Goal: Task Accomplishment & Management: Manage account settings

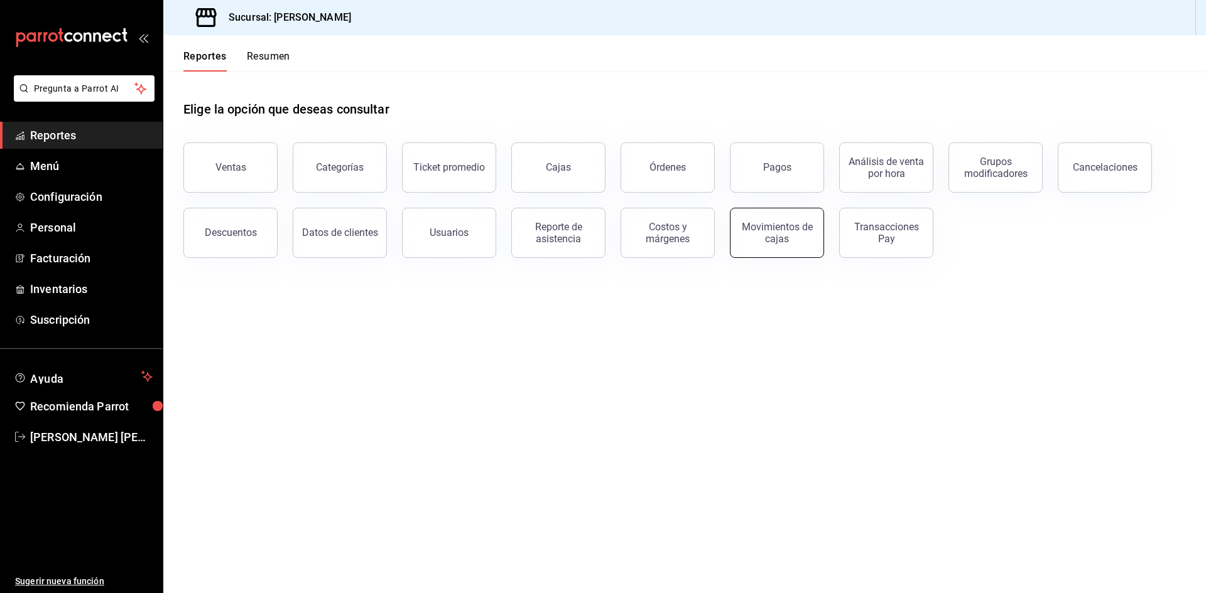
click at [755, 239] on div "Movimientos de cajas" at bounding box center [777, 233] width 78 height 24
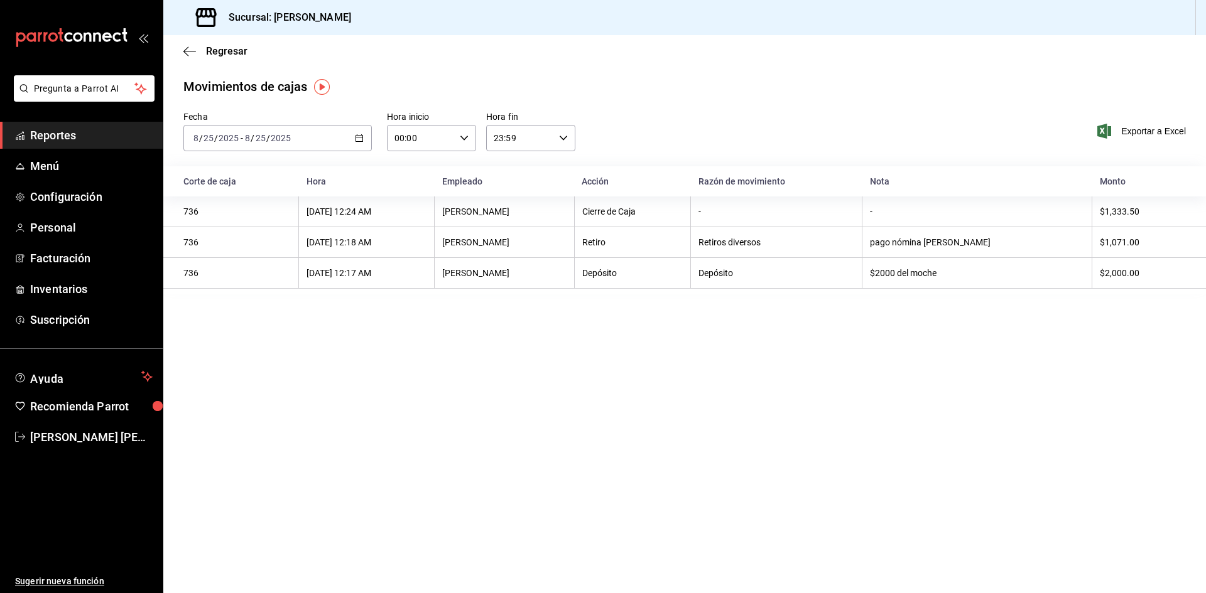
click at [362, 143] on div "[DATE] [DATE] - [DATE] [DATE]" at bounding box center [277, 138] width 188 height 26
click at [255, 205] on span "Ayer" at bounding box center [242, 204] width 97 height 13
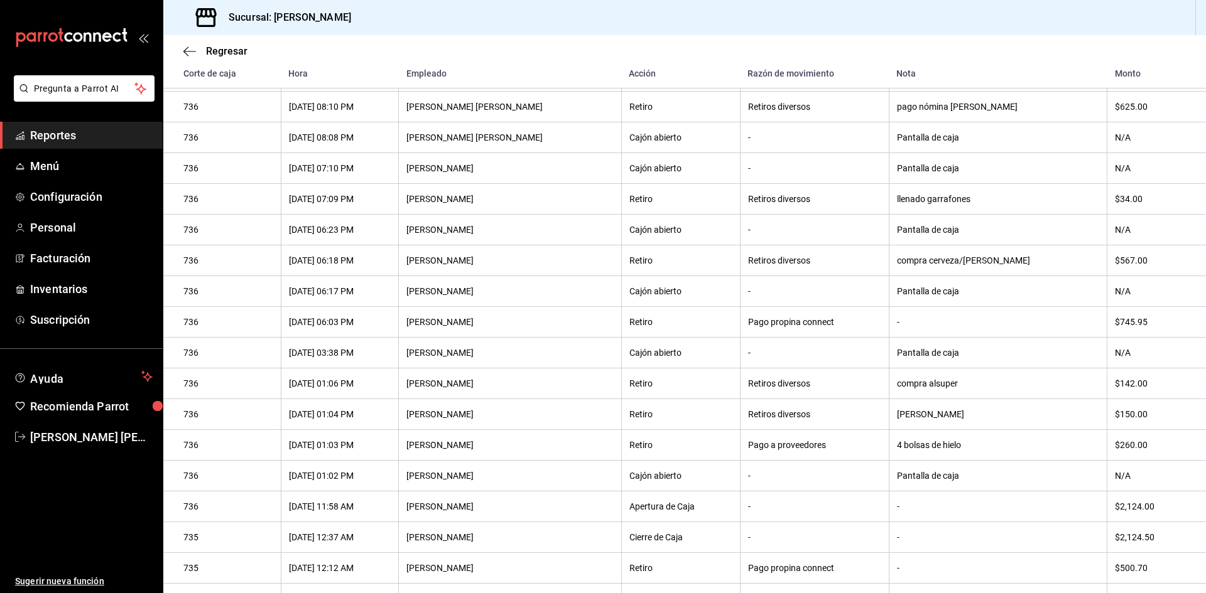
scroll to position [448, 0]
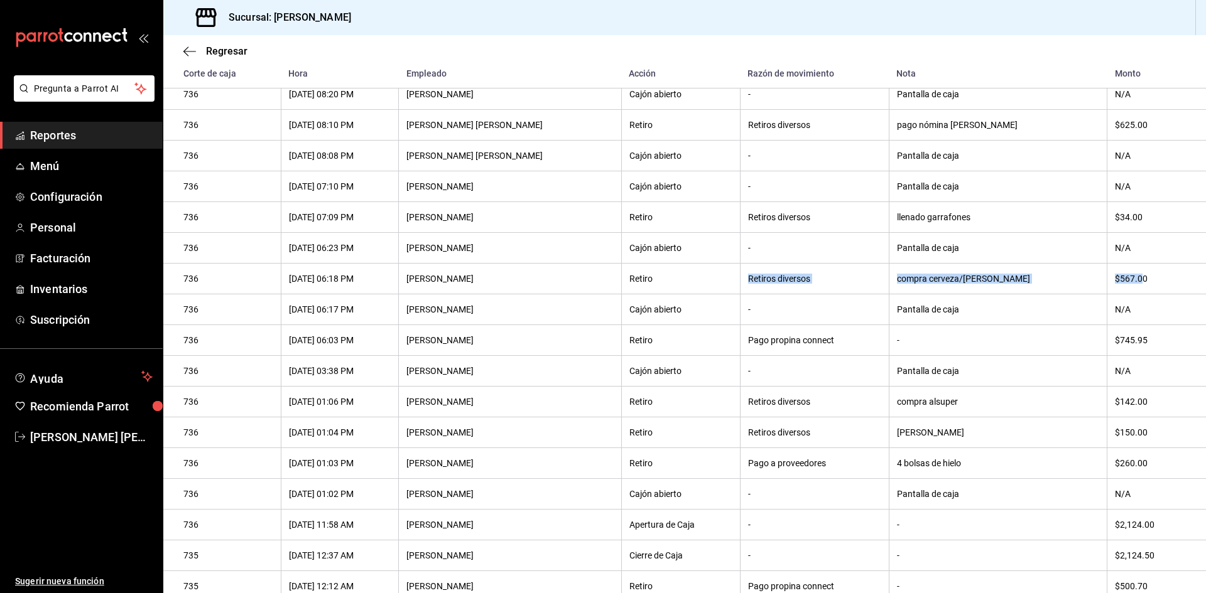
drag, startPoint x: 1109, startPoint y: 286, endPoint x: 685, endPoint y: 294, distance: 424.5
click at [685, 294] on tr "736 [DATE] 06:18 PM [PERSON_NAME] Retiro Retiros diversos compra cerveza/[PERSO…" at bounding box center [684, 279] width 1042 height 31
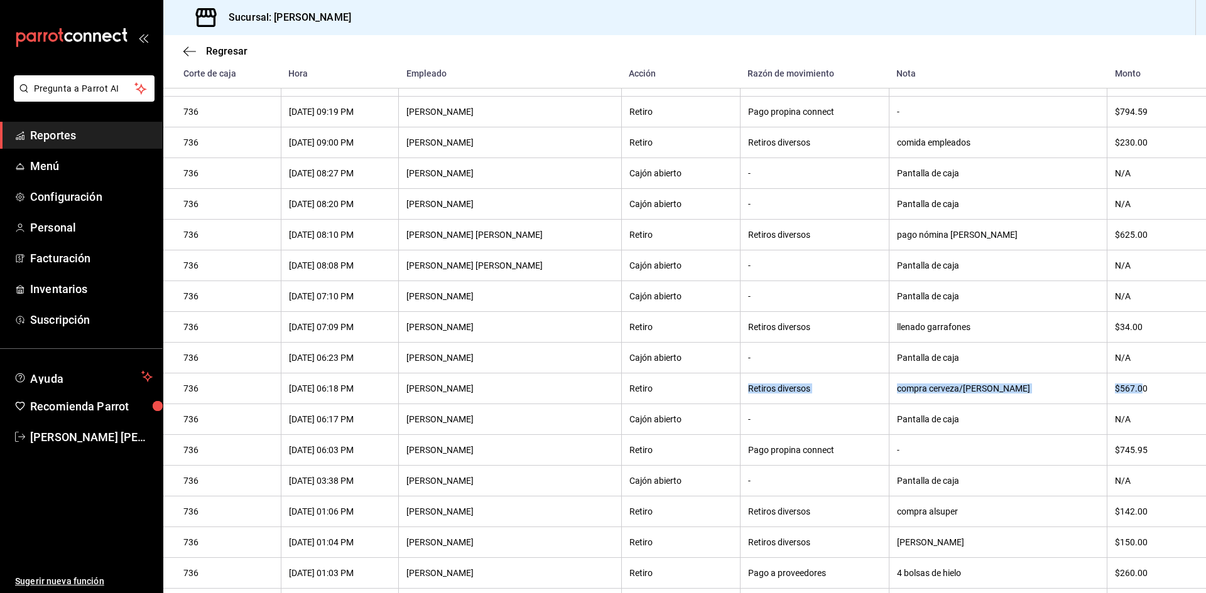
scroll to position [323, 0]
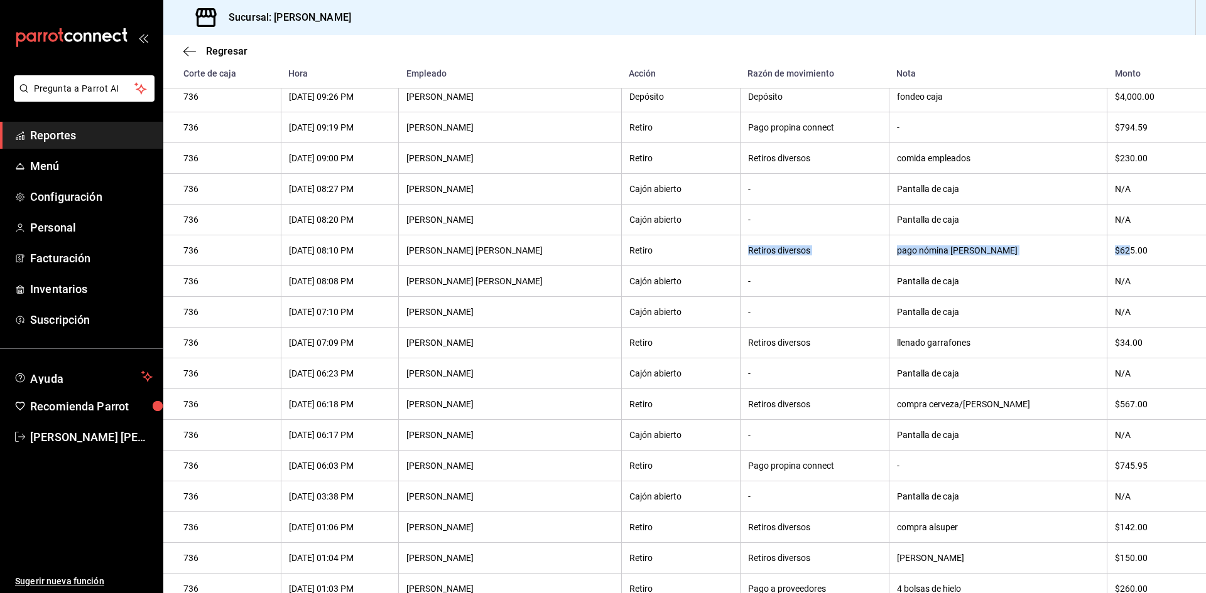
drag, startPoint x: 1110, startPoint y: 252, endPoint x: 668, endPoint y: 335, distance: 449.9
click at [674, 248] on tr "736 [DATE] 08:10 PM [PERSON_NAME] [PERSON_NAME] Retiro Retiros diversos pago nó…" at bounding box center [684, 250] width 1042 height 31
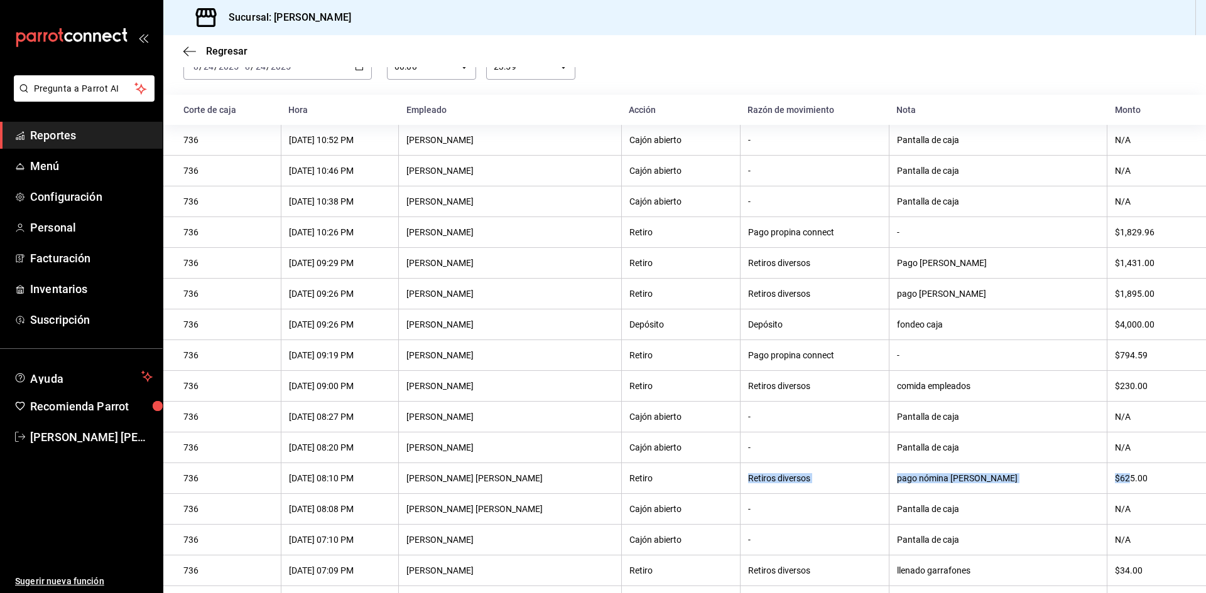
scroll to position [72, 0]
drag, startPoint x: 769, startPoint y: 386, endPoint x: 1112, endPoint y: 391, distance: 342.9
click at [1112, 391] on tr "736 [DATE] 09:00 PM [PERSON_NAME] Retiro Retiros diversos comida empleados $230…" at bounding box center [684, 386] width 1042 height 31
drag, startPoint x: 1115, startPoint y: 294, endPoint x: 765, endPoint y: 300, distance: 350.4
click at [765, 300] on tr "736 [DATE] 09:26 PM [PERSON_NAME] Retiro Retiros diversos pago [PERSON_NAME] $1…" at bounding box center [684, 294] width 1042 height 31
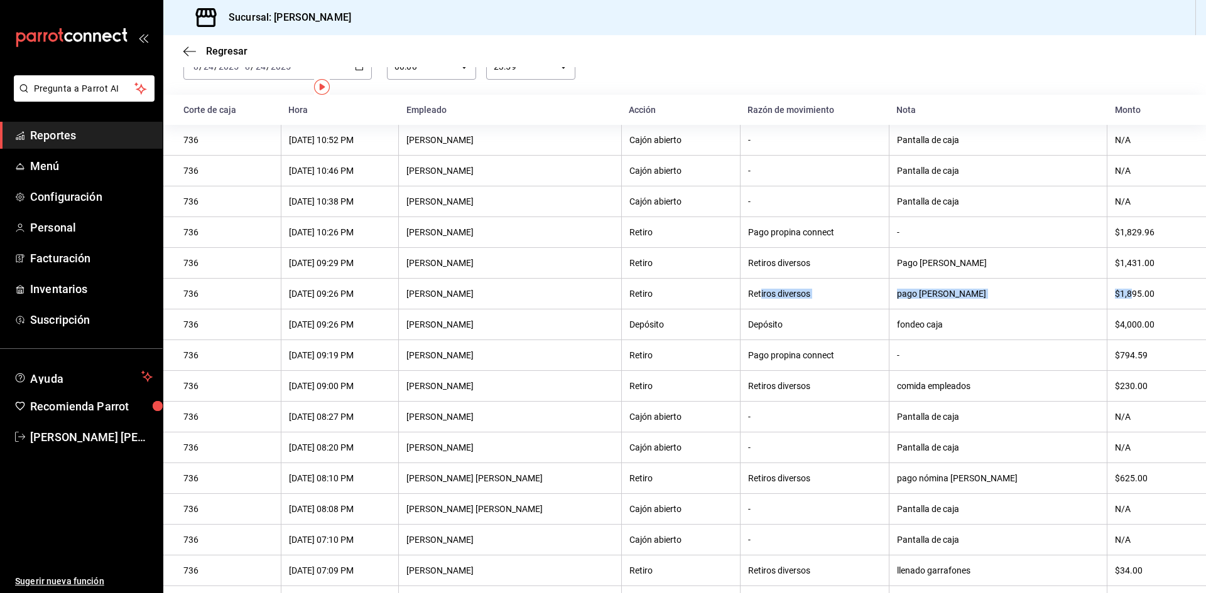
scroll to position [0, 0]
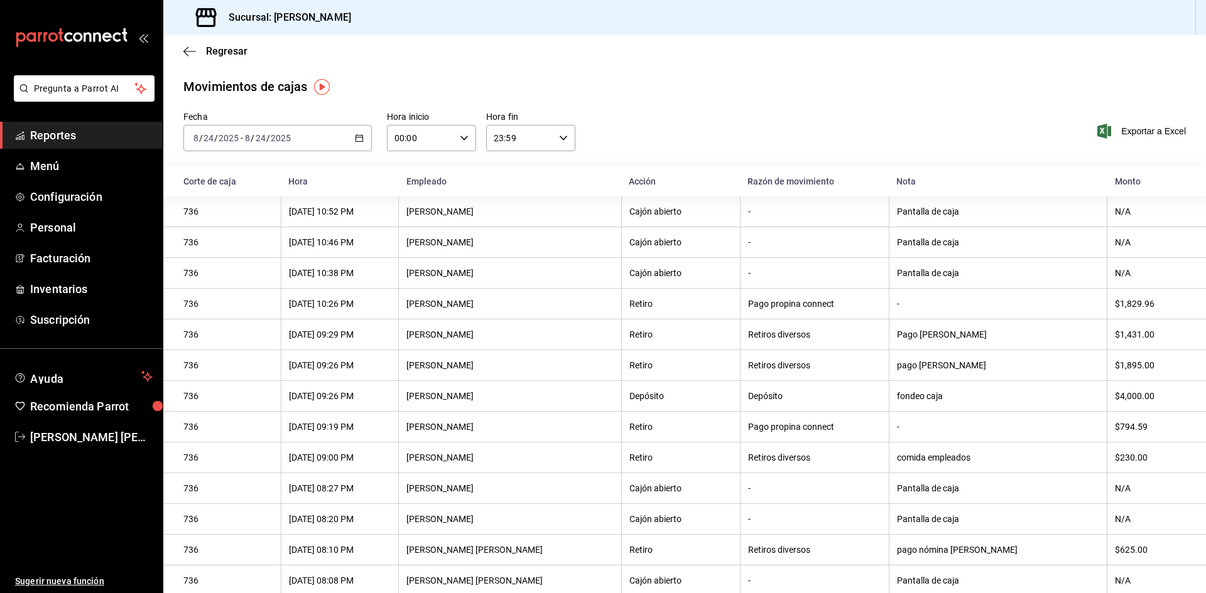
click at [362, 139] on div "[DATE] [DATE] - [DATE] [DATE]" at bounding box center [277, 138] width 188 height 26
click at [251, 170] on span "Hoy" at bounding box center [242, 176] width 97 height 13
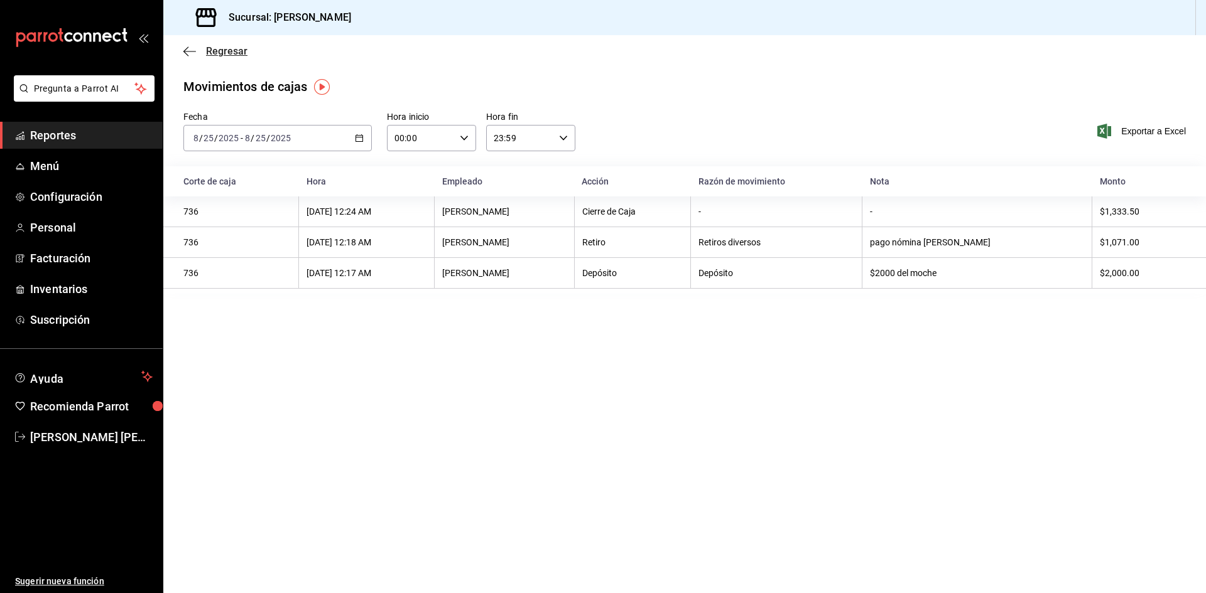
click at [186, 55] on icon "button" at bounding box center [189, 51] width 13 height 11
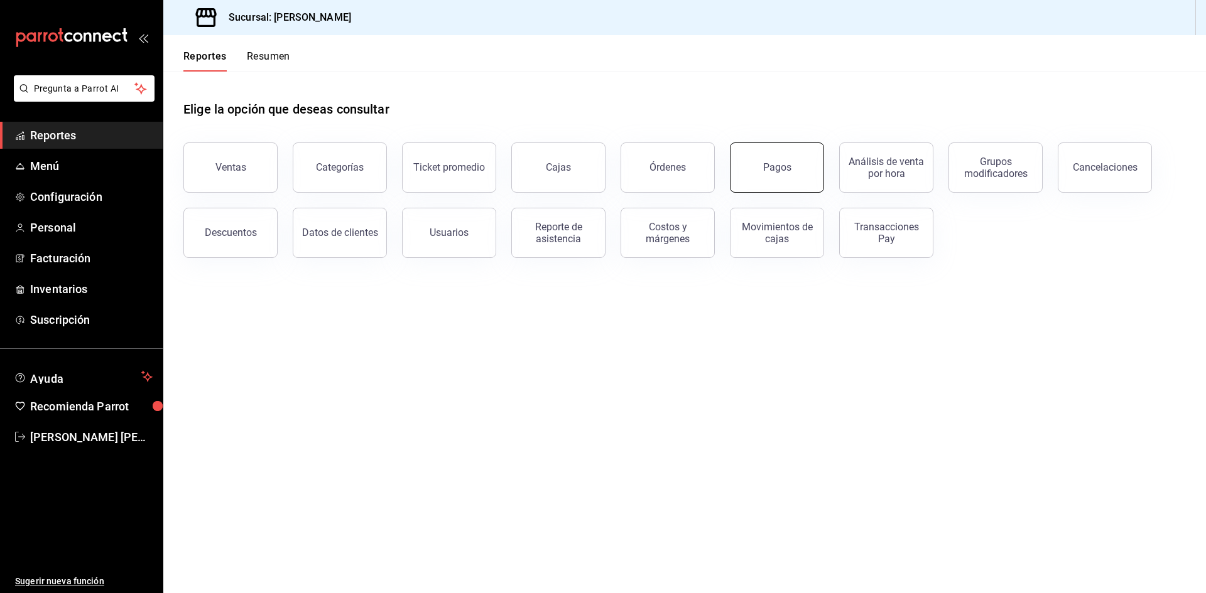
click at [799, 181] on button "Pagos" at bounding box center [777, 168] width 94 height 50
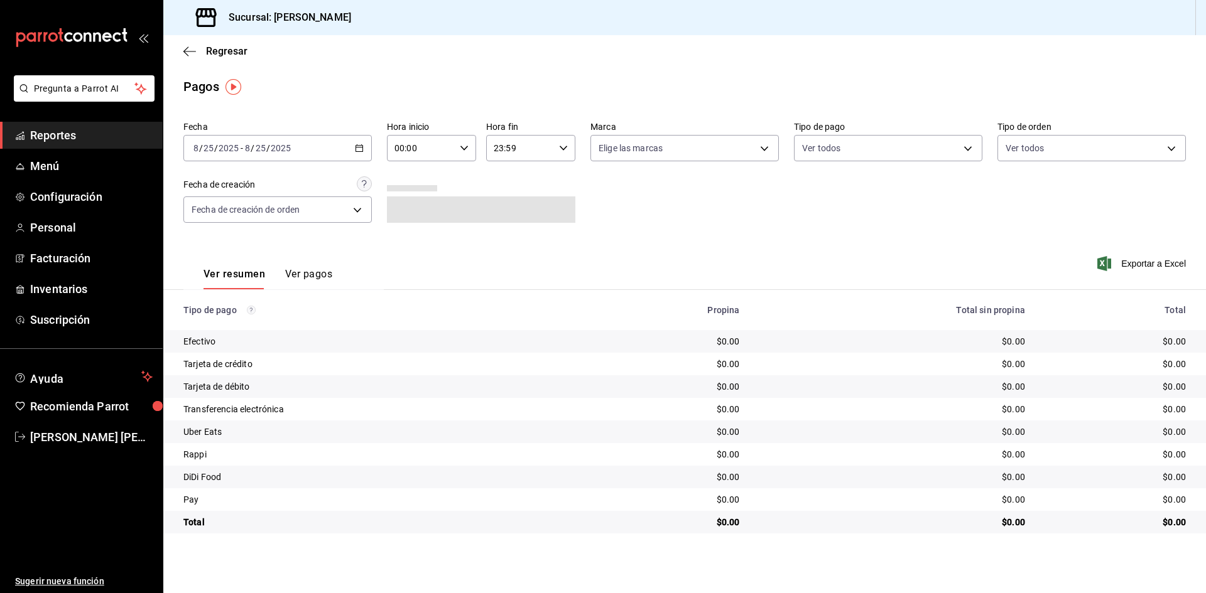
click at [357, 151] on \(Stroke\) "button" at bounding box center [359, 148] width 8 height 7
click at [273, 331] on span "Rango de fechas" at bounding box center [242, 327] width 97 height 13
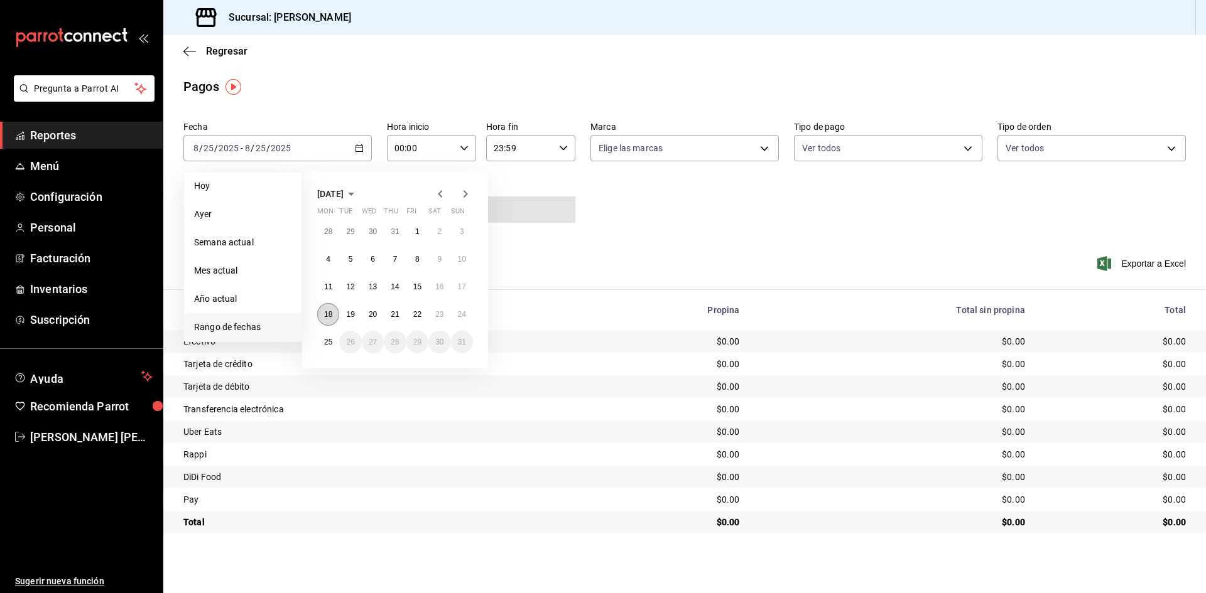
click at [331, 318] on abbr "18" at bounding box center [328, 314] width 8 height 9
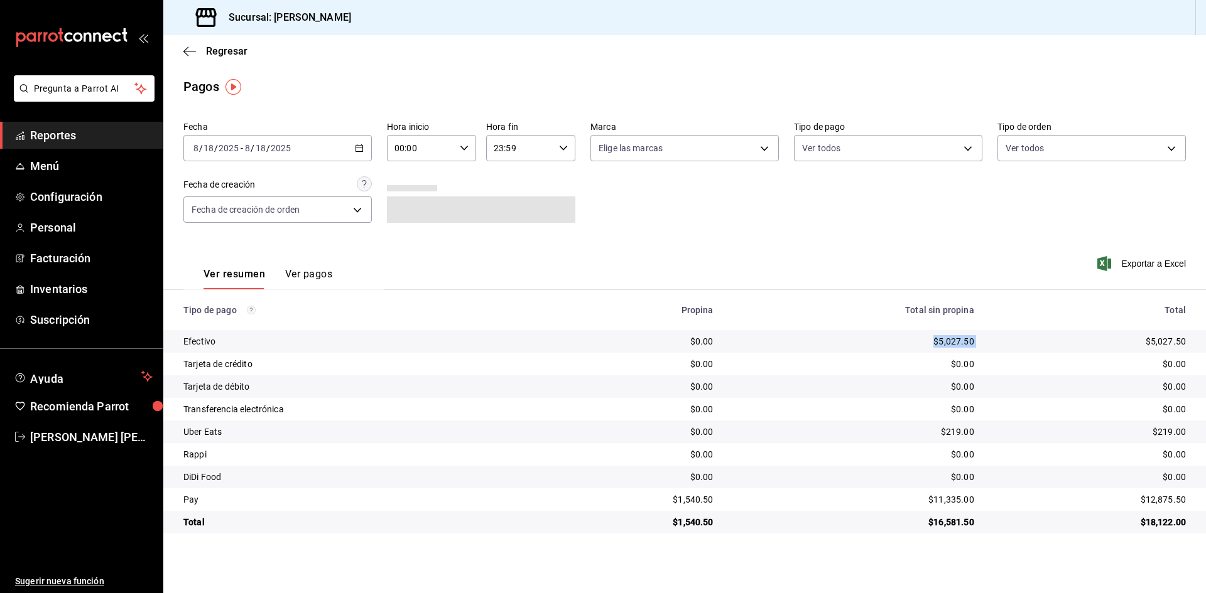
drag, startPoint x: 939, startPoint y: 346, endPoint x: 983, endPoint y: 345, distance: 44.0
click at [983, 345] on tr "Efectivo $0.00 $5,027.50 $5,027.50" at bounding box center [684, 341] width 1042 height 23
drag, startPoint x: 922, startPoint y: 436, endPoint x: 1003, endPoint y: 439, distance: 81.0
click at [1003, 439] on tr "Uber Eats $0.00 $219.00 $219.00" at bounding box center [684, 432] width 1042 height 23
copy div "$219.00"
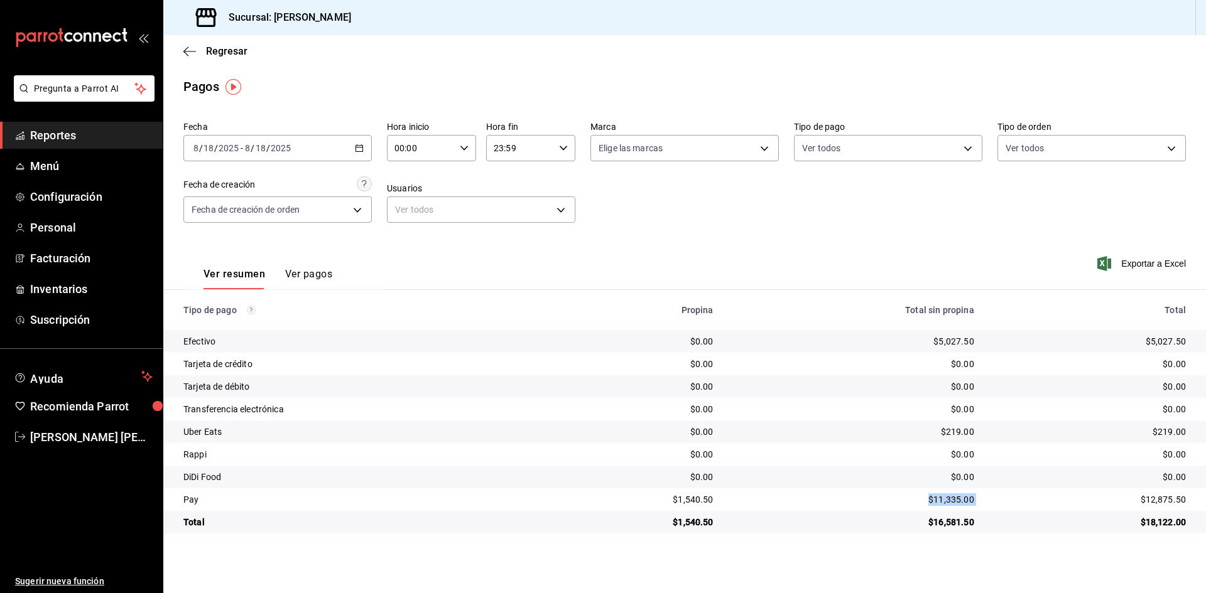
drag, startPoint x: 936, startPoint y: 497, endPoint x: 988, endPoint y: 497, distance: 52.7
click at [988, 497] on tr "Pay $1,540.50 $11,335.00 $12,875.50" at bounding box center [684, 499] width 1042 height 23
copy div "$11,335.00"
drag, startPoint x: 645, startPoint y: 492, endPoint x: 733, endPoint y: 496, distance: 88.0
click at [733, 496] on tr "Pay $1,540.50 $11,335.00 $12,875.50" at bounding box center [684, 499] width 1042 height 23
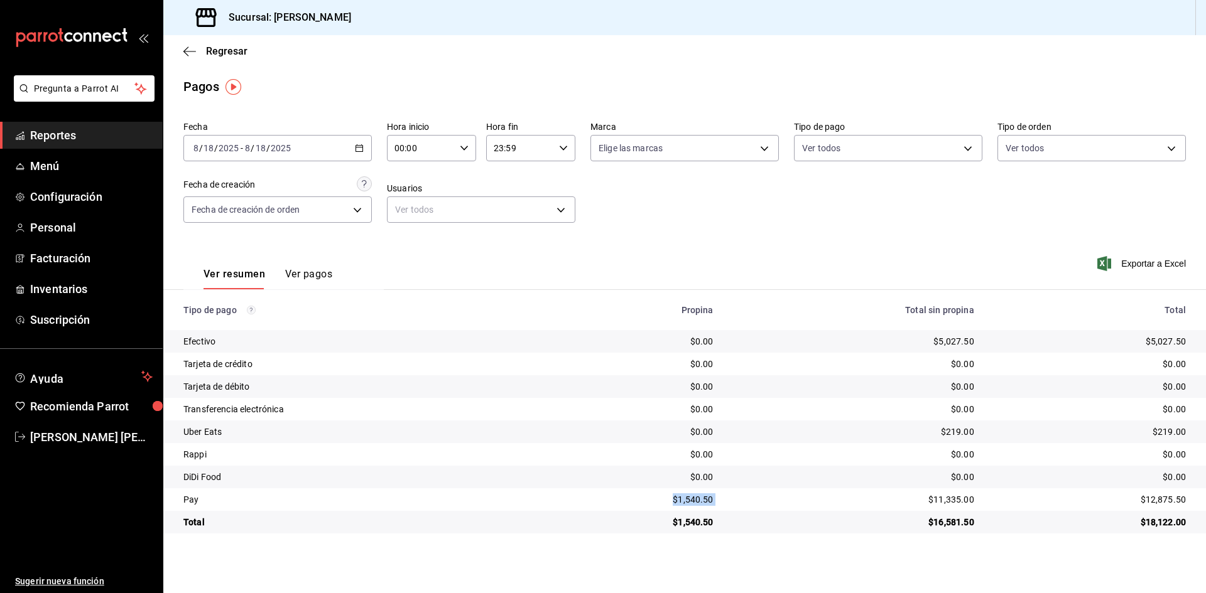
copy div "$1,540.50"
click at [361, 143] on div "[DATE] [DATE] - [DATE] [DATE]" at bounding box center [277, 148] width 188 height 26
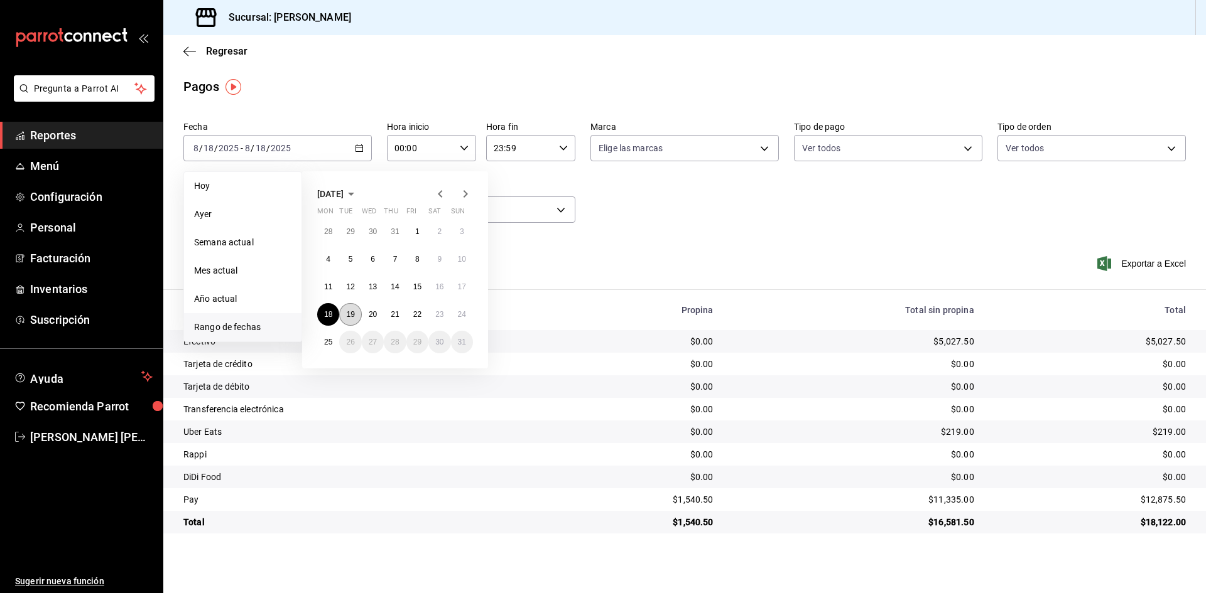
click at [352, 317] on abbr "19" at bounding box center [350, 314] width 8 height 9
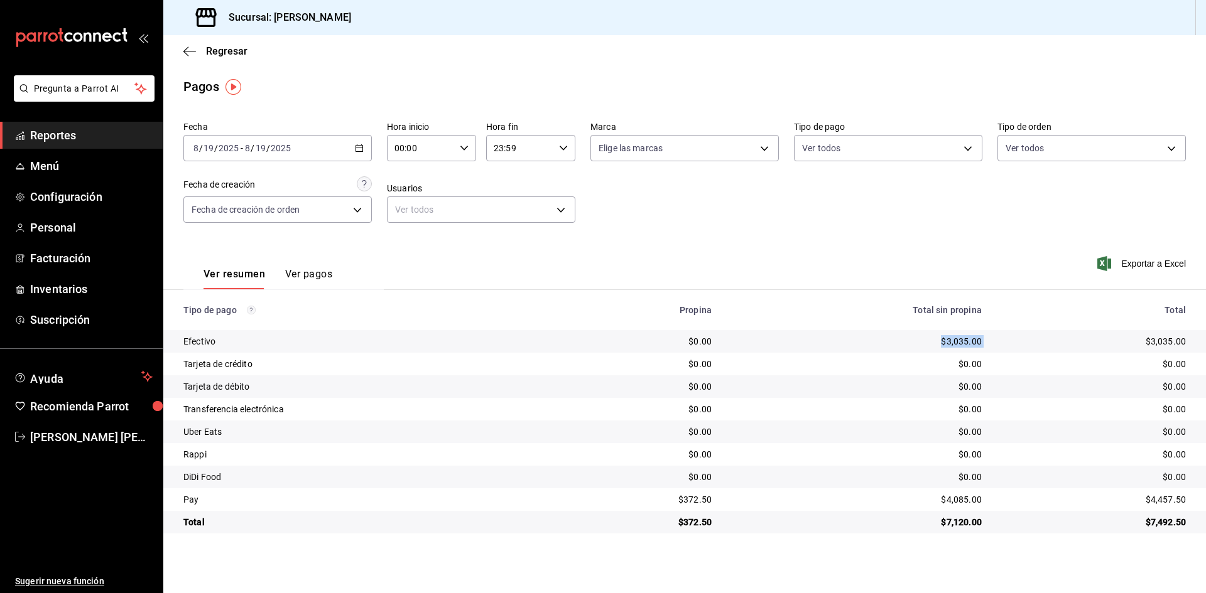
drag, startPoint x: 900, startPoint y: 343, endPoint x: 1039, endPoint y: 351, distance: 139.6
click at [1039, 351] on tr "Efectivo $0.00 $3,035.00 $3,035.00" at bounding box center [684, 341] width 1042 height 23
copy div "$3,035.00"
drag, startPoint x: 922, startPoint y: 504, endPoint x: 1015, endPoint y: 501, distance: 93.6
click at [1015, 501] on tr "Pay $372.50 $4,085.00 $4,457.50" at bounding box center [684, 499] width 1042 height 23
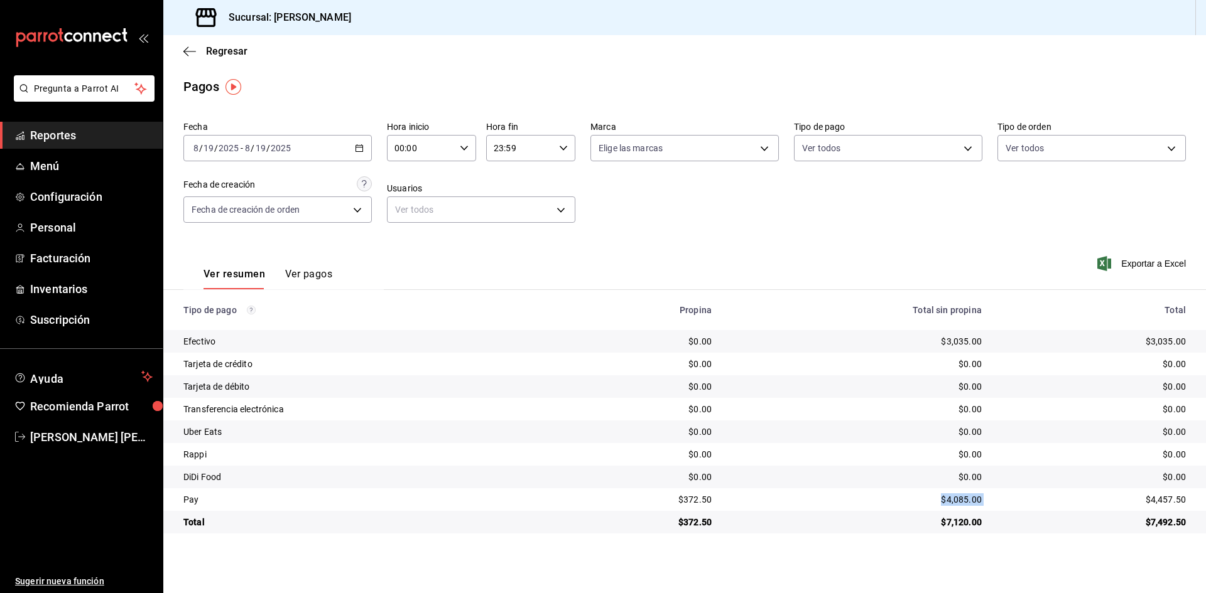
copy div "$4,085.00"
drag, startPoint x: 640, startPoint y: 500, endPoint x: 760, endPoint y: 507, distance: 120.1
click at [760, 507] on tr "Pay $372.50 $4,085.00 $4,457.50" at bounding box center [684, 499] width 1042 height 23
copy div "$372.50"
click at [361, 159] on div "[DATE] [DATE] - [DATE] [DATE]" at bounding box center [277, 148] width 188 height 26
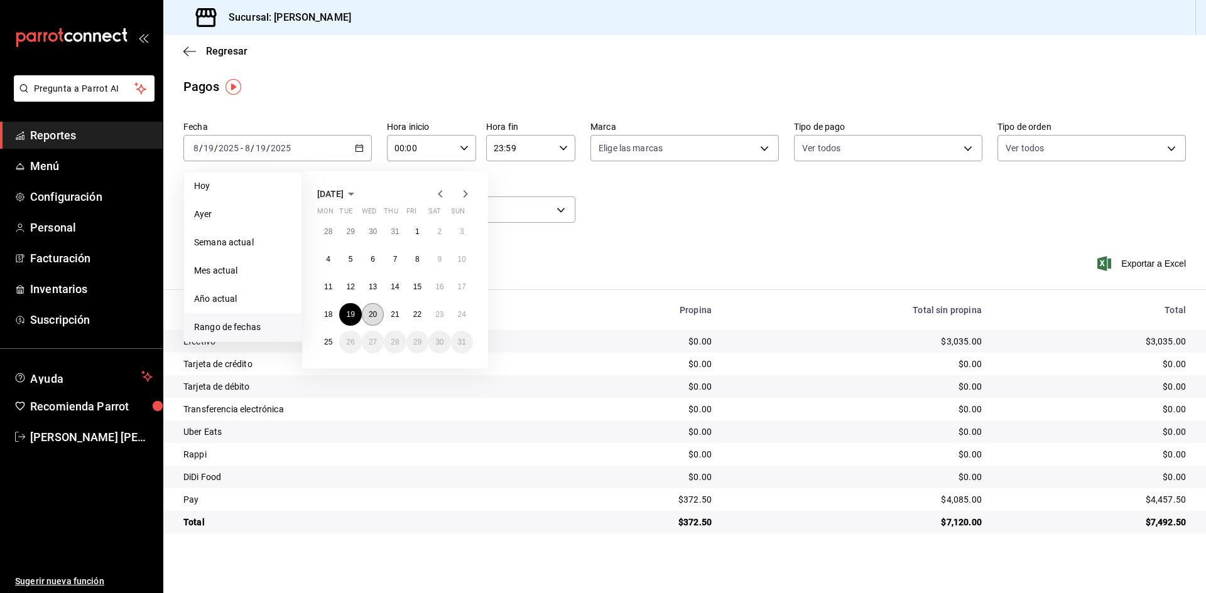
click at [373, 314] on abbr "20" at bounding box center [373, 314] width 8 height 9
click at [372, 314] on abbr "20" at bounding box center [373, 314] width 8 height 9
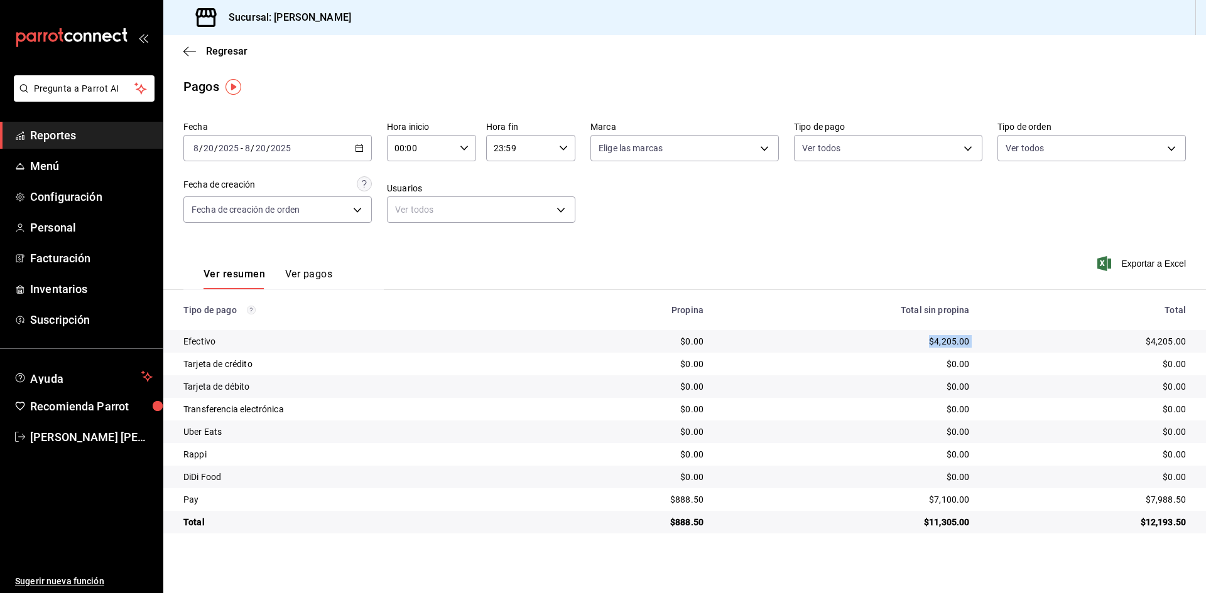
drag, startPoint x: 907, startPoint y: 340, endPoint x: 1009, endPoint y: 344, distance: 102.4
click at [1009, 344] on tr "Efectivo $0.00 $4,205.00 $4,205.00" at bounding box center [684, 341] width 1042 height 23
drag, startPoint x: 915, startPoint y: 498, endPoint x: 1015, endPoint y: 497, distance: 99.2
click at [1015, 497] on tr "Pay $888.50 $7,100.00 $7,988.50" at bounding box center [684, 499] width 1042 height 23
copy div "$7,100.00"
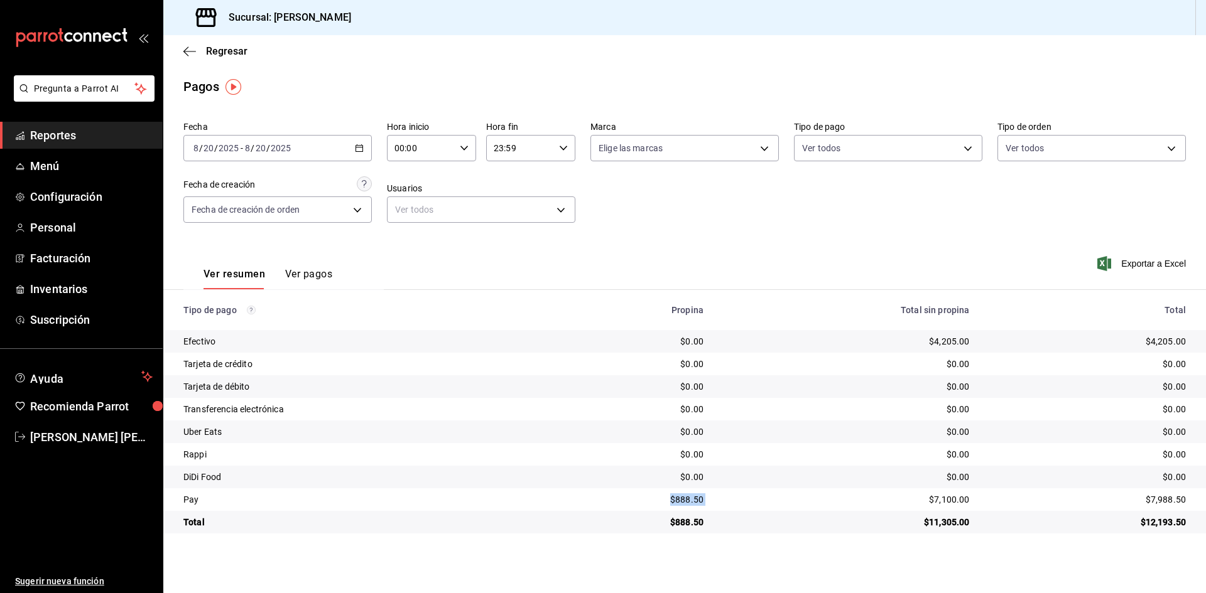
drag, startPoint x: 663, startPoint y: 499, endPoint x: 787, endPoint y: 503, distance: 123.8
click at [787, 503] on tr "Pay $888.50 $7,100.00 $7,988.50" at bounding box center [684, 499] width 1042 height 23
copy div "$888.50"
click at [362, 150] on \(Stroke\) "button" at bounding box center [359, 148] width 8 height 7
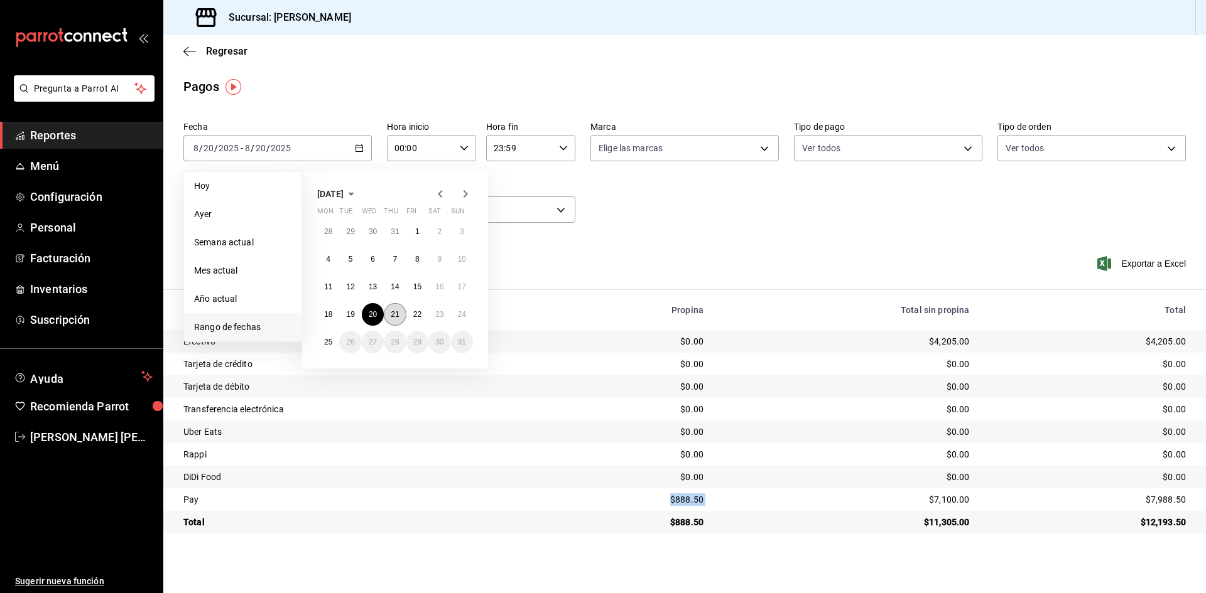
click at [392, 316] on abbr "21" at bounding box center [395, 314] width 8 height 9
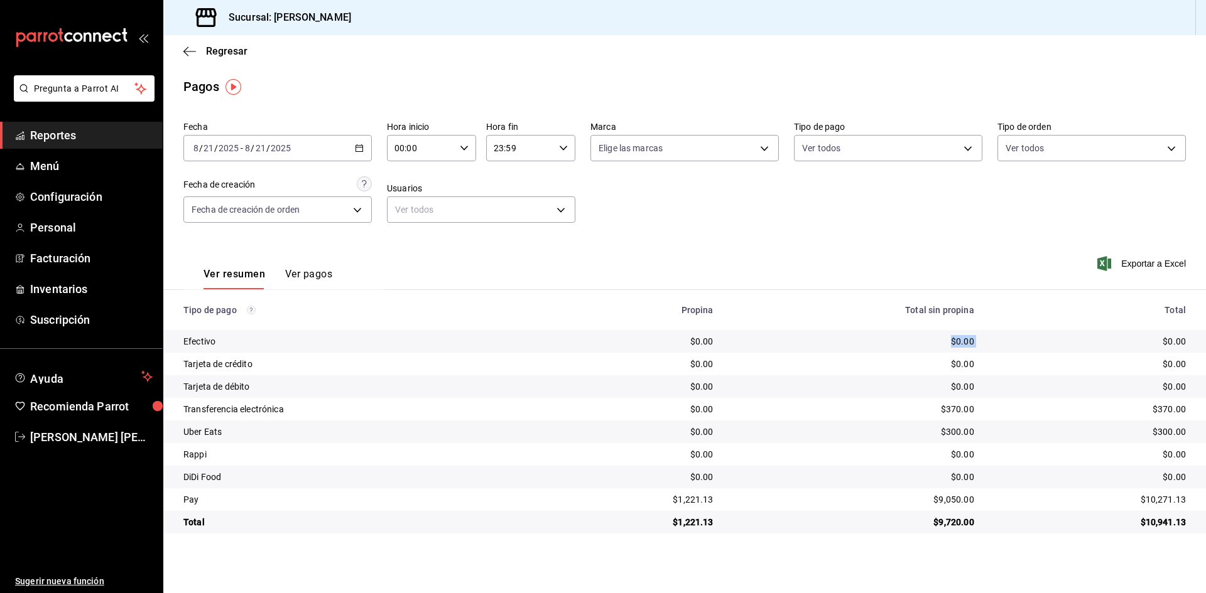
drag, startPoint x: 948, startPoint y: 344, endPoint x: 1032, endPoint y: 345, distance: 84.1
click at [1032, 345] on tr "Efectivo $0.00 $0.00 $0.00" at bounding box center [684, 341] width 1042 height 23
copy div "$0.00"
drag, startPoint x: 934, startPoint y: 409, endPoint x: 1032, endPoint y: 407, distance: 98.6
click at [1032, 407] on tr "Transferencia electrónica $0.00 $370.00 $370.00" at bounding box center [684, 409] width 1042 height 23
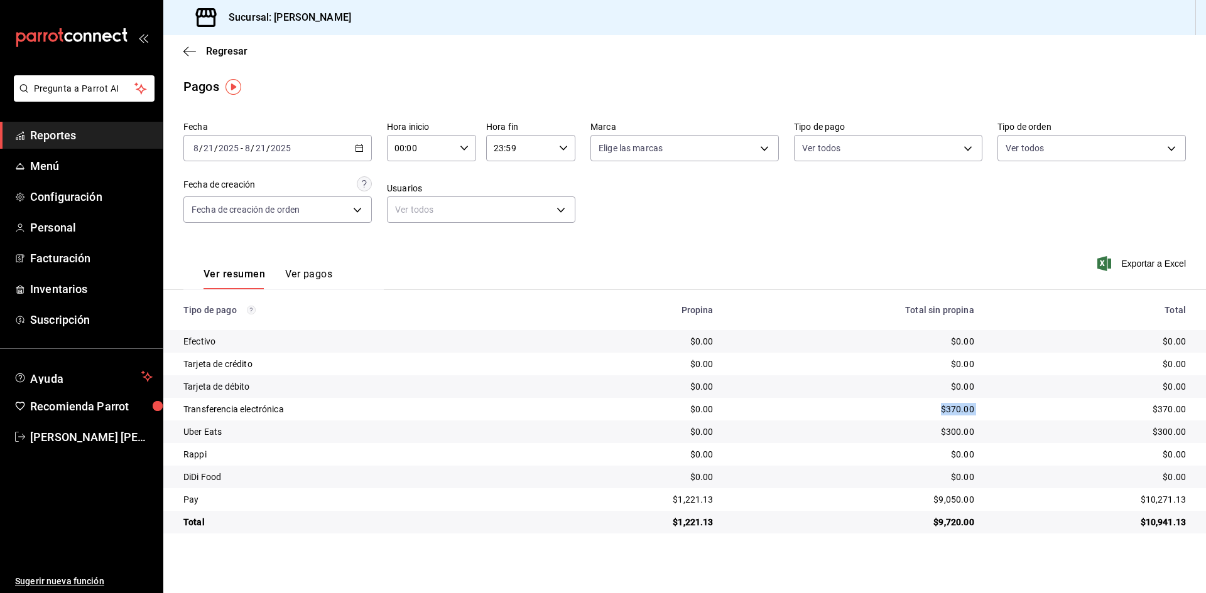
copy div "$370.00"
drag, startPoint x: 894, startPoint y: 436, endPoint x: 1011, endPoint y: 437, distance: 116.8
click at [1011, 437] on tr "Uber Eats $0.00 $300.00 $300.00" at bounding box center [684, 432] width 1042 height 23
drag, startPoint x: 893, startPoint y: 496, endPoint x: 988, endPoint y: 500, distance: 94.3
click at [988, 500] on tr "Pay $1,221.13 $9,050.00 $10,271.13" at bounding box center [684, 499] width 1042 height 23
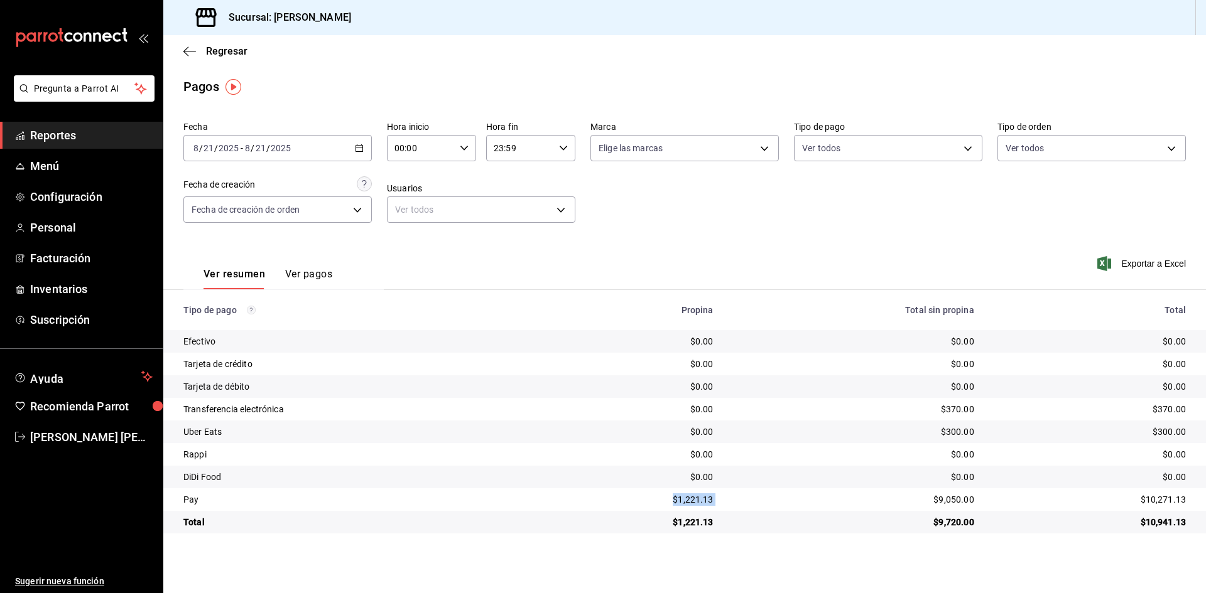
drag, startPoint x: 675, startPoint y: 500, endPoint x: 759, endPoint y: 504, distance: 84.2
click at [759, 504] on tr "Pay $1,221.13 $9,050.00 $10,271.13" at bounding box center [684, 499] width 1042 height 23
click at [359, 144] on icon "button" at bounding box center [359, 148] width 9 height 9
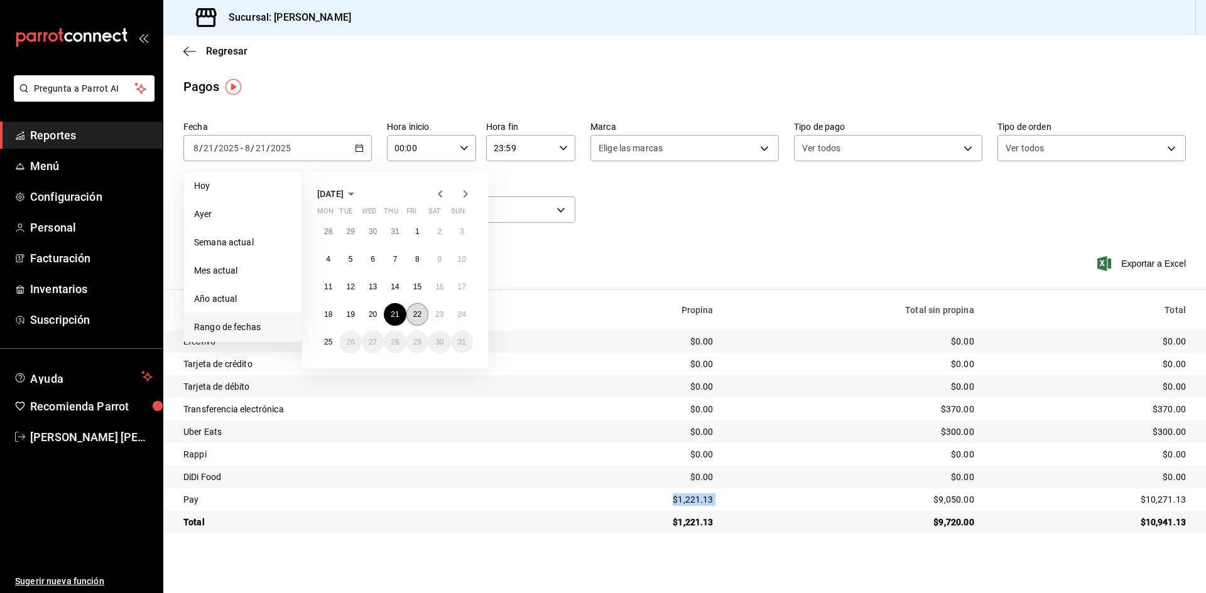
click at [413, 307] on button "22" at bounding box center [417, 314] width 22 height 23
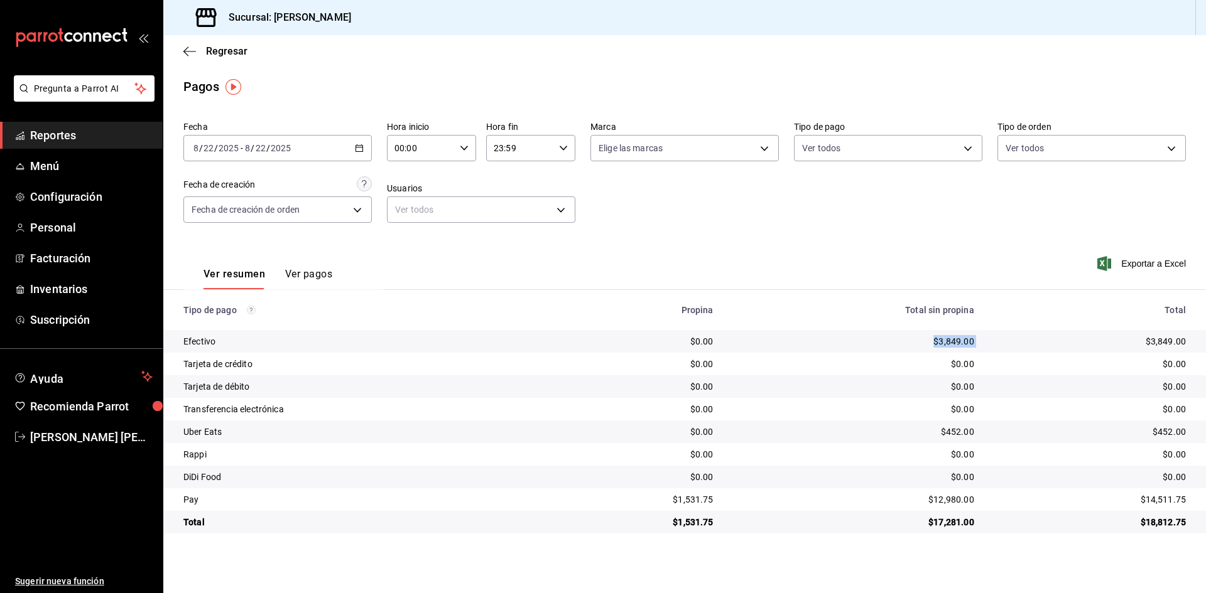
drag, startPoint x: 919, startPoint y: 340, endPoint x: 1019, endPoint y: 346, distance: 100.6
click at [1019, 346] on tr "Efectivo $0.00 $3,849.00 $3,849.00" at bounding box center [684, 341] width 1042 height 23
drag, startPoint x: 922, startPoint y: 497, endPoint x: 1035, endPoint y: 502, distance: 113.2
click at [1035, 502] on tr "Pay $1,531.75 $12,980.00 $14,511.75" at bounding box center [684, 499] width 1042 height 23
drag, startPoint x: 909, startPoint y: 421, endPoint x: 988, endPoint y: 427, distance: 79.4
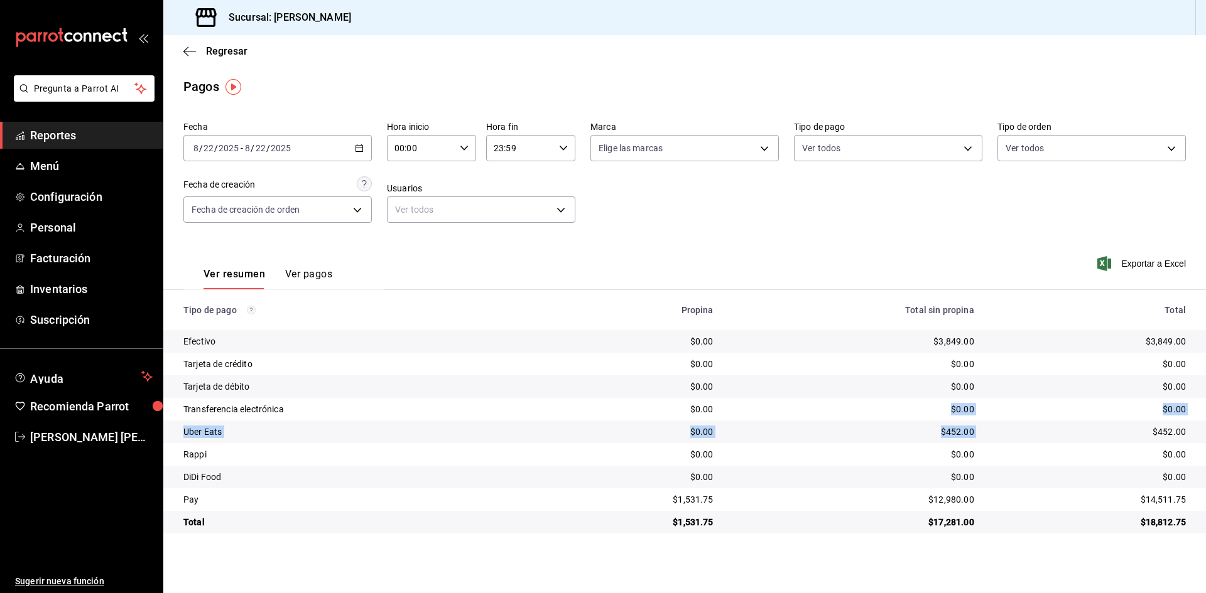
click at [988, 427] on tbody "Efectivo $0.00 $3,849.00 $3,849.00 Tarjeta de crédito $0.00 $0.00 $0.00 Tarjeta…" at bounding box center [684, 431] width 1042 height 203
drag, startPoint x: 936, startPoint y: 429, endPoint x: 925, endPoint y: 429, distance: 10.7
click at [935, 429] on div "$452.00" at bounding box center [853, 432] width 240 height 13
click at [984, 436] on td "$452.00" at bounding box center [1095, 432] width 222 height 23
drag, startPoint x: 926, startPoint y: 431, endPoint x: 987, endPoint y: 432, distance: 61.5
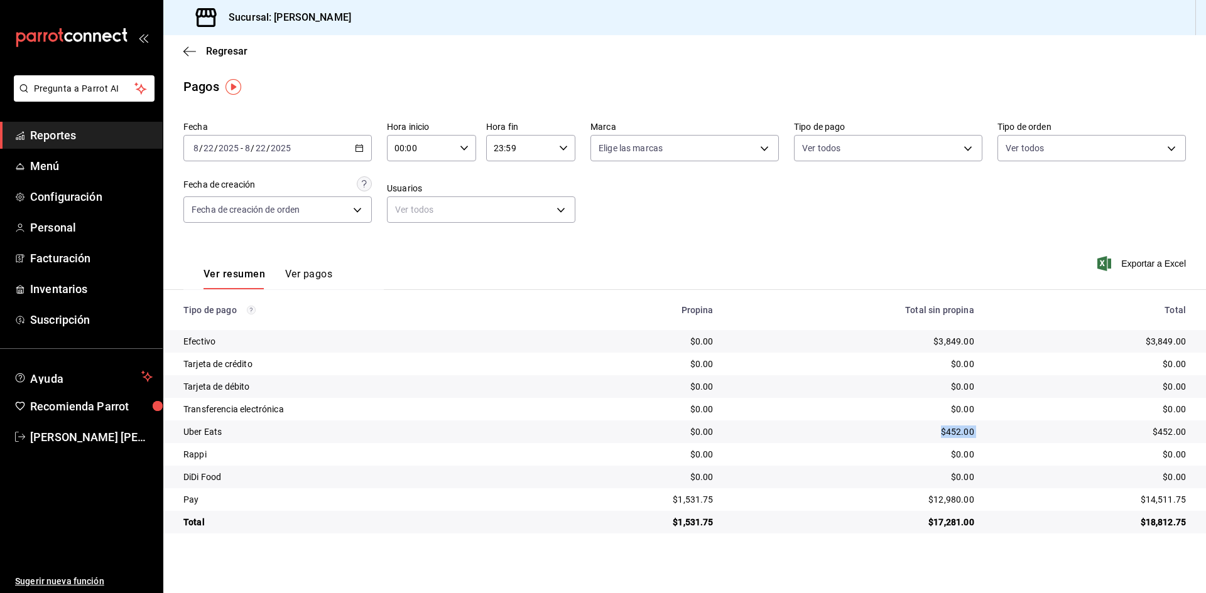
click at [987, 432] on tr "Uber Eats $0.00 $452.00 $452.00" at bounding box center [684, 432] width 1042 height 23
drag, startPoint x: 722, startPoint y: 507, endPoint x: 801, endPoint y: 510, distance: 79.2
click at [801, 510] on tr "Pay $1,531.75 $12,980.00 $14,511.75" at bounding box center [684, 499] width 1042 height 23
click at [360, 147] on icon "button" at bounding box center [359, 148] width 9 height 9
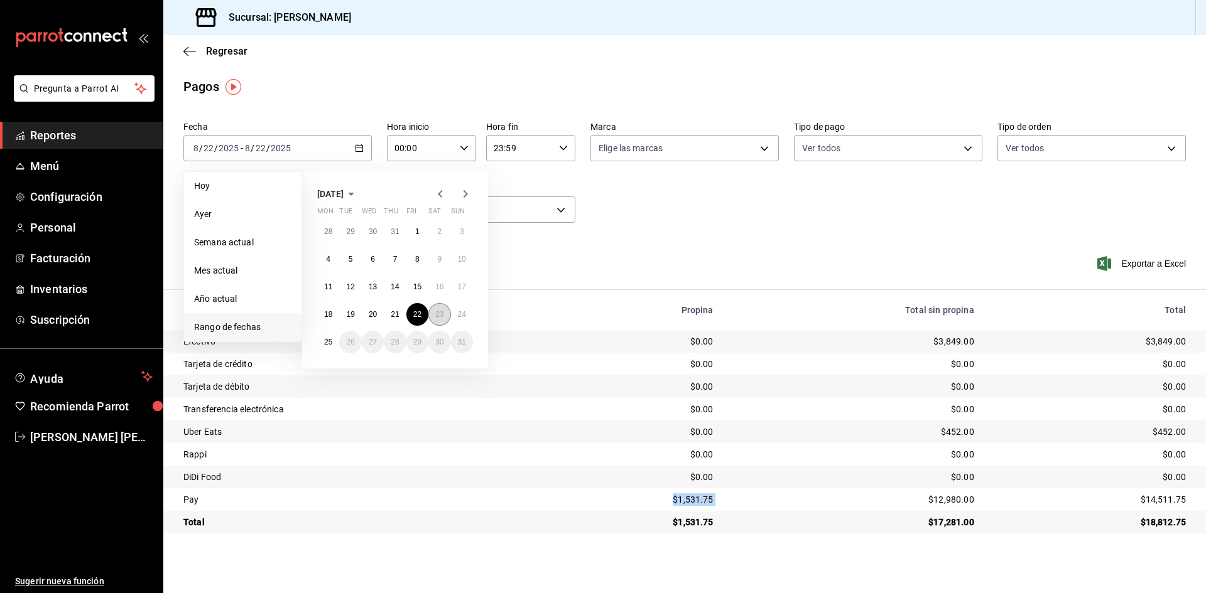
click at [440, 315] on abbr "23" at bounding box center [439, 314] width 8 height 9
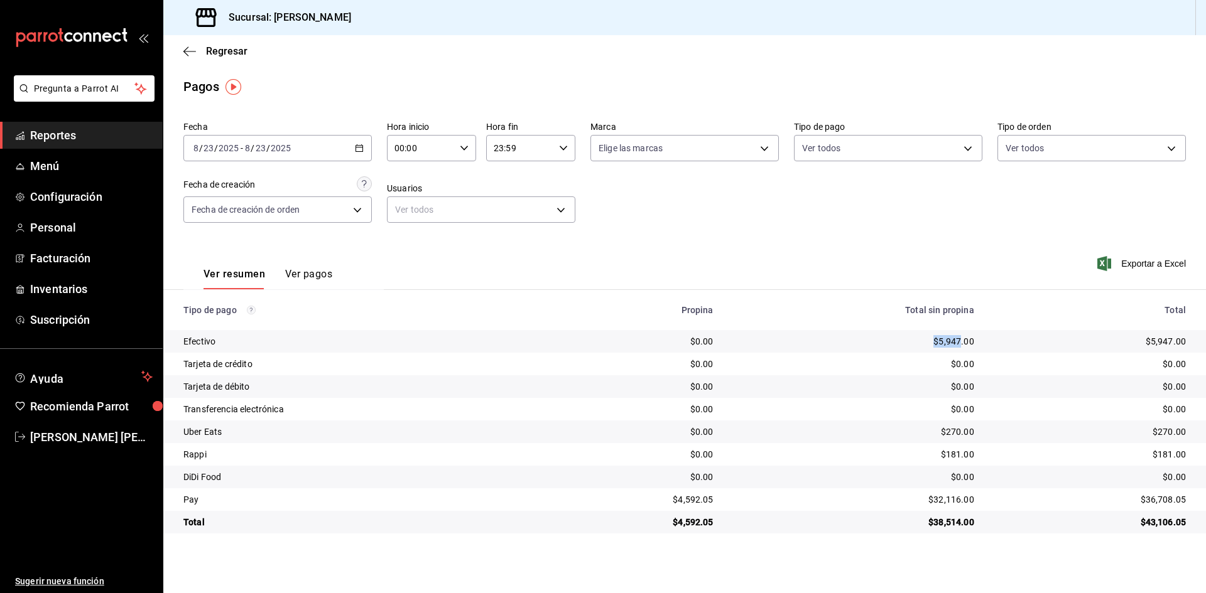
drag, startPoint x: 923, startPoint y: 342, endPoint x: 1032, endPoint y: 348, distance: 108.8
click at [1032, 348] on tr "Efectivo $0.00 $5,947.00 $5,947.00" at bounding box center [684, 341] width 1042 height 23
drag, startPoint x: 935, startPoint y: 435, endPoint x: 1004, endPoint y: 435, distance: 69.1
click at [1004, 435] on tr "Uber Eats $0.00 $270.00 $270.00" at bounding box center [684, 432] width 1042 height 23
drag, startPoint x: 951, startPoint y: 450, endPoint x: 1018, endPoint y: 453, distance: 67.2
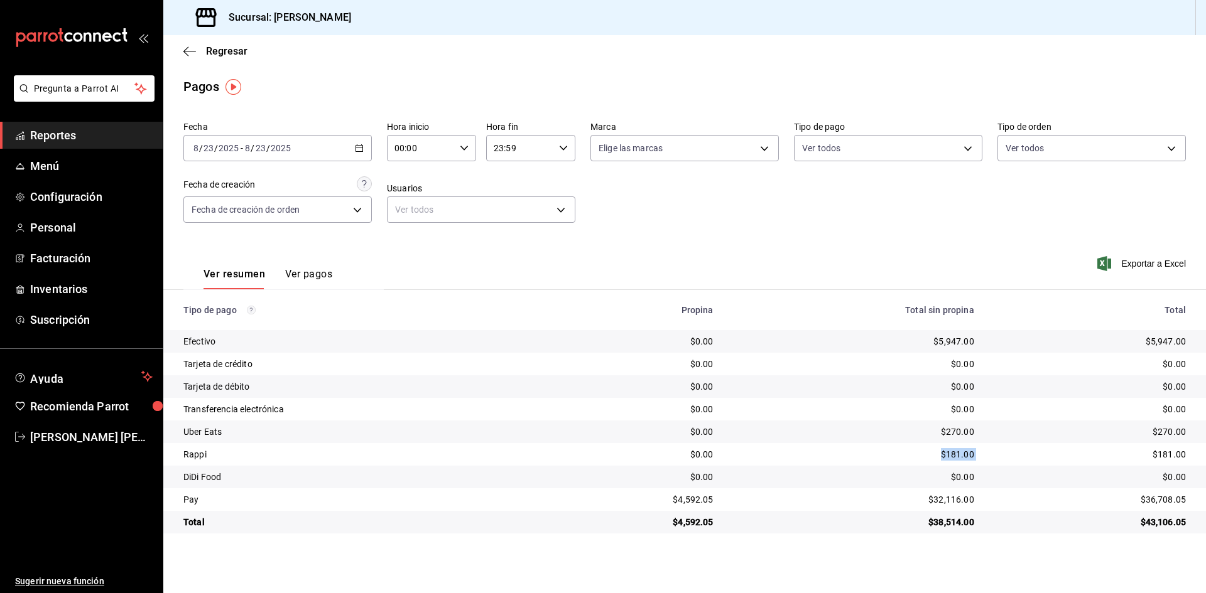
click at [1018, 453] on tr "Rappi $0.00 $181.00 $181.00" at bounding box center [684, 454] width 1042 height 23
drag, startPoint x: 914, startPoint y: 502, endPoint x: 1015, endPoint y: 505, distance: 101.1
click at [1015, 505] on tr "Pay $4,592.05 $32,116.00 $36,708.05" at bounding box center [684, 499] width 1042 height 23
drag, startPoint x: 627, startPoint y: 495, endPoint x: 753, endPoint y: 502, distance: 125.7
click at [753, 502] on tr "Pay $4,592.05 $32,116.00 $36,708.05" at bounding box center [684, 499] width 1042 height 23
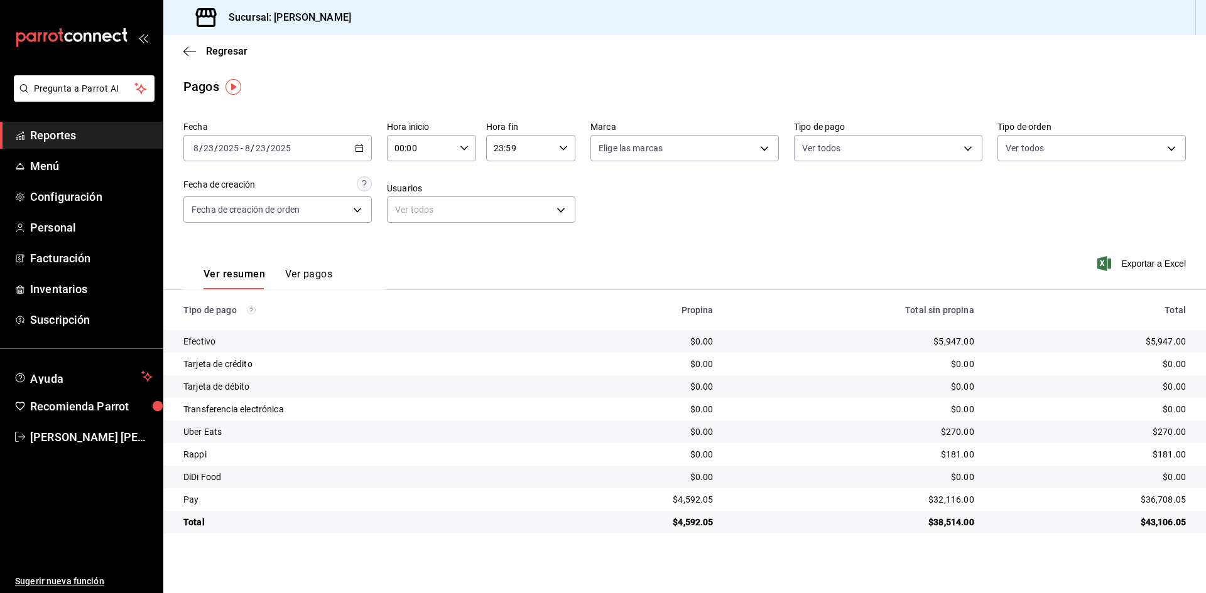
click at [351, 145] on div "[DATE] [DATE] - [DATE] [DATE]" at bounding box center [277, 148] width 188 height 26
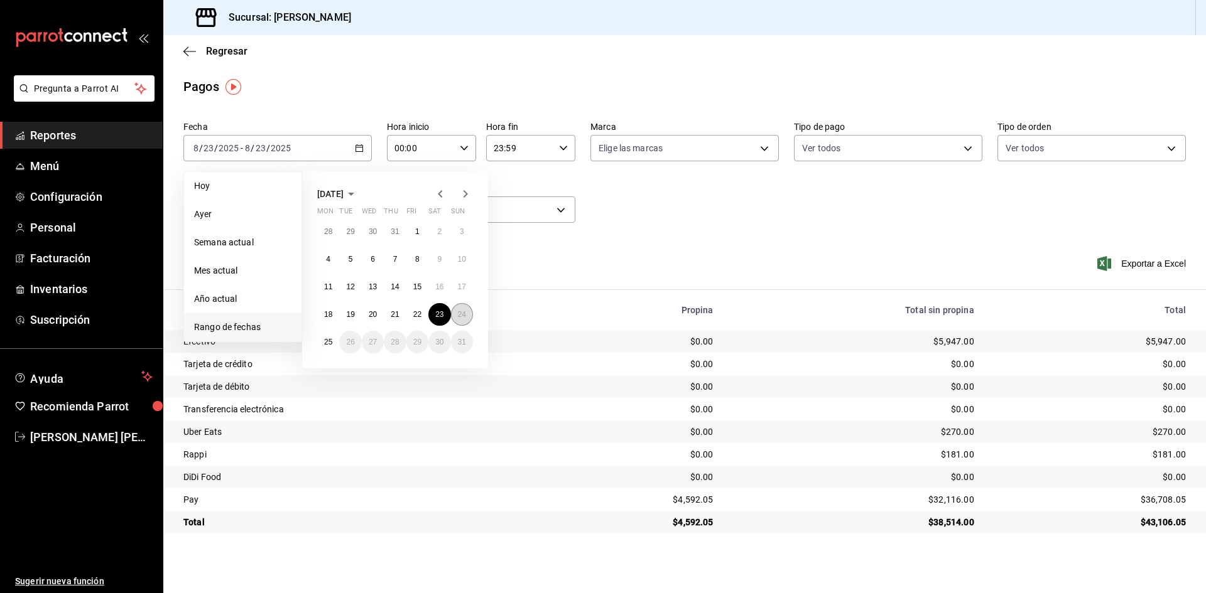
click at [457, 314] on button "24" at bounding box center [462, 314] width 22 height 23
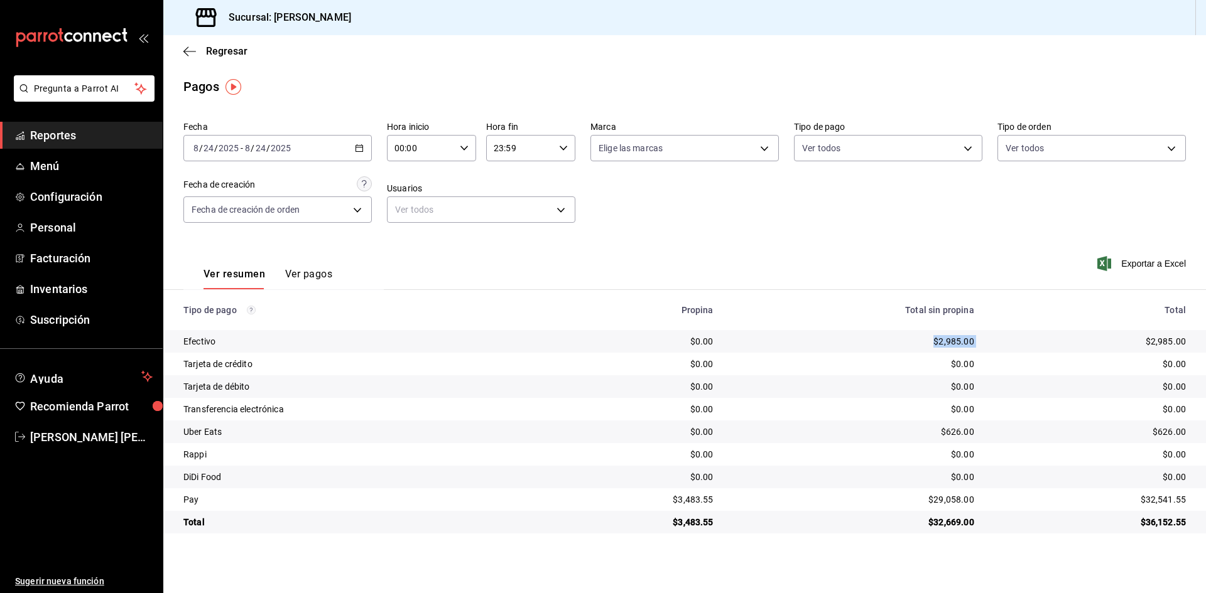
drag, startPoint x: 990, startPoint y: 343, endPoint x: 1026, endPoint y: 345, distance: 36.5
click at [1026, 345] on tr "Efectivo $0.00 $2,985.00 $2,985.00" at bounding box center [684, 341] width 1042 height 23
drag, startPoint x: 881, startPoint y: 500, endPoint x: 1059, endPoint y: 502, distance: 177.7
click at [1059, 502] on tr "Pay $3,483.55 $29,058.00 $32,541.55" at bounding box center [684, 499] width 1042 height 23
drag, startPoint x: 899, startPoint y: 431, endPoint x: 1020, endPoint y: 430, distance: 121.2
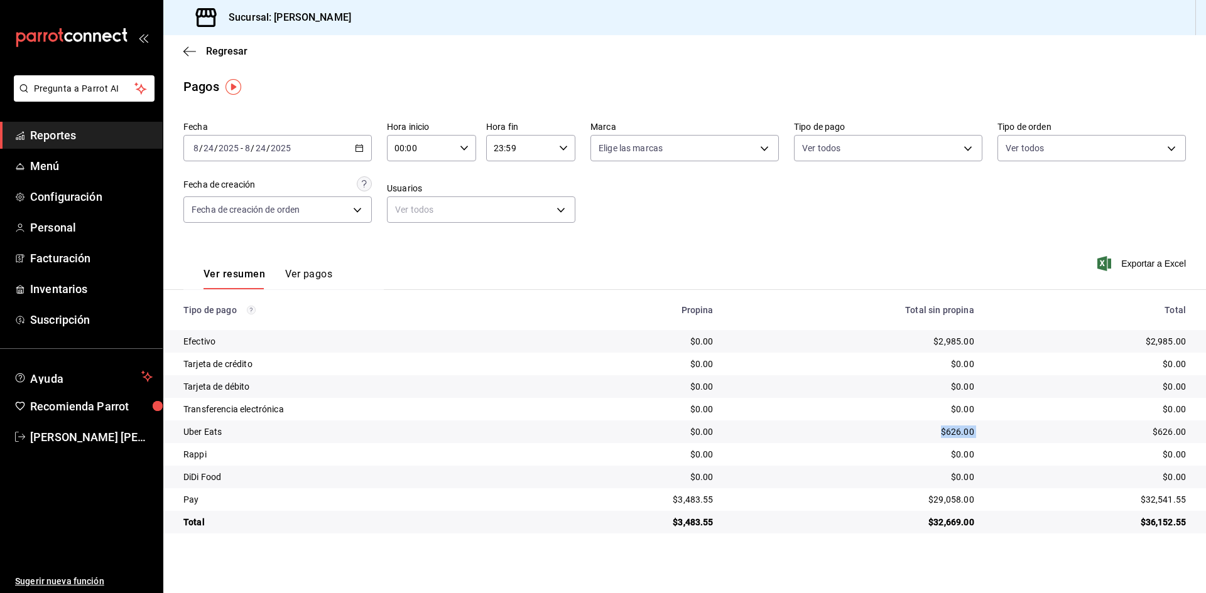
click at [1020, 430] on tr "Uber Eats $0.00 $626.00 $626.00" at bounding box center [684, 432] width 1042 height 23
drag, startPoint x: 684, startPoint y: 499, endPoint x: 831, endPoint y: 509, distance: 146.6
click at [831, 509] on tr "Pay $3,483.55 $29,058.00 $32,541.55" at bounding box center [684, 499] width 1042 height 23
click at [359, 144] on icon "button" at bounding box center [359, 148] width 9 height 9
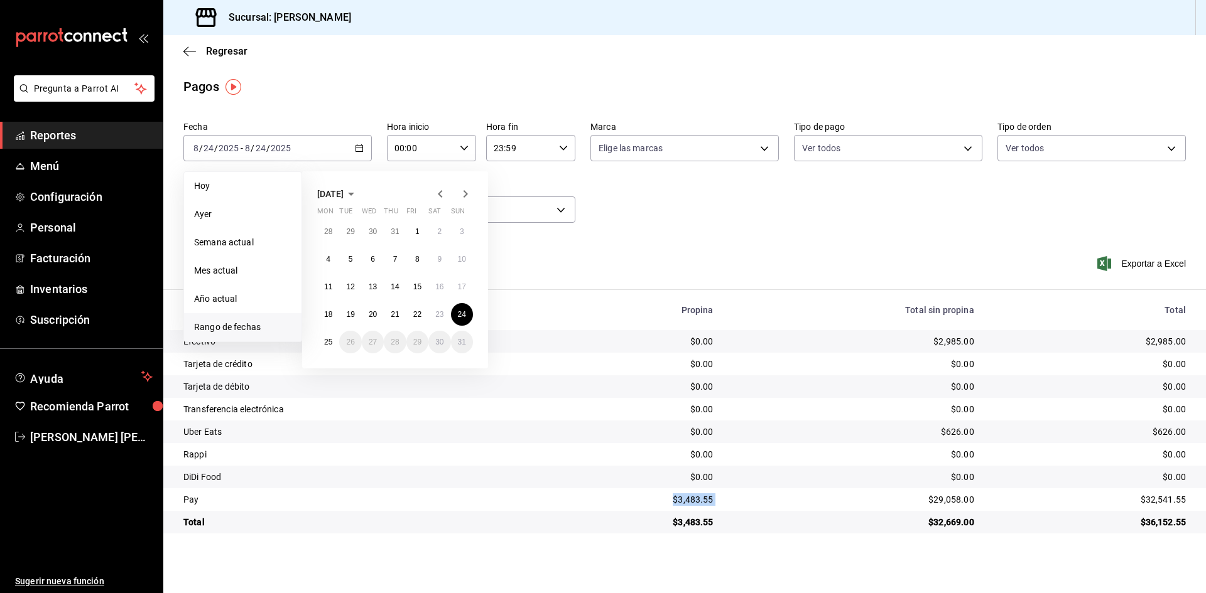
click at [365, 165] on div "[DATE] Mon Tue Wed Thu Fri Sat Sun 28 29 30 31 1 2 3 4 5 6 7 8 9 10 11 12 13 14…" at bounding box center [412, 264] width 220 height 207
click at [190, 50] on icon "button" at bounding box center [189, 51] width 13 height 11
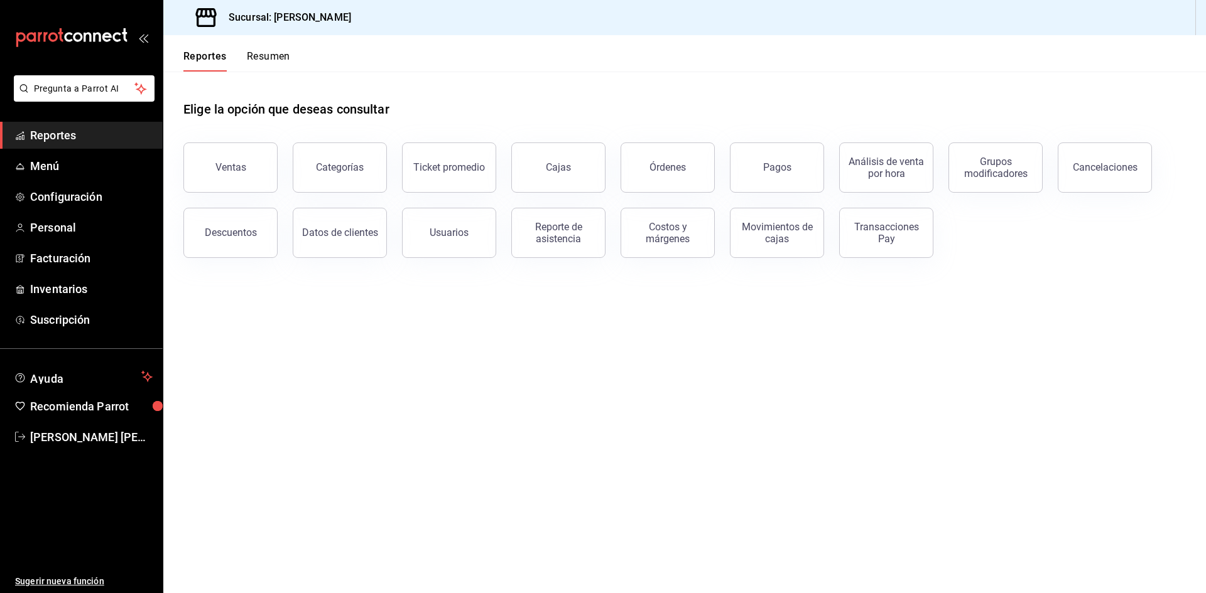
click at [257, 153] on button "Ventas" at bounding box center [230, 168] width 94 height 50
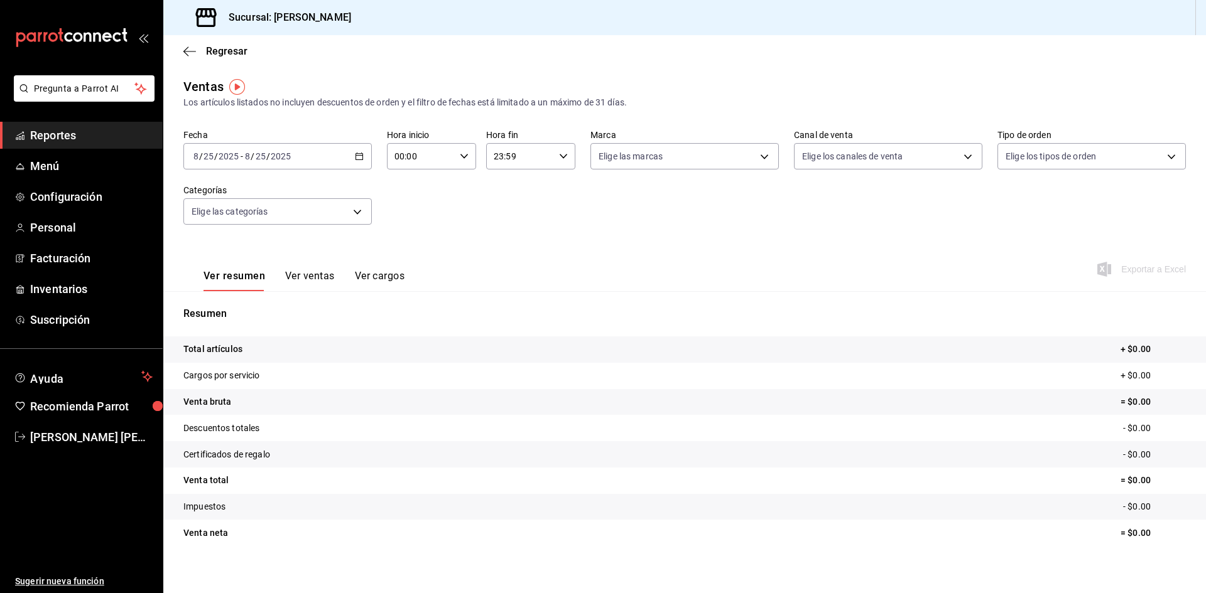
click at [355, 159] on icon "button" at bounding box center [359, 156] width 9 height 9
click at [276, 308] on span "Rango de fechas" at bounding box center [242, 307] width 97 height 13
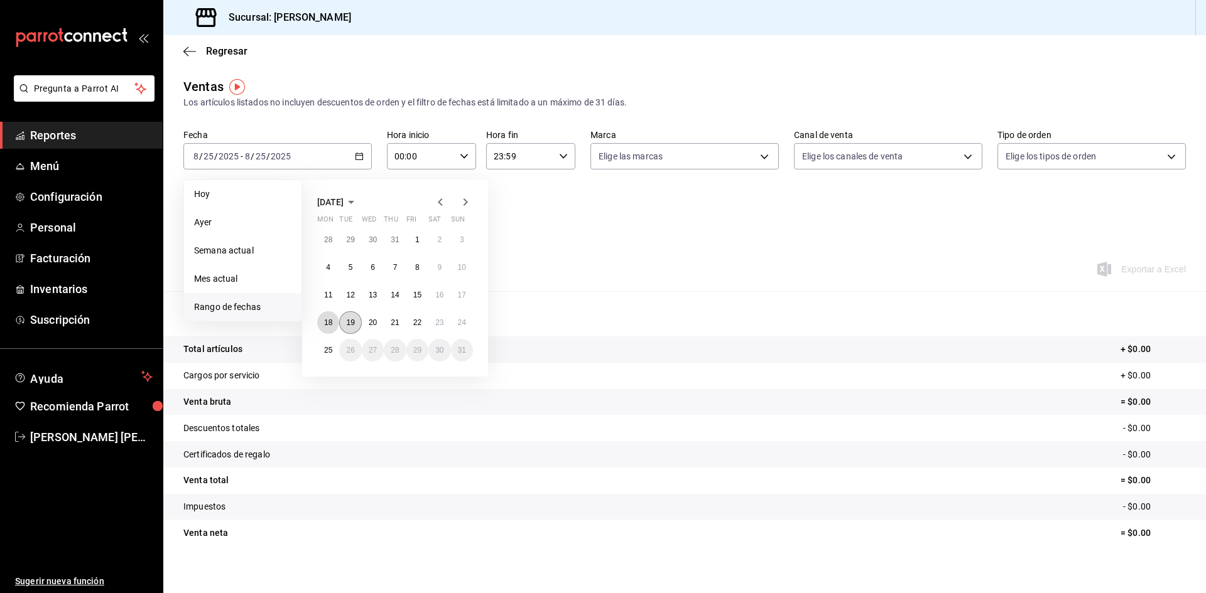
drag, startPoint x: 322, startPoint y: 320, endPoint x: 352, endPoint y: 323, distance: 30.3
click at [322, 320] on button "18" at bounding box center [328, 322] width 22 height 23
click at [467, 323] on button "24" at bounding box center [462, 322] width 22 height 23
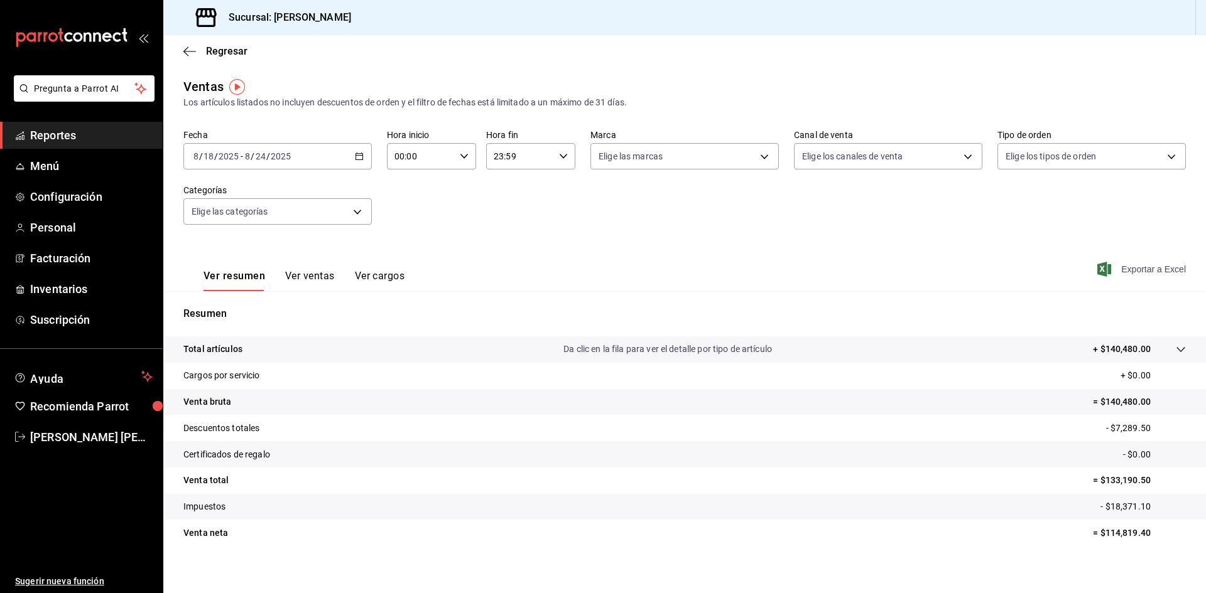
click at [1143, 264] on span "Exportar a Excel" at bounding box center [1142, 269] width 86 height 15
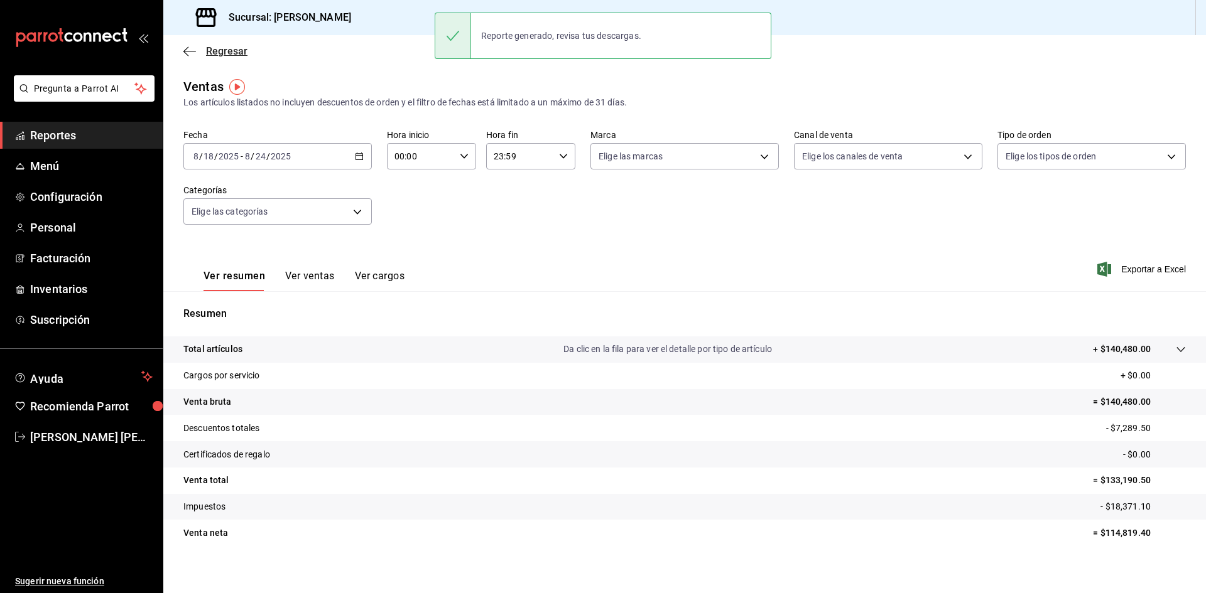
click at [192, 54] on icon "button" at bounding box center [189, 51] width 13 height 11
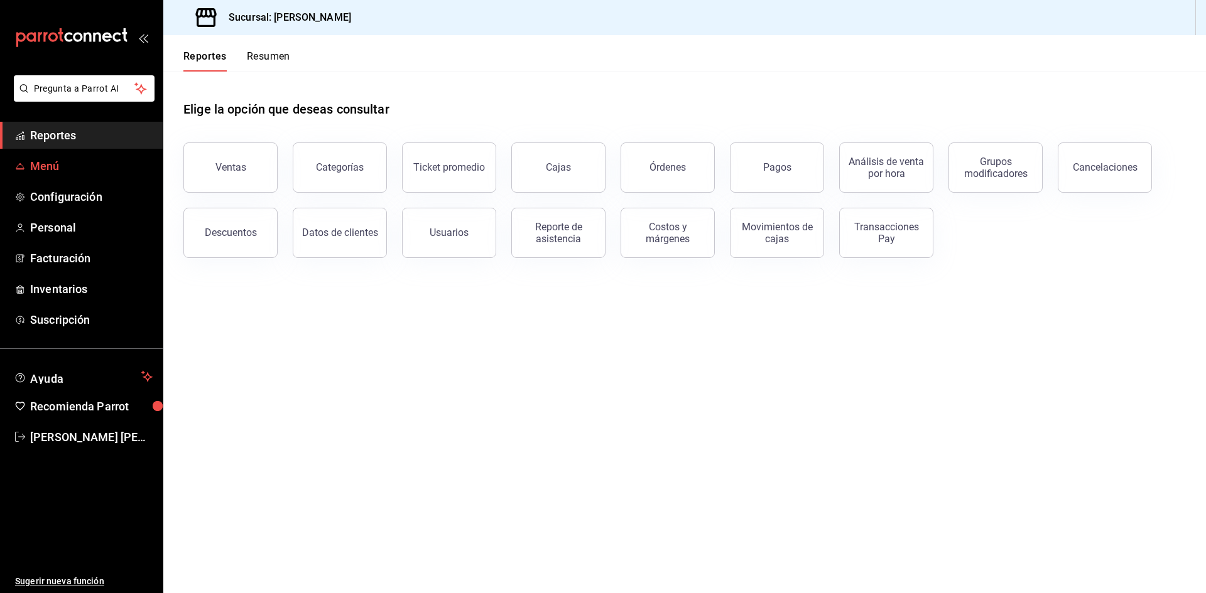
click at [107, 171] on span "Menú" at bounding box center [91, 166] width 122 height 17
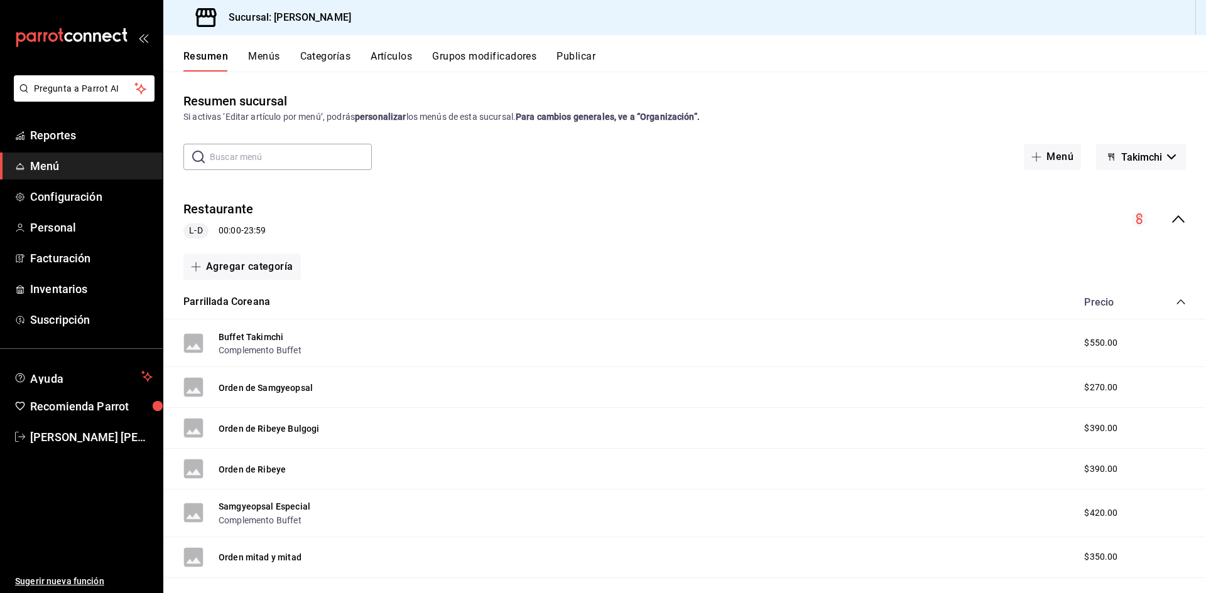
click at [404, 60] on button "Artículos" at bounding box center [390, 60] width 41 height 21
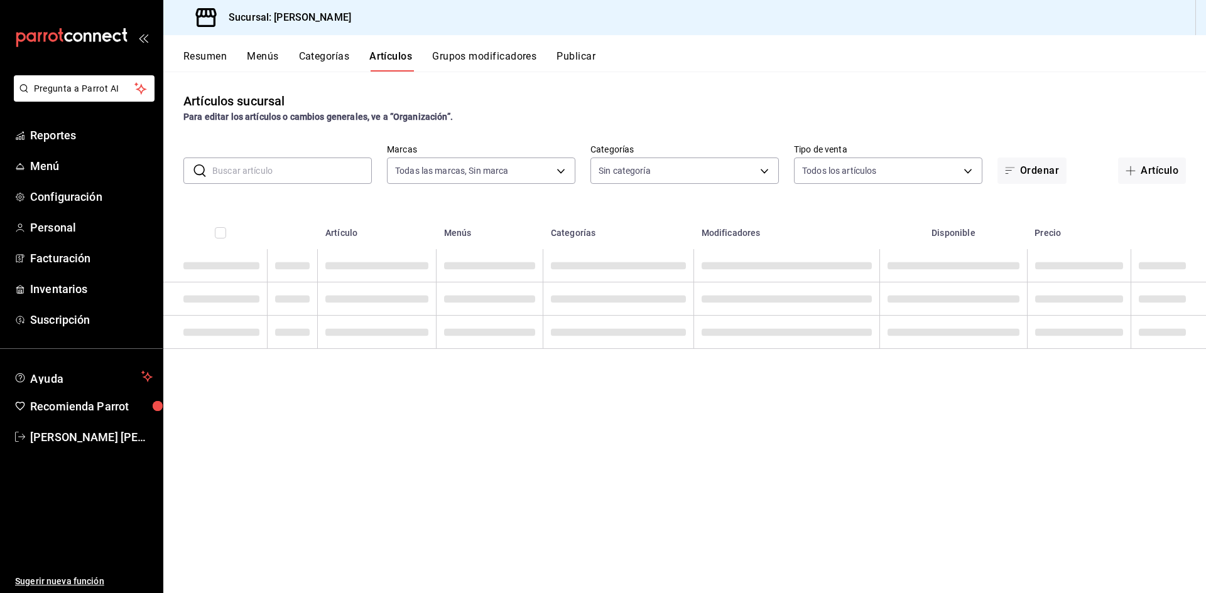
type input "a0941c61-cf70-4286-b606-49293484f178"
click at [310, 170] on input "text" at bounding box center [291, 170] width 159 height 25
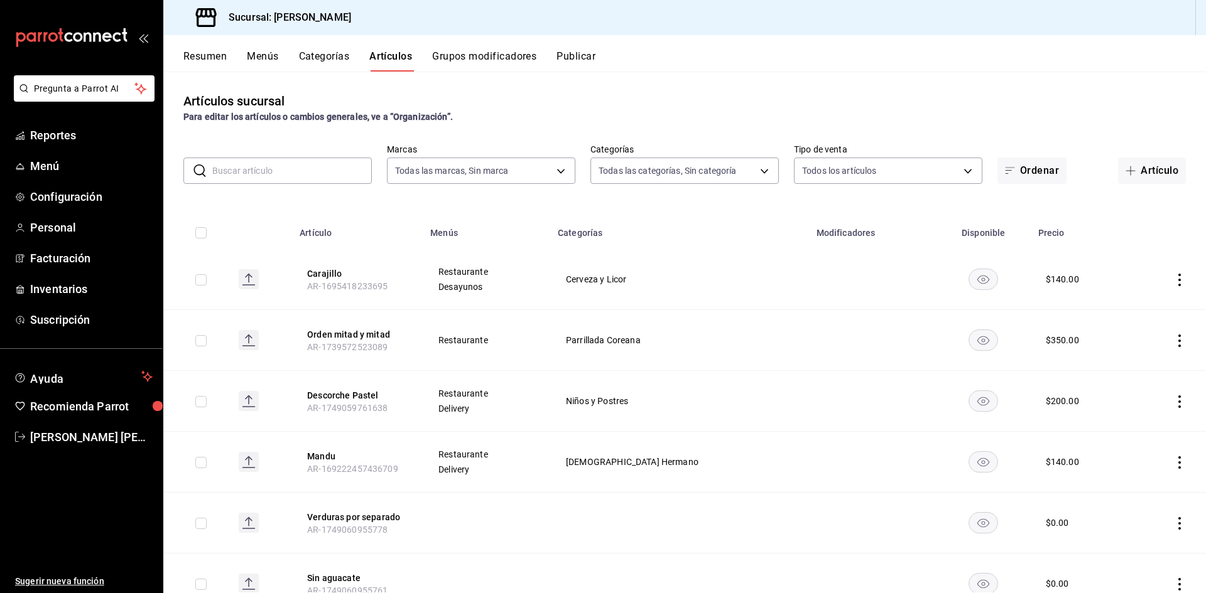
type input "fe044a74-8283-40ce-936c-5826c5902a36,26f318d7-32d9-473e-baee-9671bfb7cde0,7f2d3…"
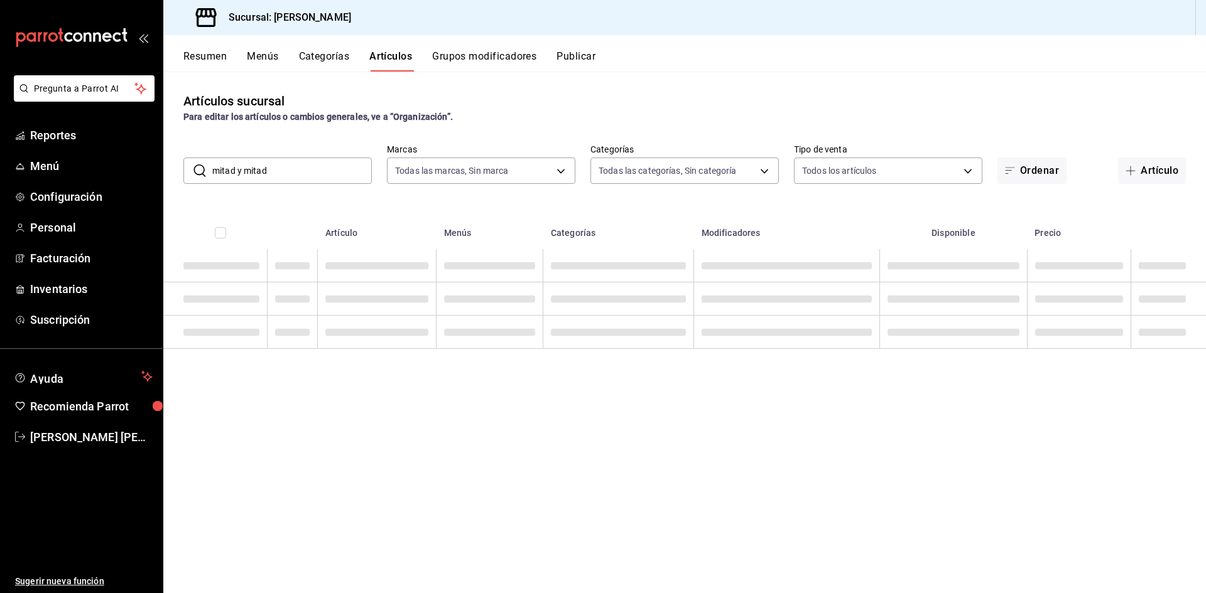
type input "mitad y mitad"
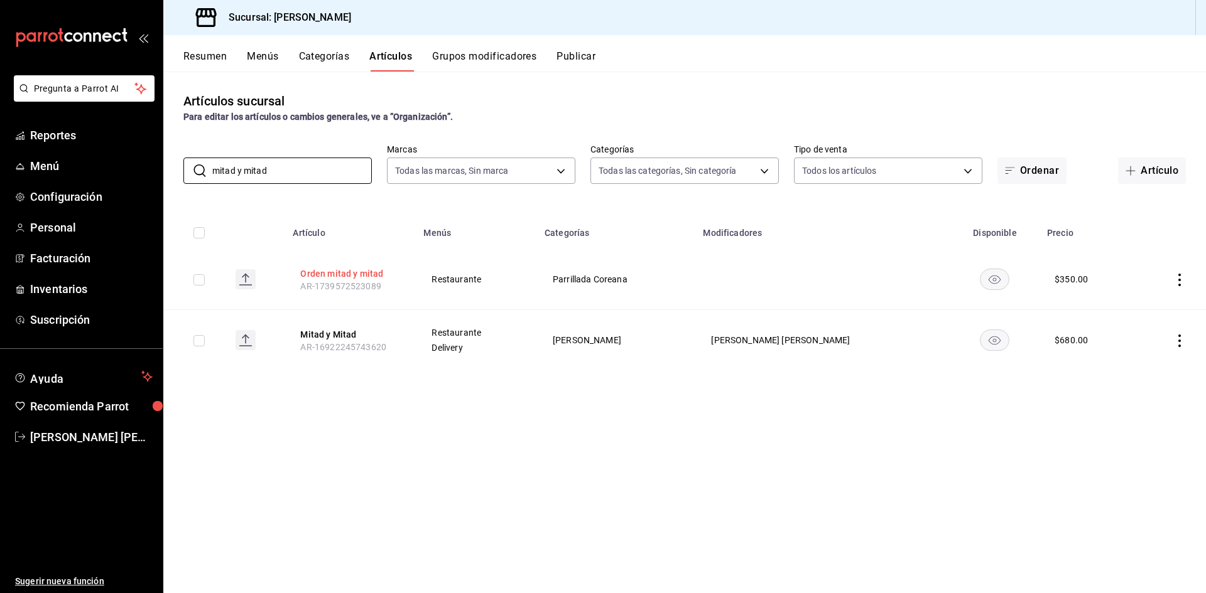
click at [343, 276] on button "Orden mitad y mitad" at bounding box center [350, 273] width 100 height 13
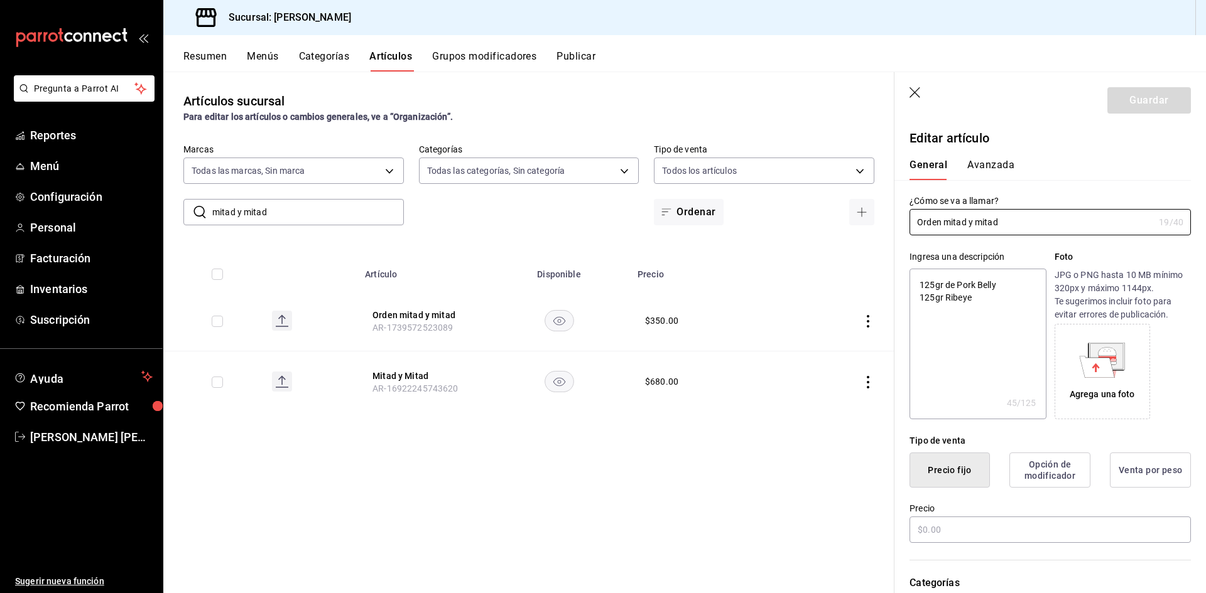
type textarea "x"
type input "$350.00"
drag, startPoint x: 944, startPoint y: 225, endPoint x: 1072, endPoint y: 228, distance: 128.1
click at [1072, 228] on input "Orden mitad y mitad" at bounding box center [1031, 222] width 244 height 25
type input "Orden S"
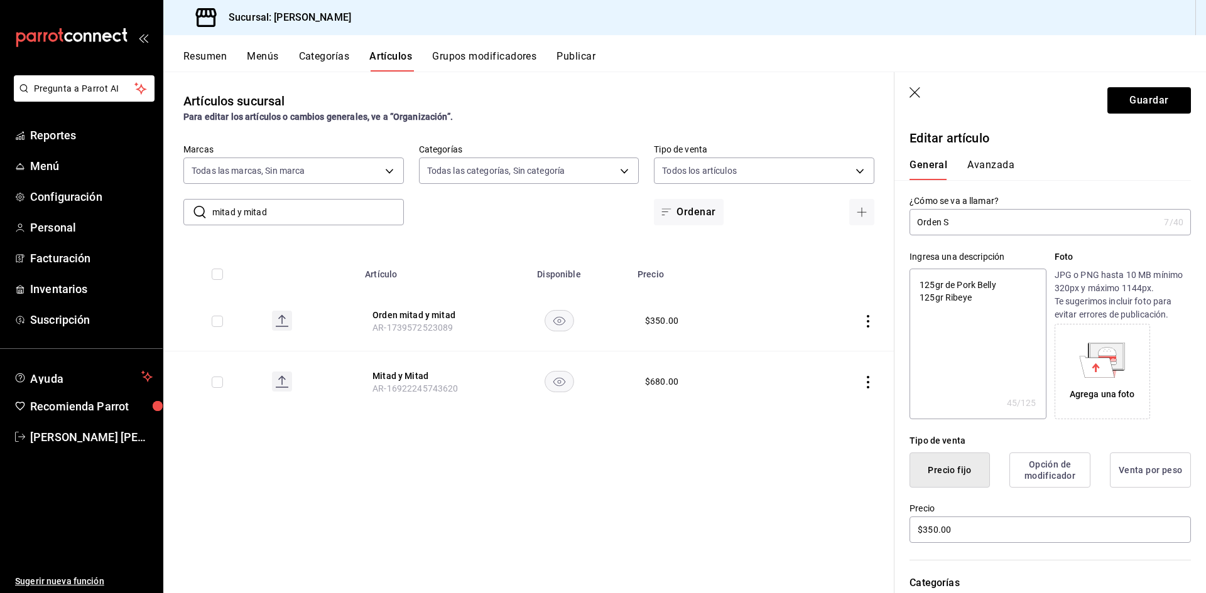
type textarea "x"
type input "Orden Sa"
type textarea "x"
type input "[PERSON_NAME]"
type textarea "x"
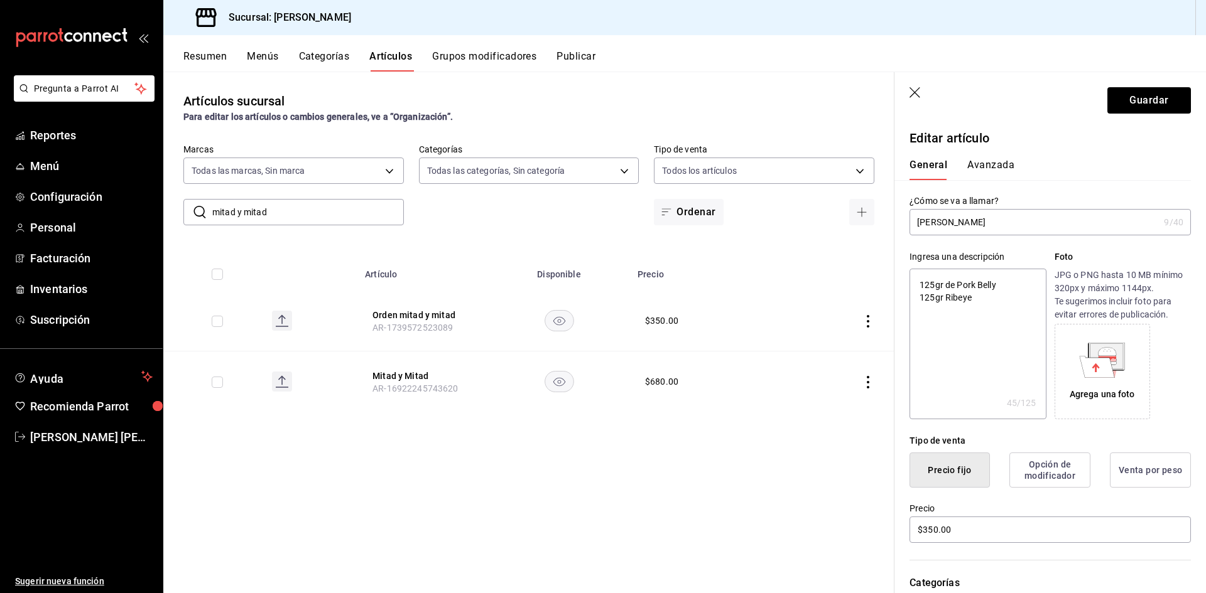
type input "Orden Samg"
type textarea "x"
type input "Orden Samgy"
type textarea "x"
type input "Orden Samgye"
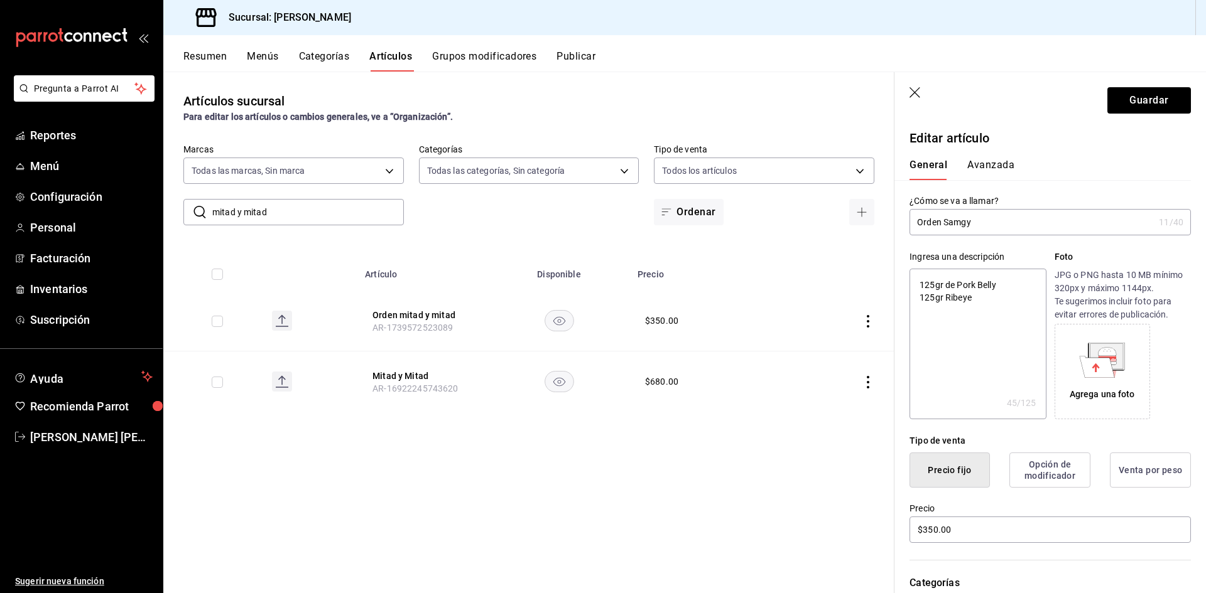
type textarea "x"
type input "Orden Samgyeo"
type textarea "x"
type input "Orden Samgyeop"
type textarea "x"
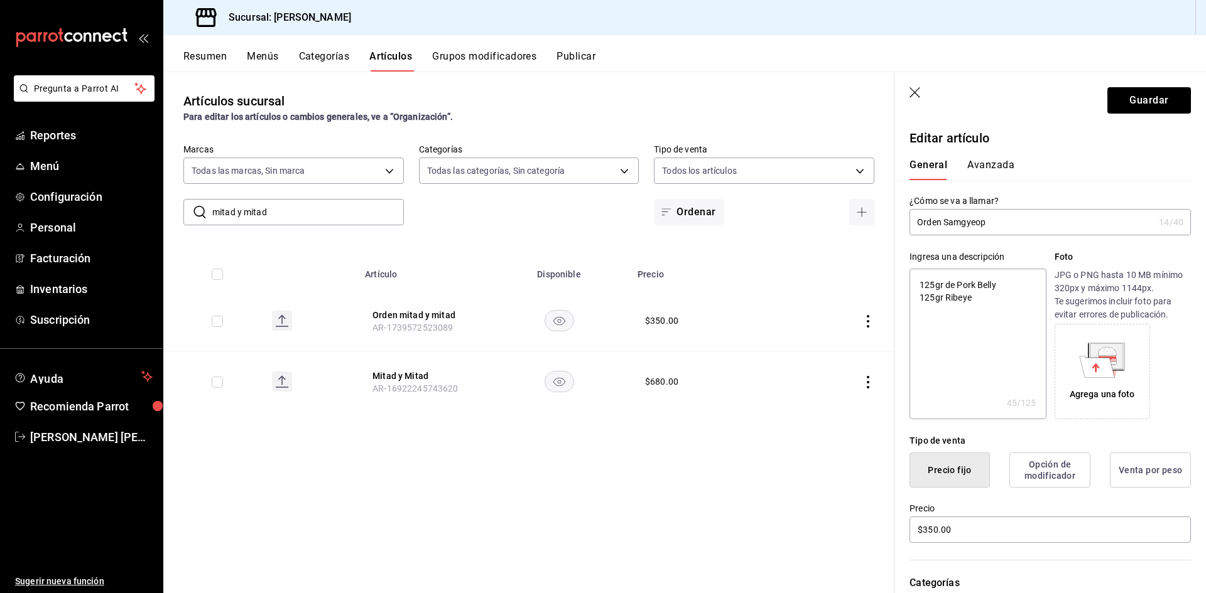
type input "Orden Samgyeops"
type textarea "x"
type input "Orden Samgyeopsa"
type textarea "x"
type input "Orden Samgyeopsal"
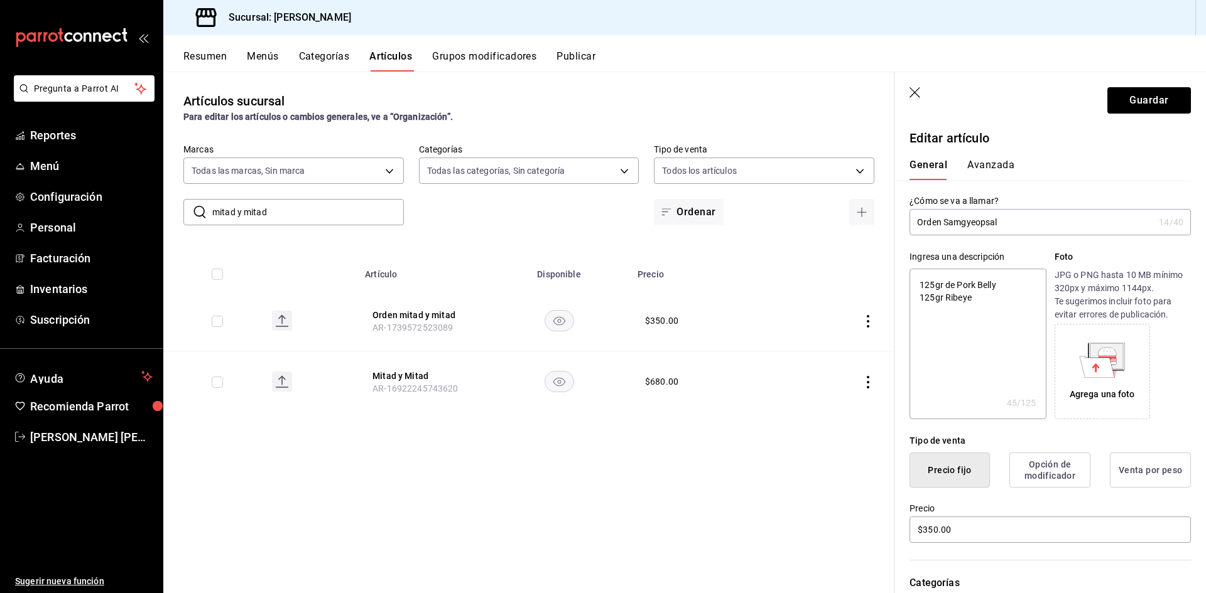
type textarea "x"
type input "Orden Samgyeopsal"
type textarea "x"
type input "Orden Samgyeopsal y"
type textarea "x"
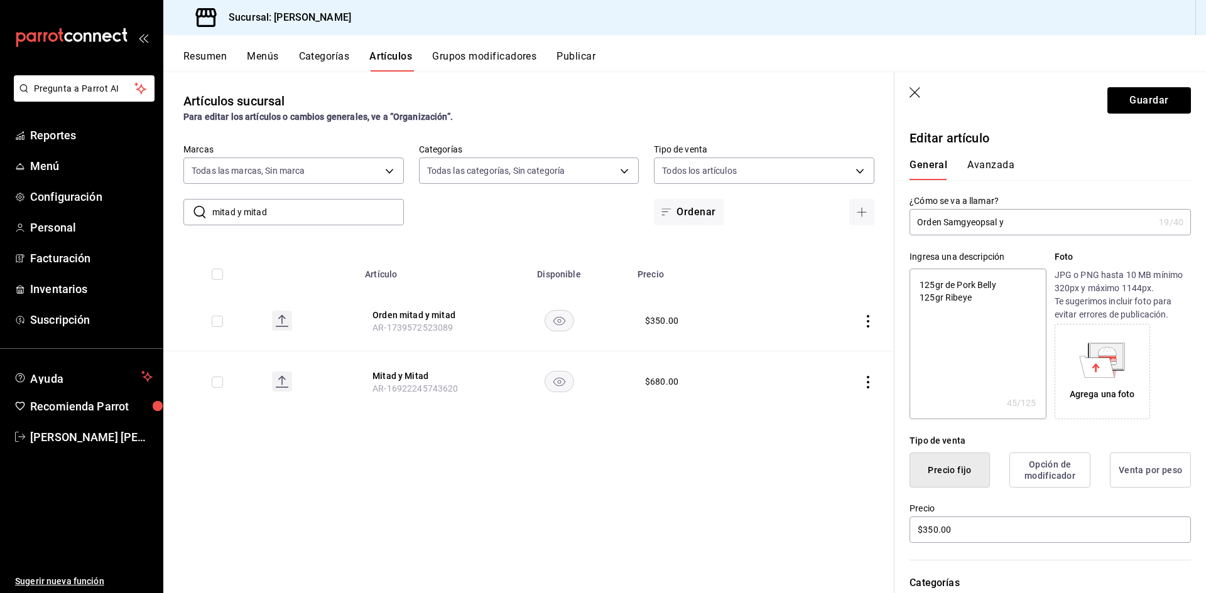
type input "Orden Samgyeopsal y"
type textarea "x"
type input "Orden Samgyeopsal y R"
type textarea "x"
type input "Orden Samgyeopsal y Ri"
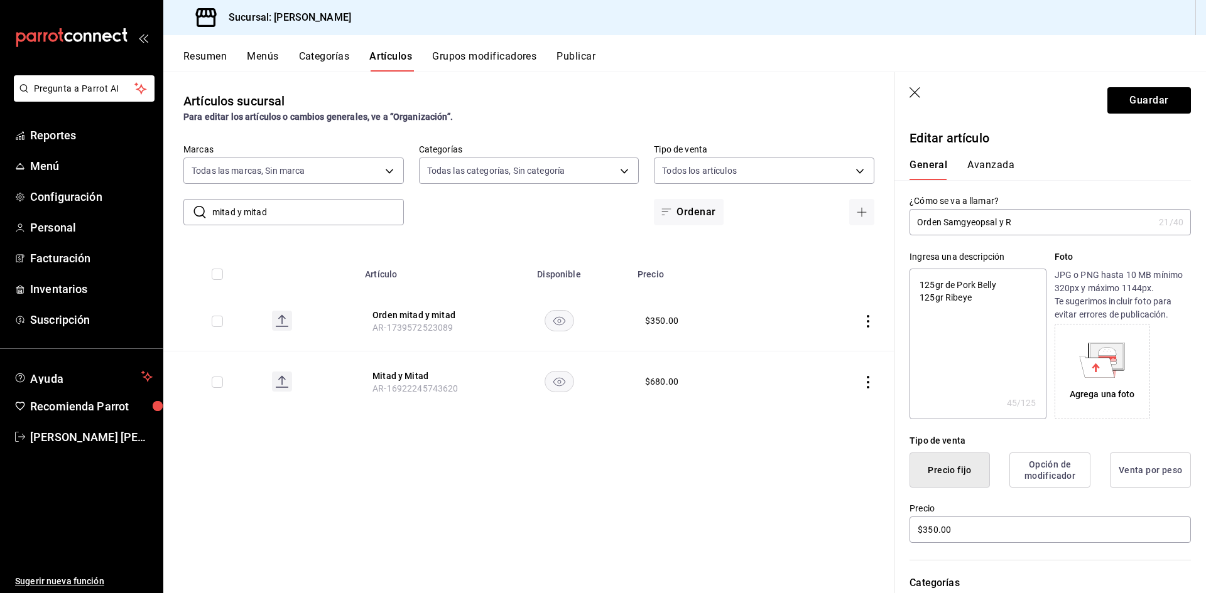
type textarea "x"
type input "Orden Samgyeopsal y Rib"
type textarea "x"
type input "Orden Samgyeopsal y Ribe"
type textarea "x"
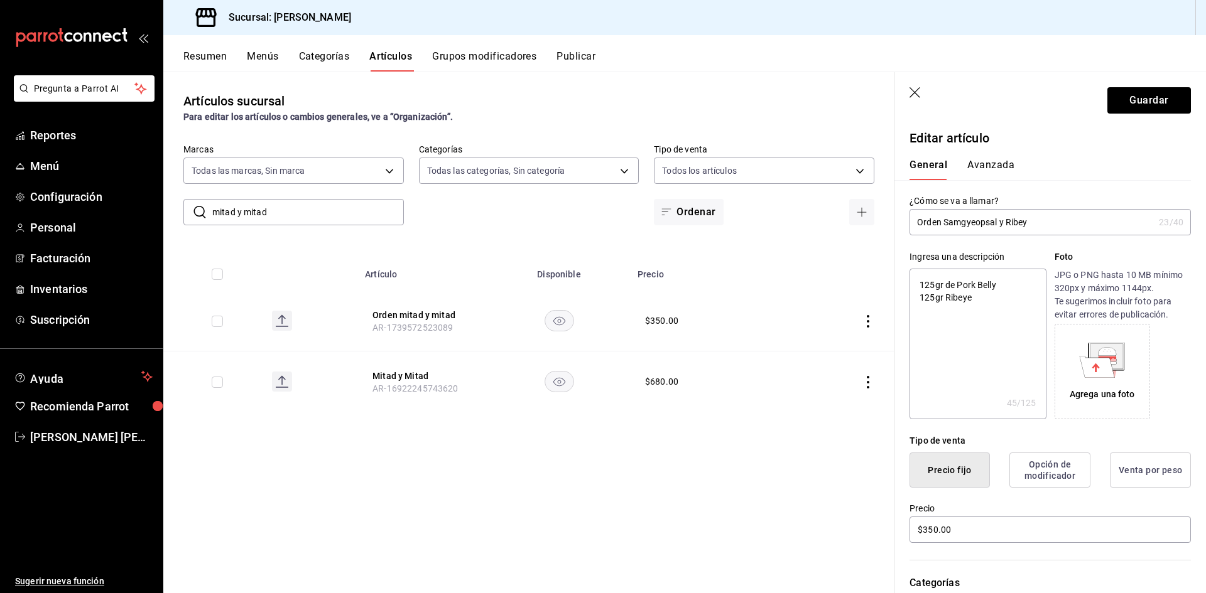
type input "Orden Samgyeopsal y Ribeye"
type textarea "x"
drag, startPoint x: 1073, startPoint y: 228, endPoint x: 893, endPoint y: 229, distance: 179.6
click at [893, 229] on div "Guardar Editar artículo General Avanzada ¿Cómo se va a llamar? Orden Samgyeopsa…" at bounding box center [1049, 368] width 312 height 593
type input "Orden Samgyeopsal y Ribeye"
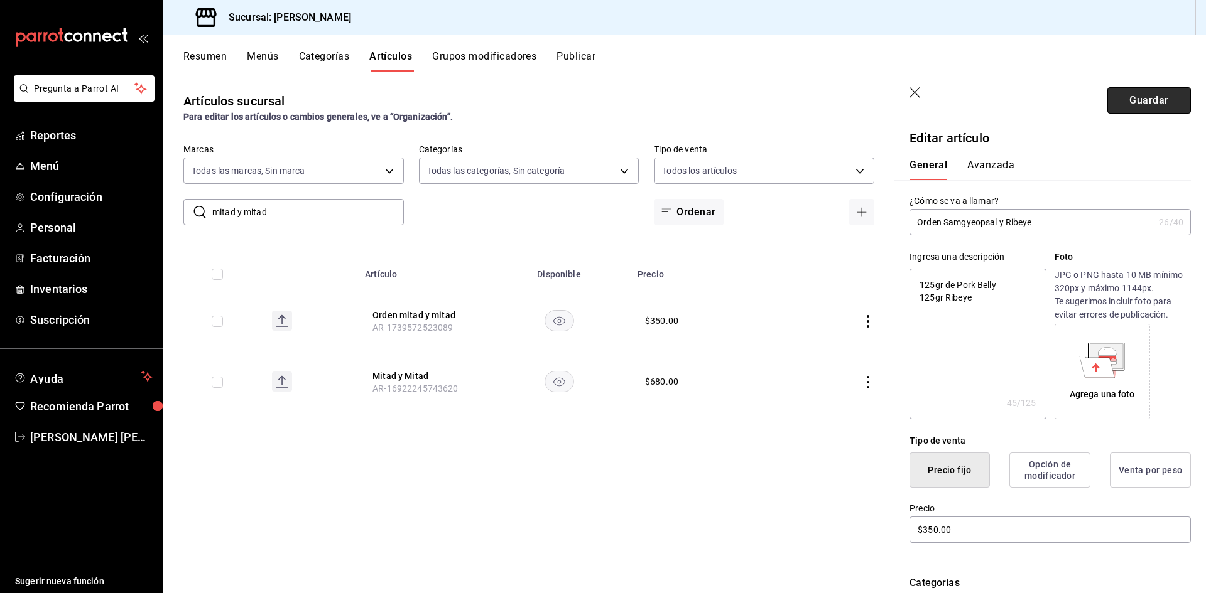
click at [1130, 112] on button "Guardar" at bounding box center [1149, 100] width 84 height 26
type textarea "x"
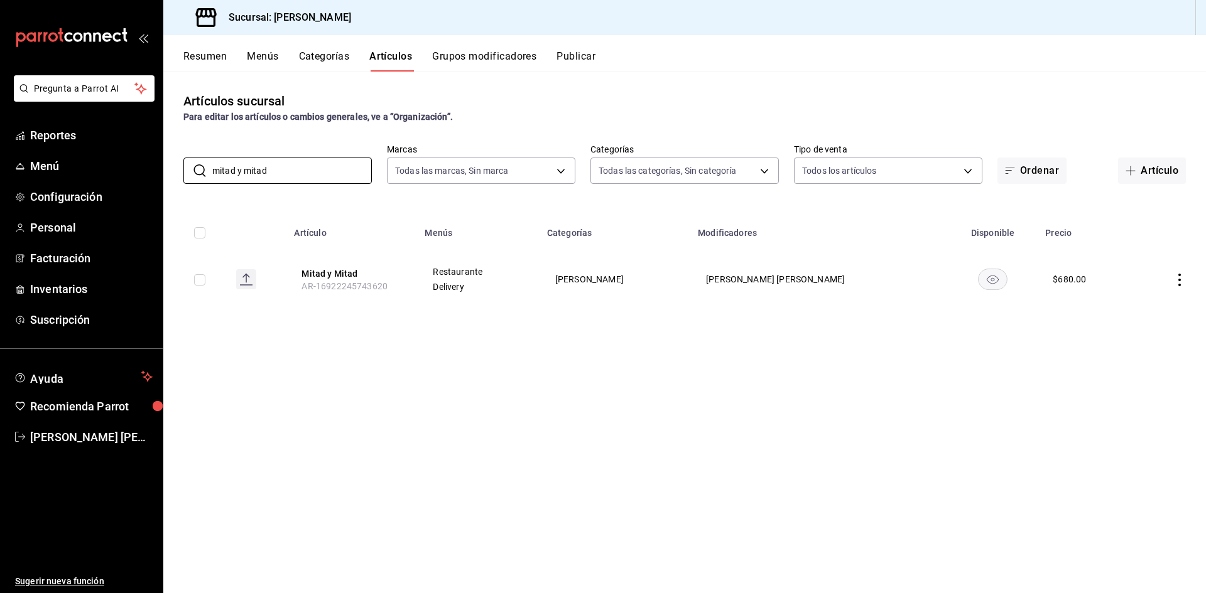
drag, startPoint x: 256, startPoint y: 167, endPoint x: 168, endPoint y: 161, distance: 87.5
click at [168, 161] on div "​ mitad y mitad ​ Marcas Todas las marcas, Sin marca a0941c61-cf70-4286-b606-49…" at bounding box center [684, 164] width 1042 height 40
type input "orden"
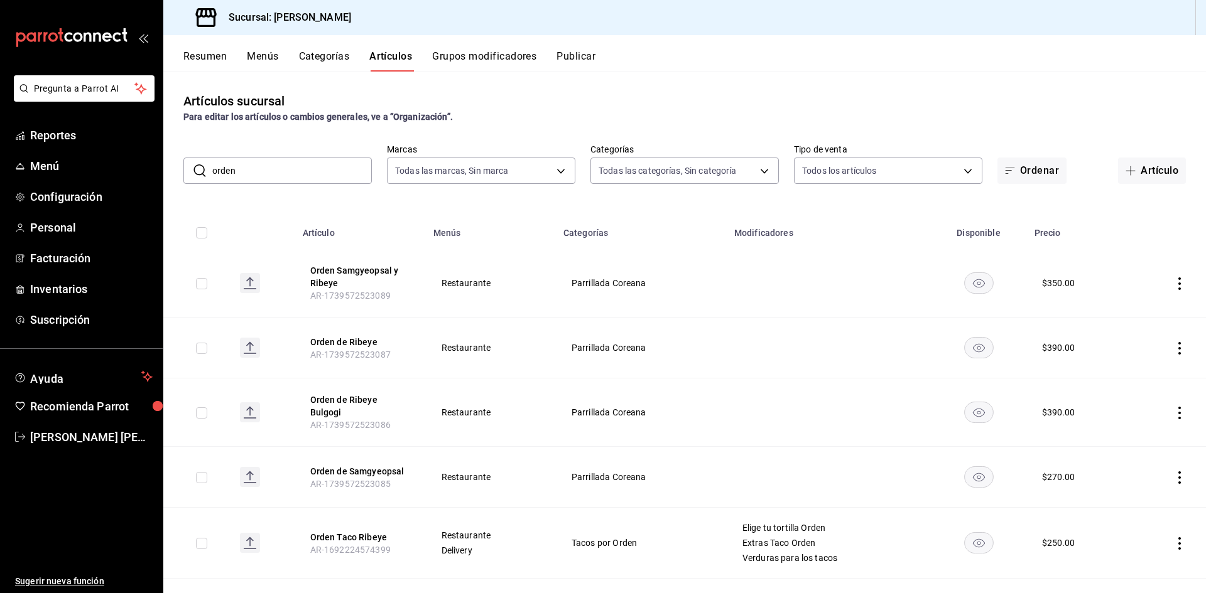
click at [571, 58] on button "Publicar" at bounding box center [575, 60] width 39 height 21
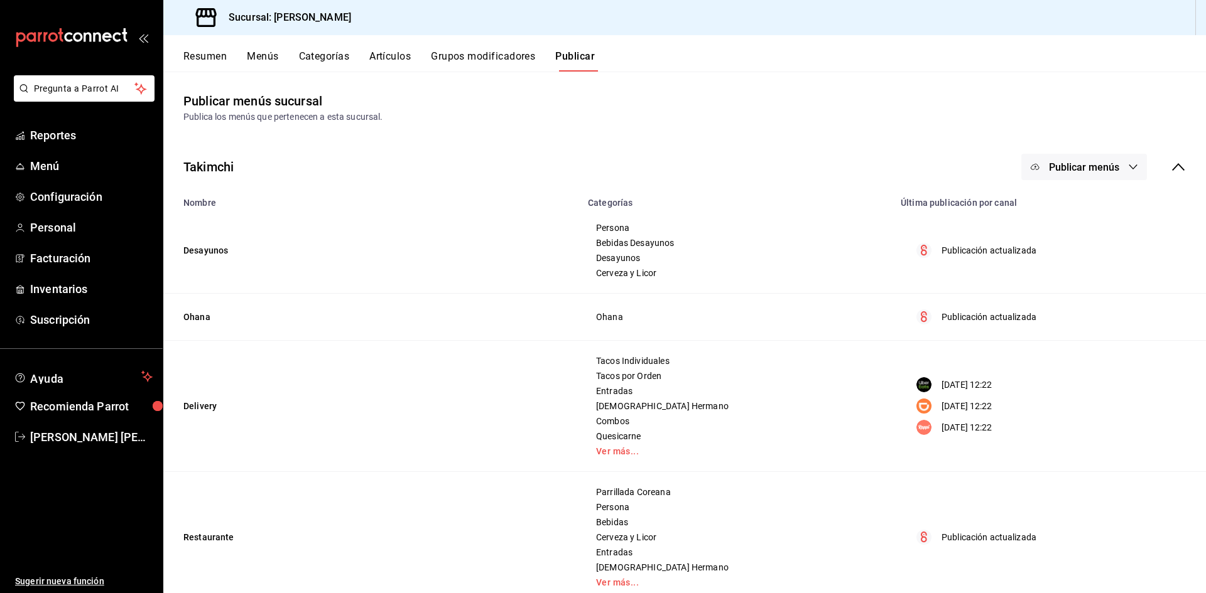
click at [1090, 175] on button "Publicar menús" at bounding box center [1084, 167] width 126 height 26
click at [1081, 214] on li "Punto de venta" at bounding box center [1075, 207] width 116 height 35
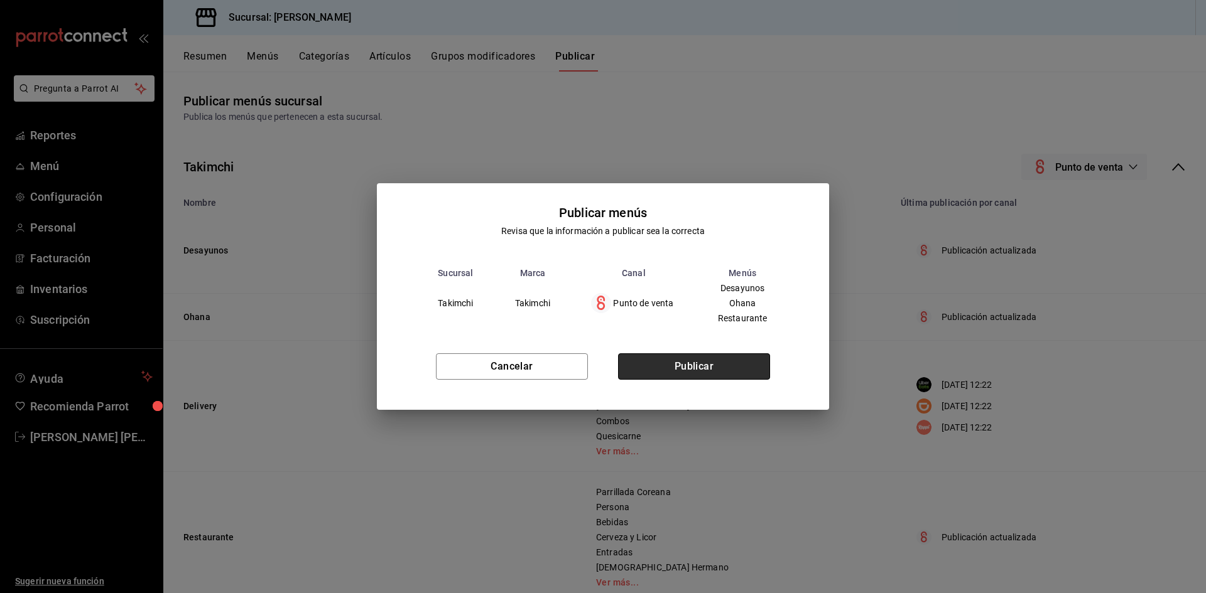
click at [748, 365] on button "Publicar" at bounding box center [694, 367] width 152 height 26
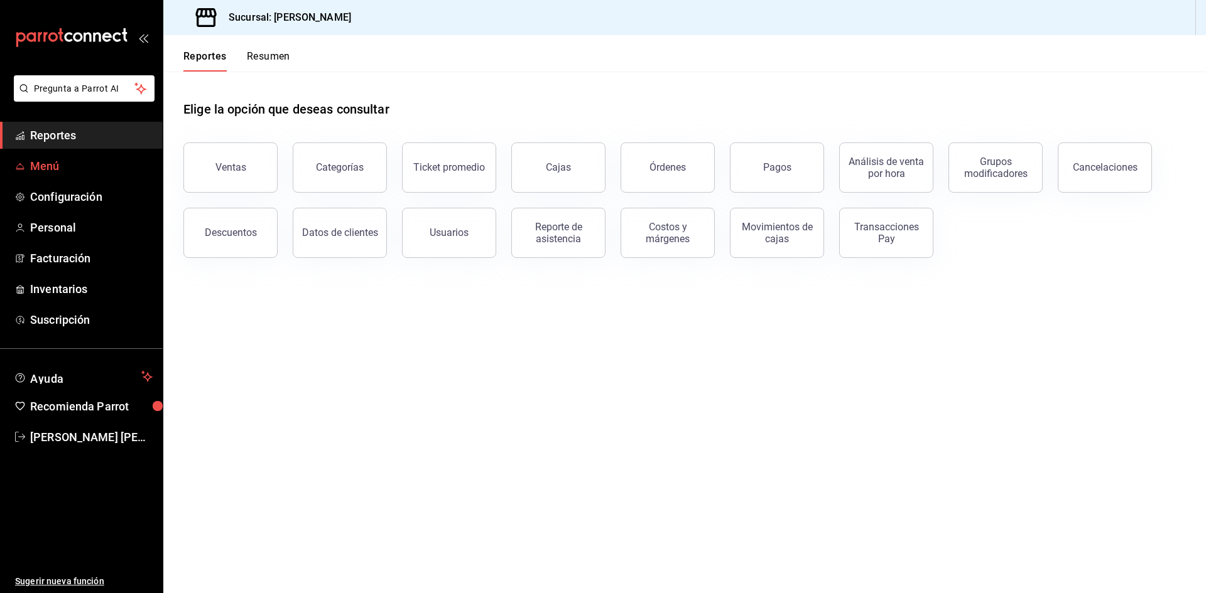
click at [82, 173] on span "Menú" at bounding box center [91, 166] width 122 height 17
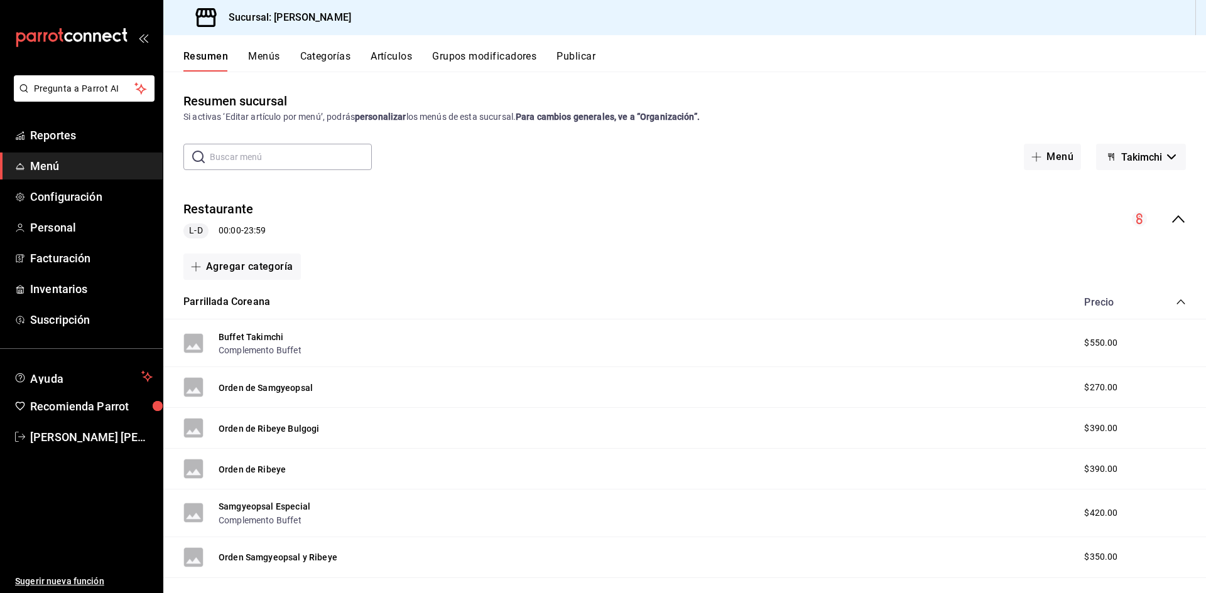
click at [403, 48] on div "Resumen Menús Categorías Artículos Grupos modificadores Publicar" at bounding box center [684, 53] width 1042 height 36
click at [405, 55] on button "Artículos" at bounding box center [390, 60] width 41 height 21
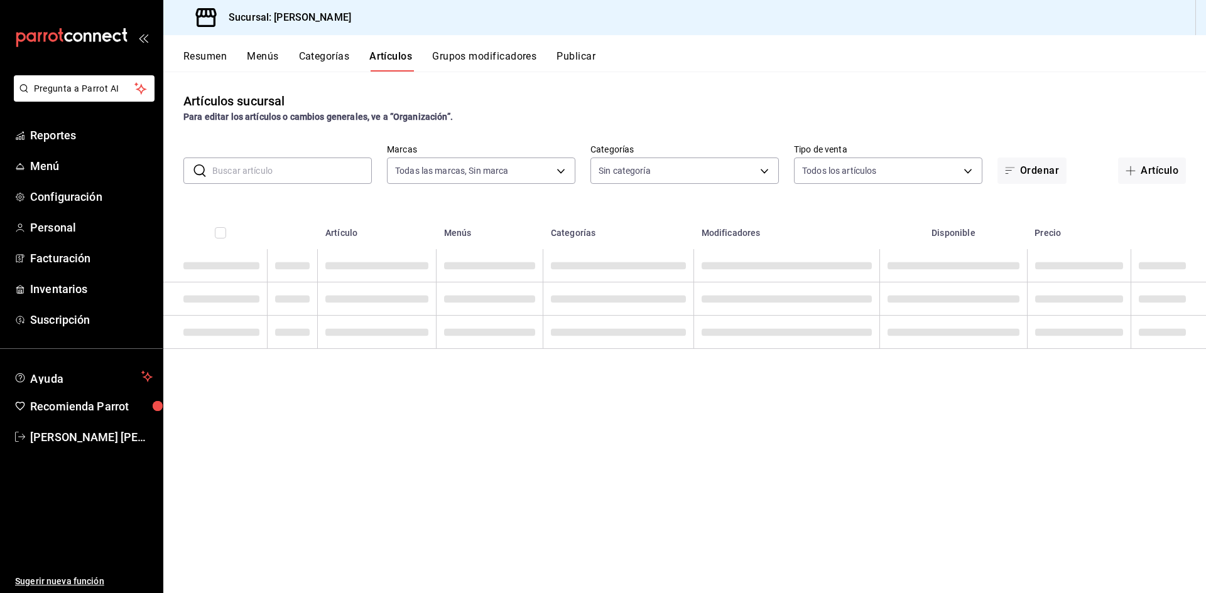
type input "a0941c61-cf70-4286-b606-49293484f178"
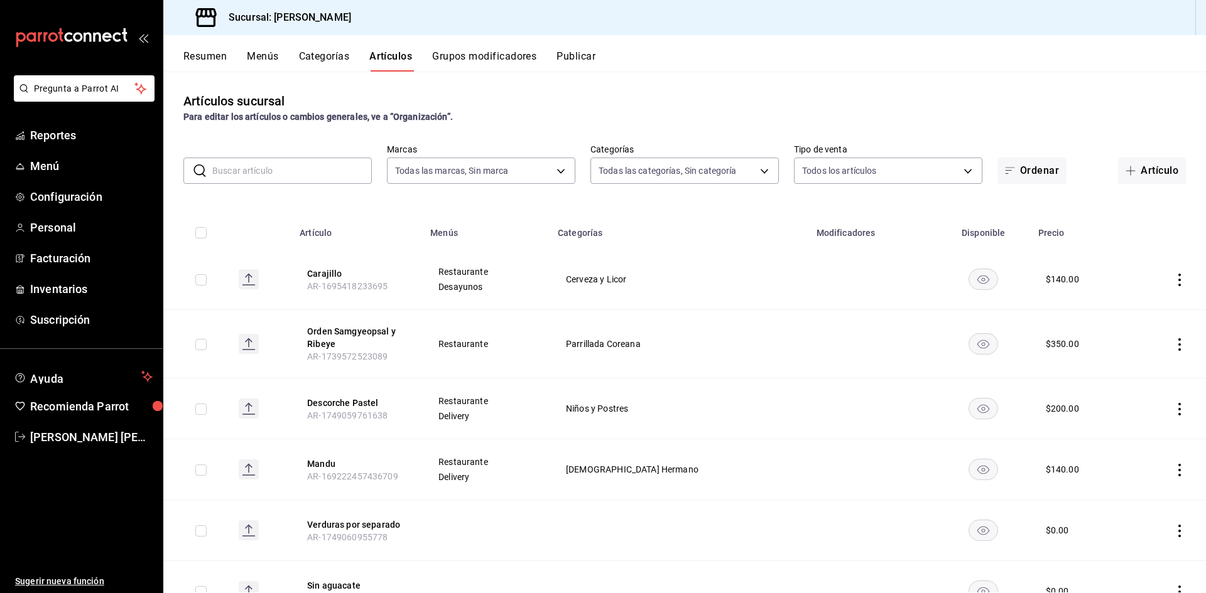
type input "fe044a74-8283-40ce-936c-5826c5902a36,26f318d7-32d9-473e-baee-9671bfb7cde0,7f2d3…"
click at [205, 56] on button "Resumen" at bounding box center [204, 60] width 43 height 21
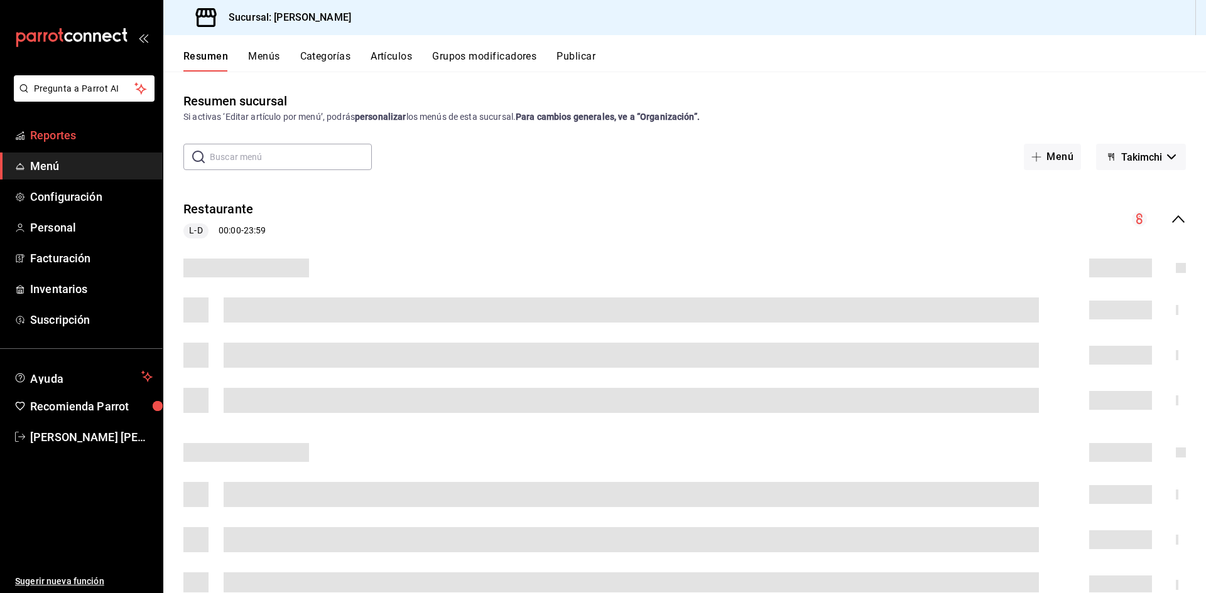
click at [84, 134] on span "Reportes" at bounding box center [91, 135] width 122 height 17
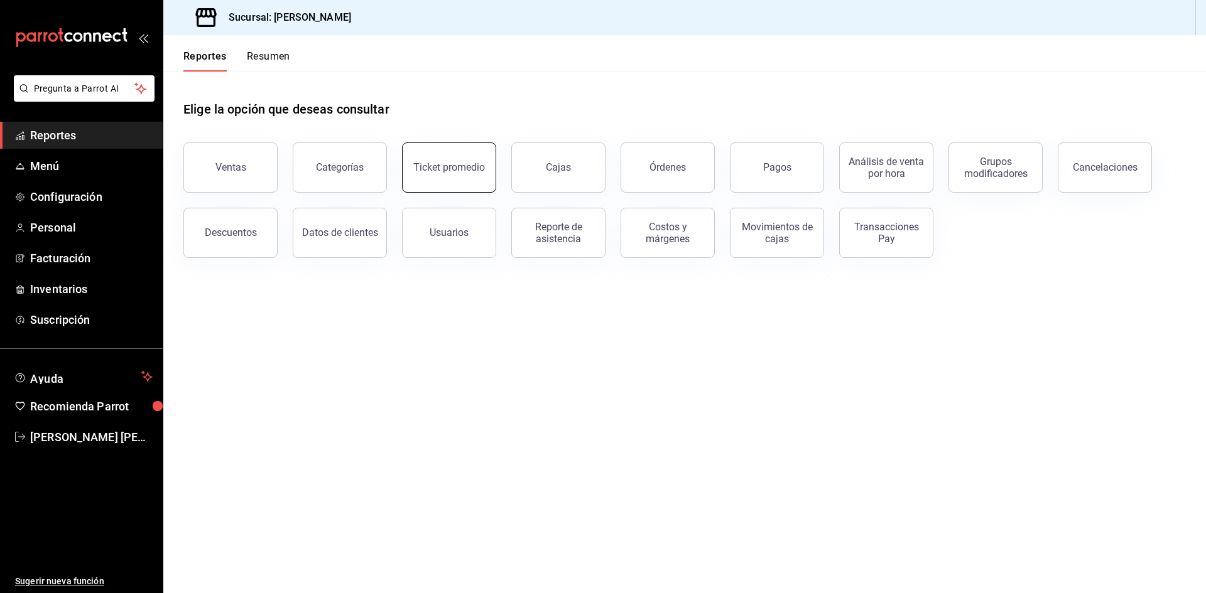
click at [452, 180] on button "Ticket promedio" at bounding box center [449, 168] width 94 height 50
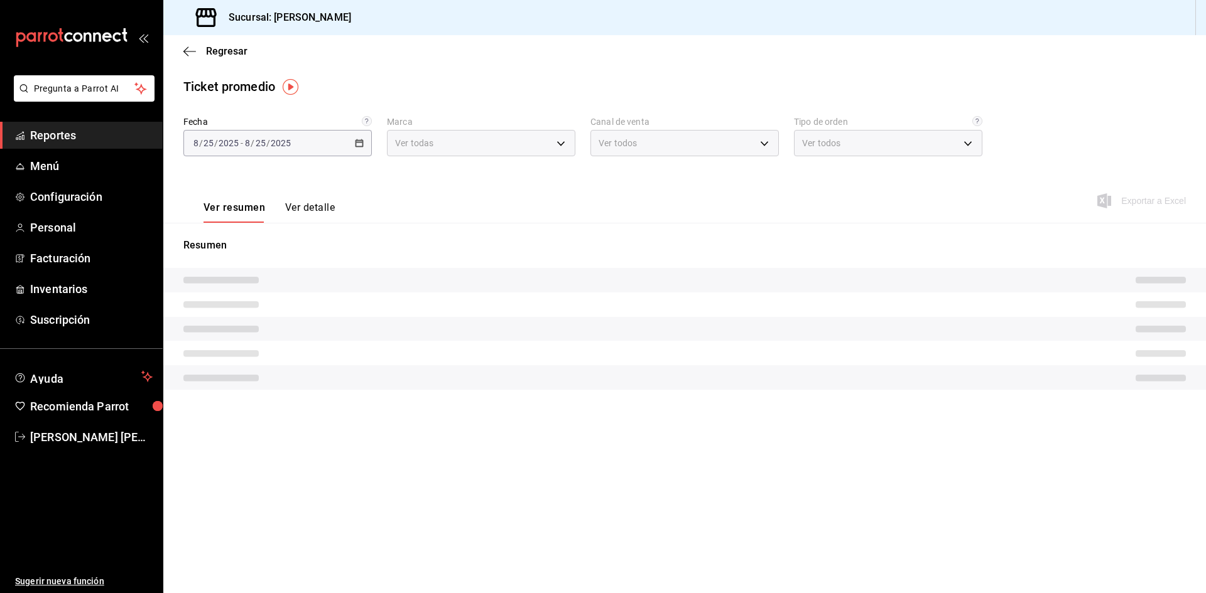
type input "a0941c61-cf70-4286-b606-49293484f178"
type input "PARROT,UBER_EATS,RAPPI,DIDI_FOOD,ONLINE"
type input "bcf309b6-de99-4fb7-8be2-389ab5b74b2c,9af3ec26-8184-4508-88c5-bfaaddd1b668,33909…"
click at [362, 142] on \(Stroke\) "button" at bounding box center [359, 143] width 8 height 7
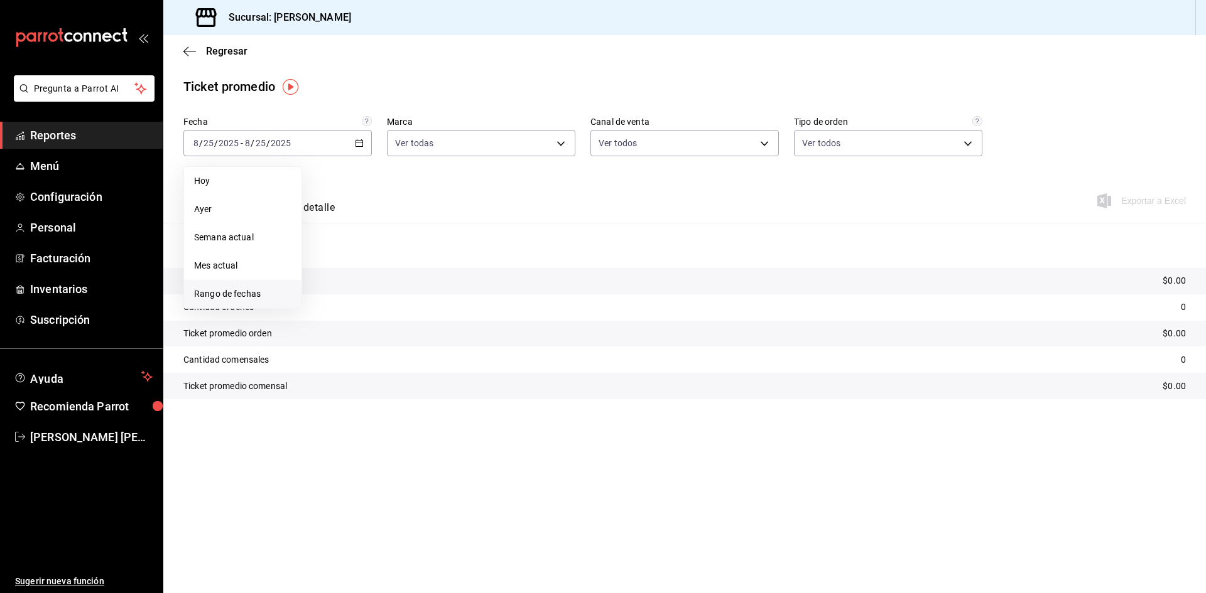
click at [271, 296] on span "Rango de fechas" at bounding box center [242, 294] width 97 height 13
click at [331, 311] on abbr "18" at bounding box center [328, 309] width 8 height 9
click at [460, 310] on abbr "24" at bounding box center [462, 309] width 8 height 9
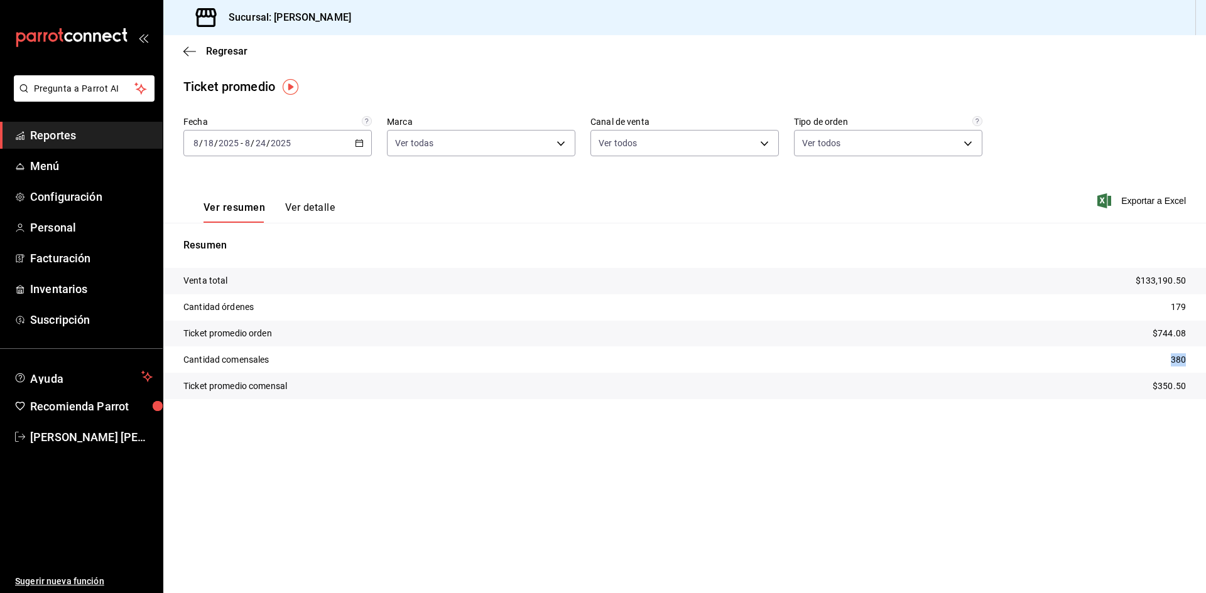
drag, startPoint x: 1175, startPoint y: 366, endPoint x: 1202, endPoint y: 367, distance: 27.0
click at [1202, 367] on tr "Cantidad comensales 380" at bounding box center [684, 360] width 1042 height 26
copy p "380"
click at [193, 53] on icon "button" at bounding box center [189, 51] width 13 height 11
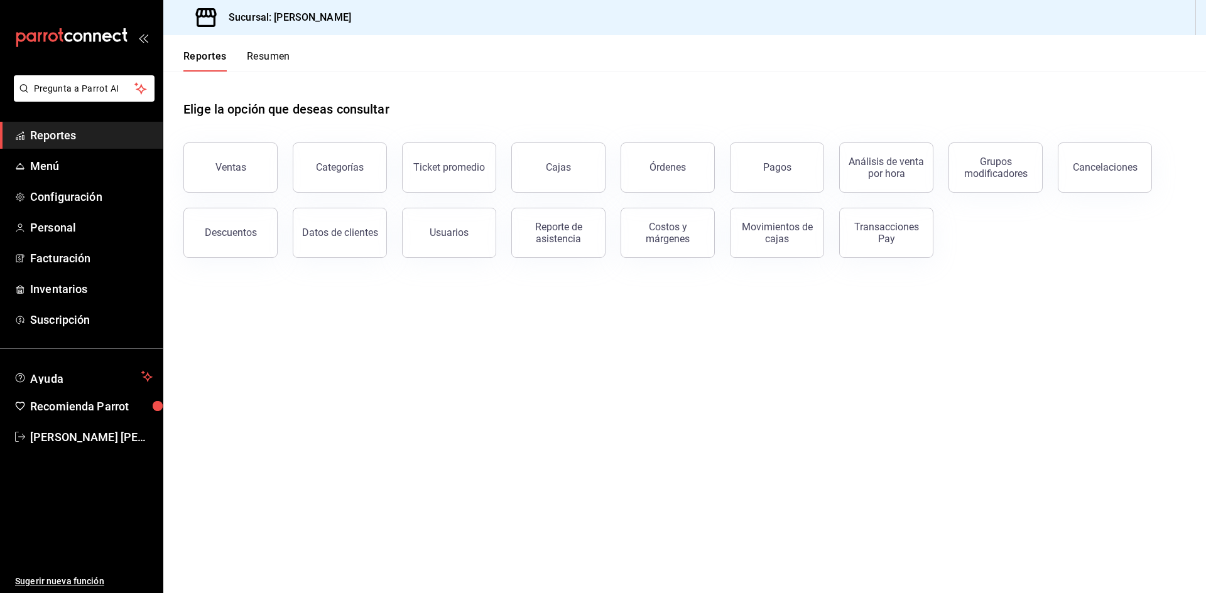
click at [269, 231] on button "Descuentos" at bounding box center [230, 233] width 94 height 50
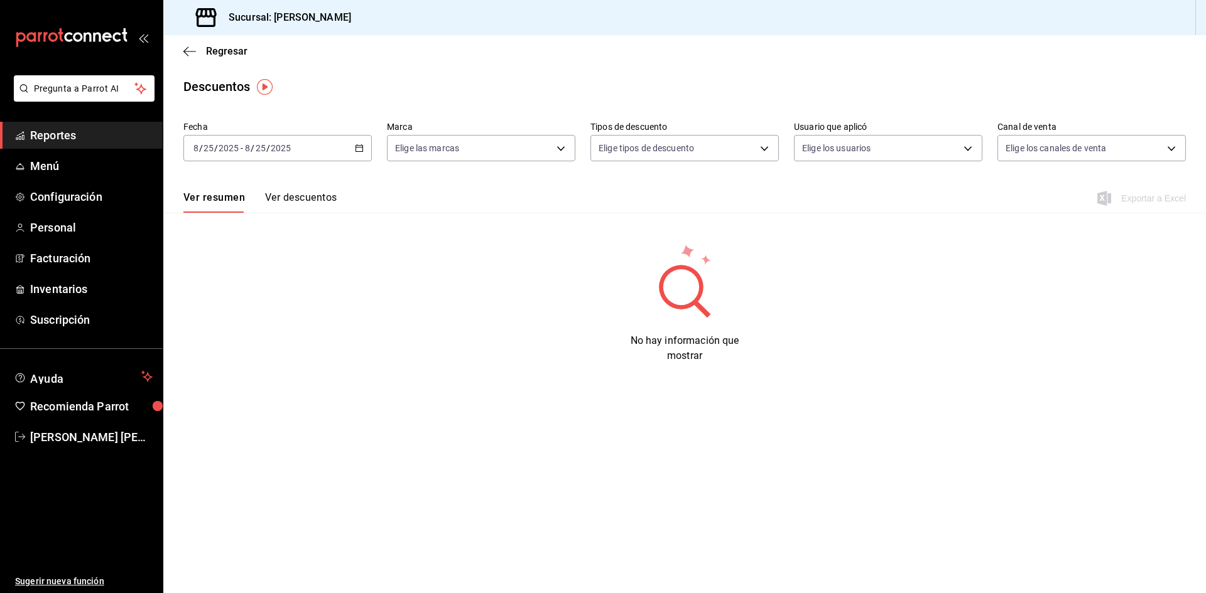
click at [360, 150] on icon "button" at bounding box center [359, 148] width 9 height 9
click at [269, 319] on li "Rango de fechas" at bounding box center [242, 327] width 117 height 28
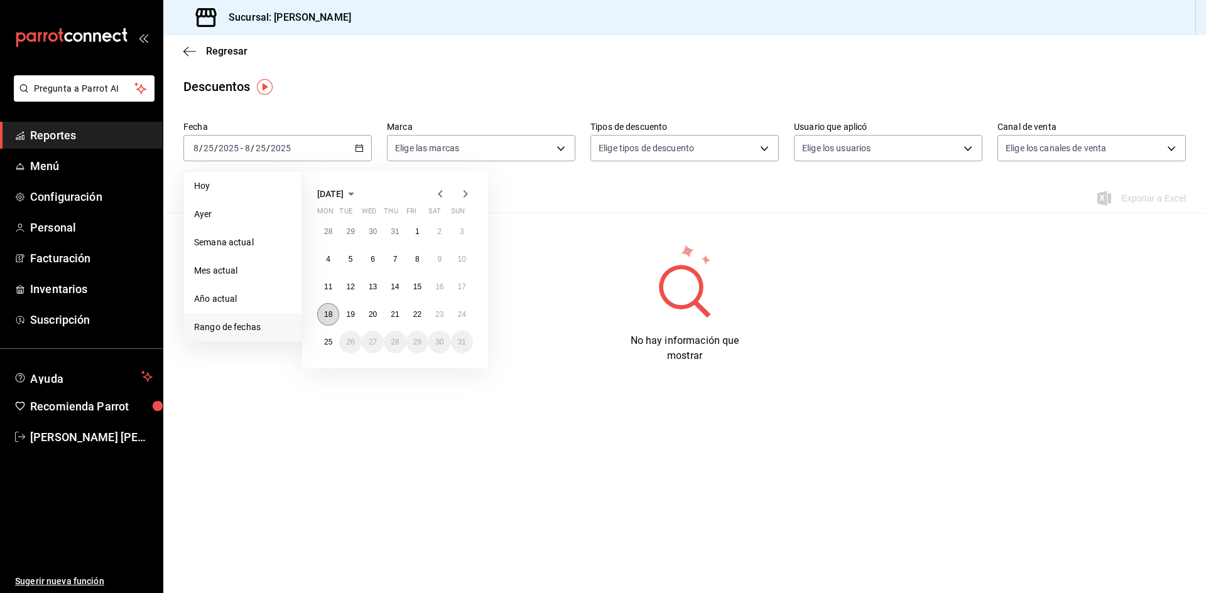
click at [320, 313] on button "18" at bounding box center [328, 314] width 22 height 23
click at [467, 311] on button "24" at bounding box center [462, 314] width 22 height 23
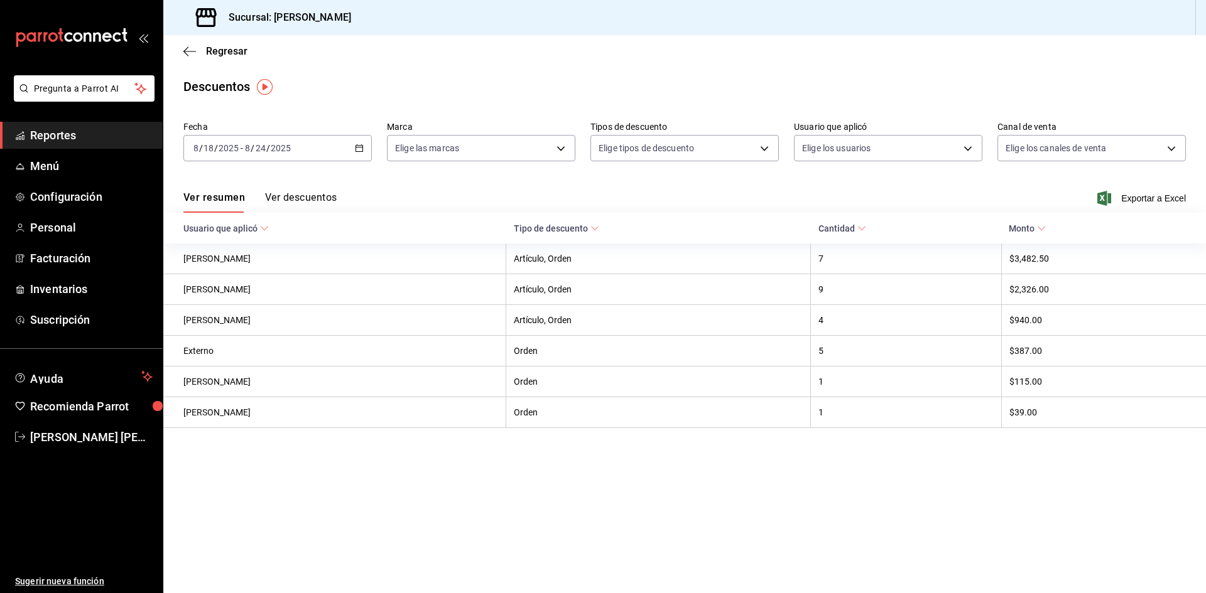
click at [311, 207] on button "Ver descuentos" at bounding box center [301, 202] width 72 height 21
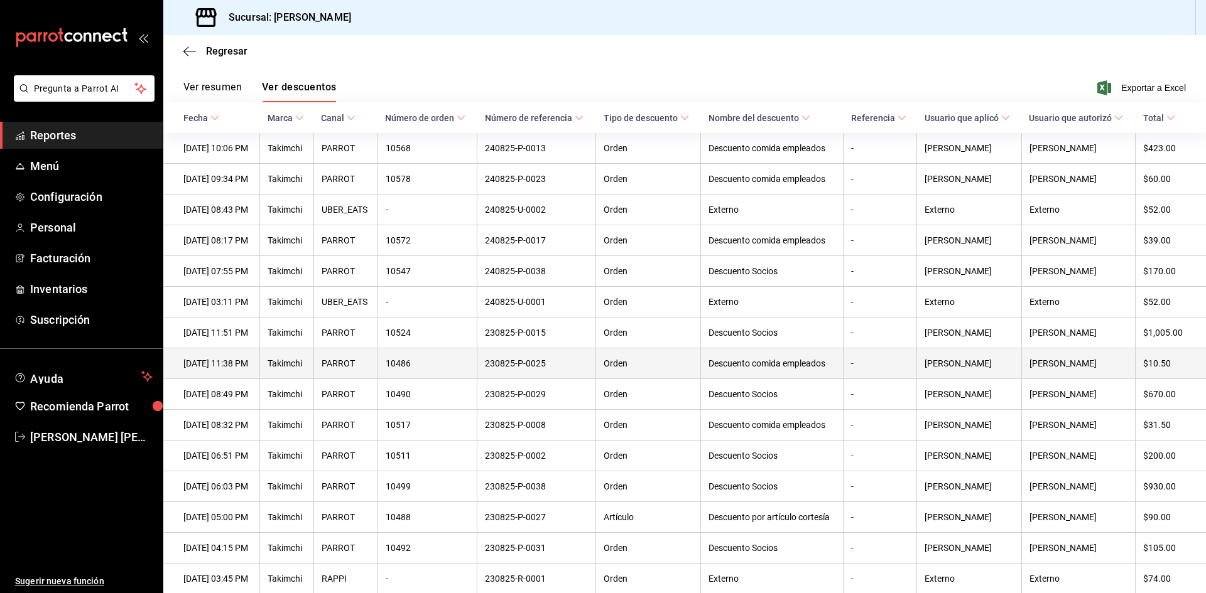
scroll to position [126, 0]
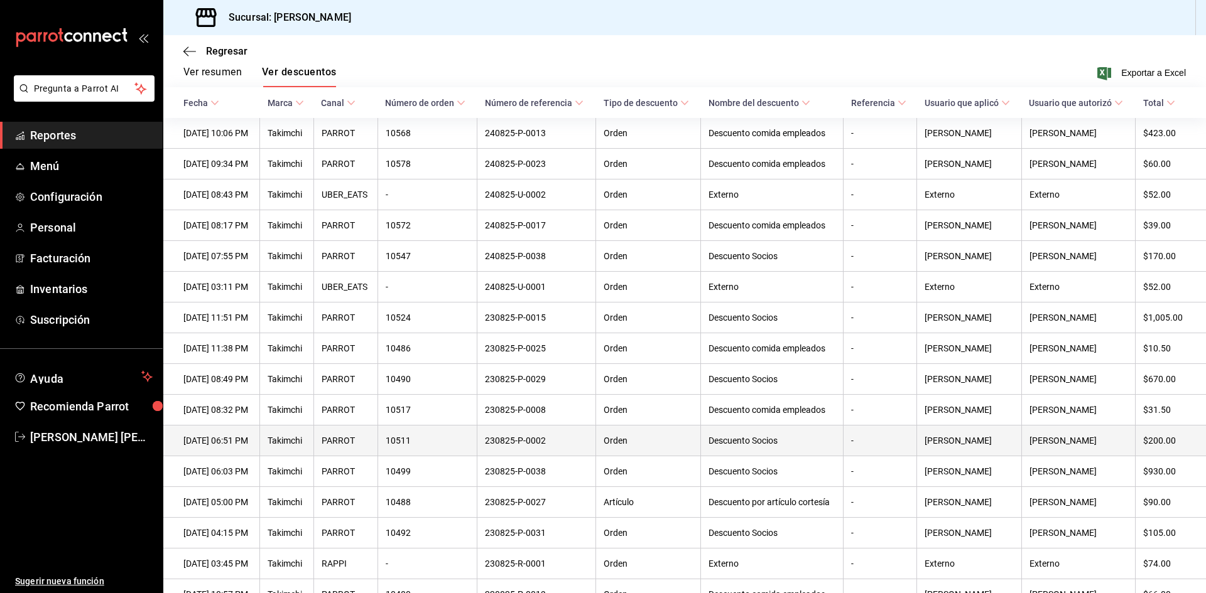
click at [549, 456] on th "230825-P-0002" at bounding box center [536, 441] width 119 height 31
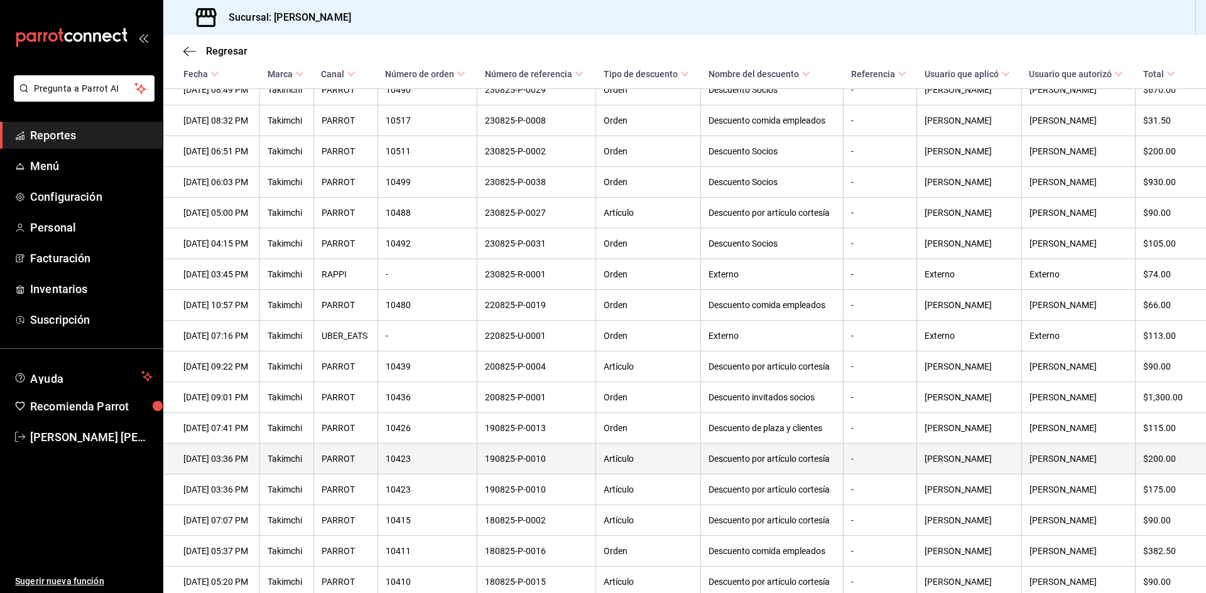
scroll to position [565, 0]
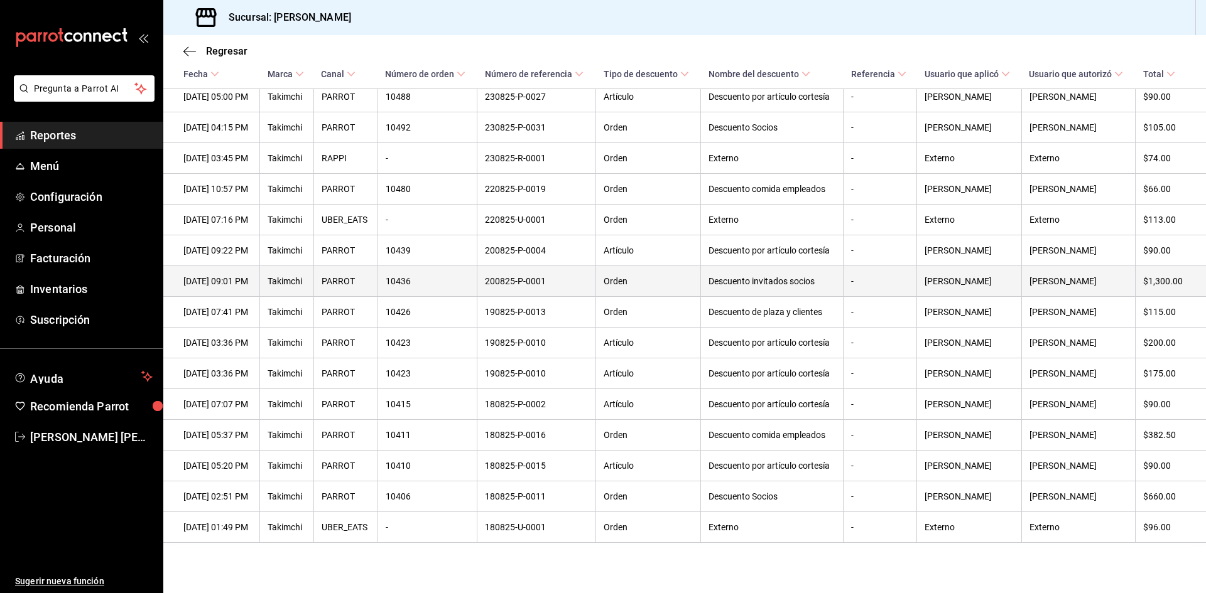
click at [341, 269] on th "PARROT" at bounding box center [345, 281] width 64 height 31
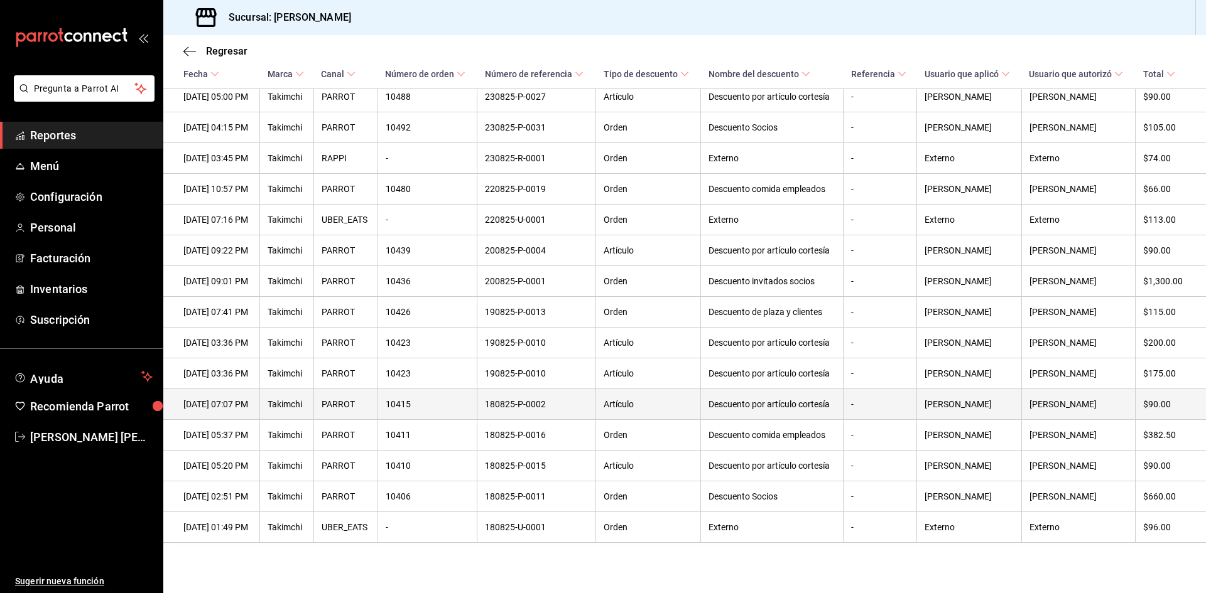
click at [549, 413] on th "180825-P-0002" at bounding box center [536, 404] width 119 height 31
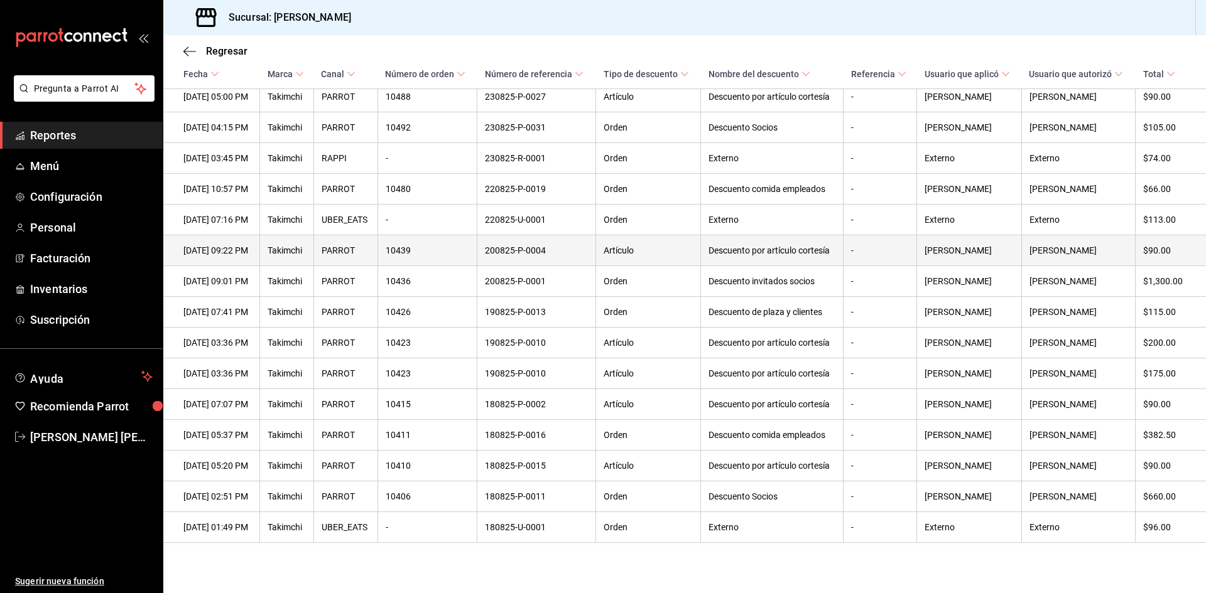
click at [596, 264] on th "200825-P-0004" at bounding box center [536, 250] width 119 height 31
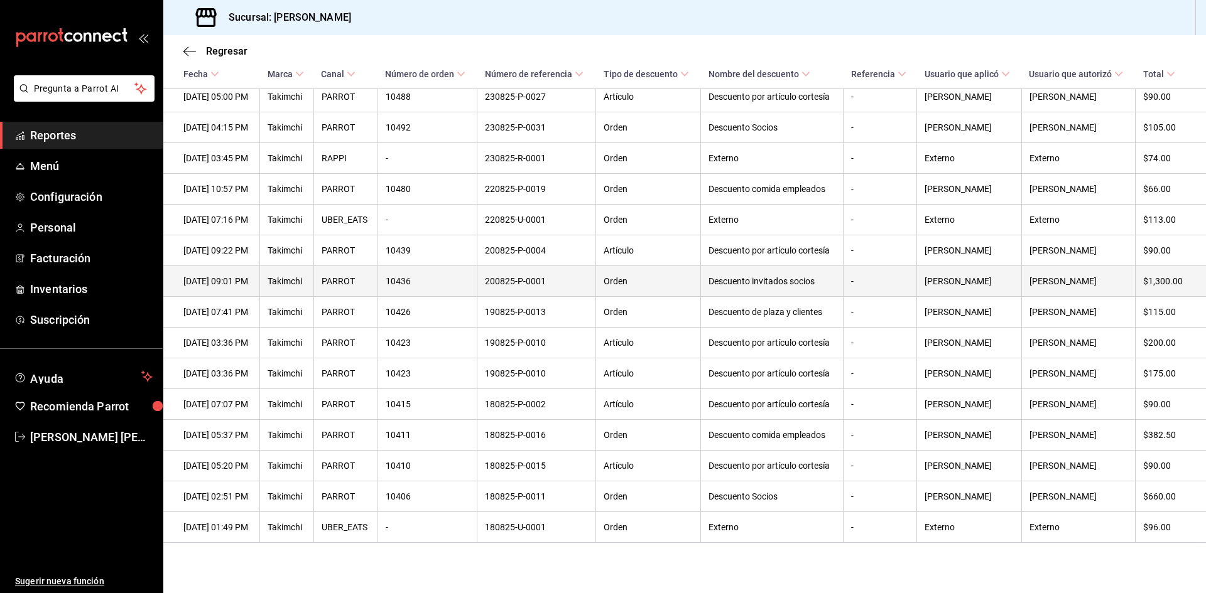
click at [596, 276] on th "200825-P-0001" at bounding box center [536, 281] width 119 height 31
click at [596, 277] on th "200825-P-0001" at bounding box center [536, 281] width 119 height 31
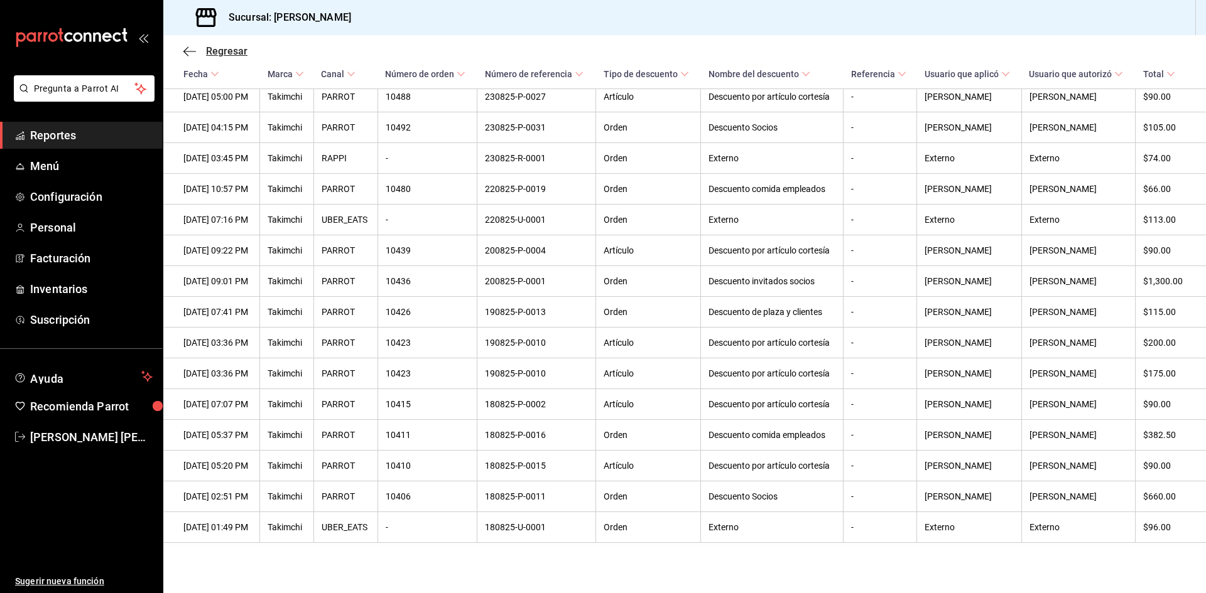
click at [187, 45] on span "Regresar" at bounding box center [215, 51] width 64 height 12
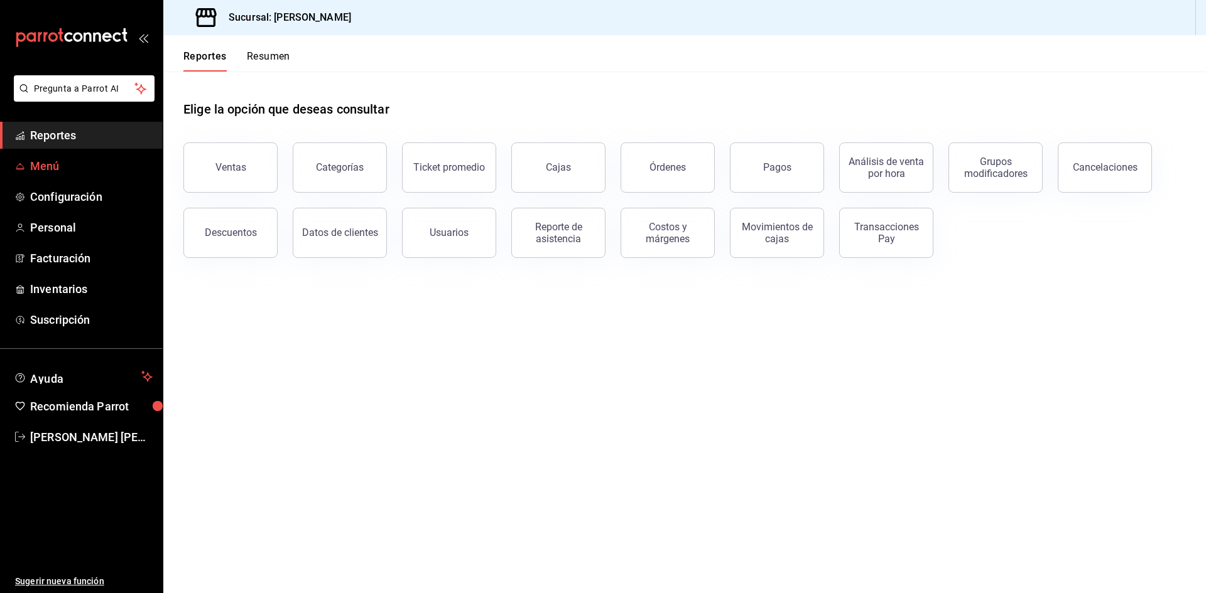
click at [114, 157] on link "Menú" at bounding box center [81, 166] width 163 height 27
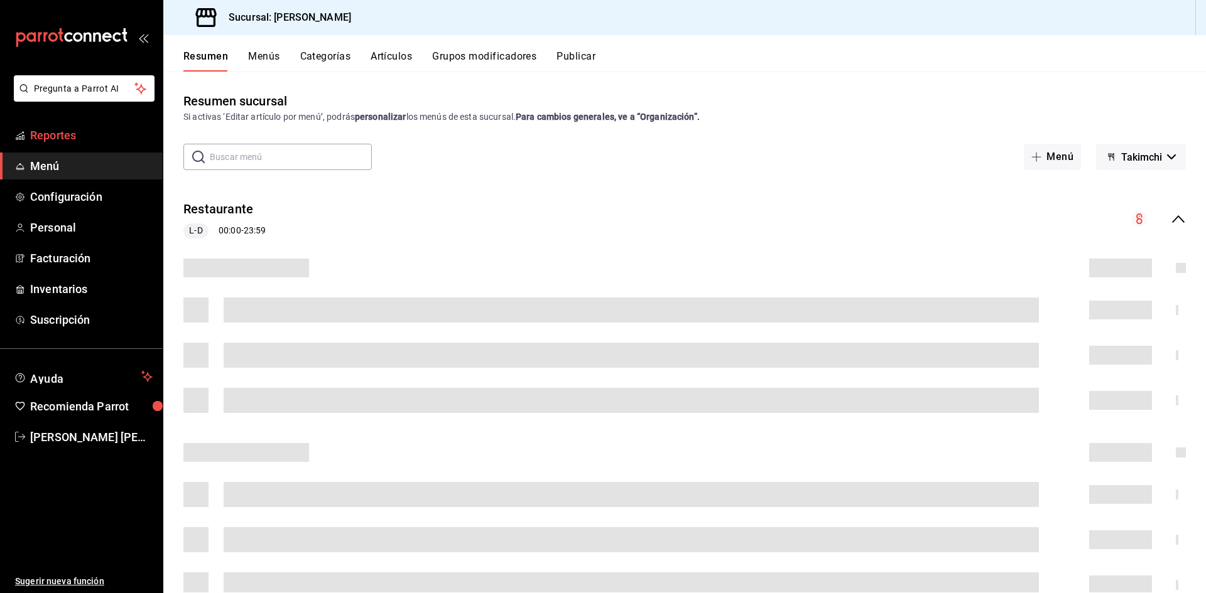
click at [75, 142] on span "Reportes" at bounding box center [91, 135] width 122 height 17
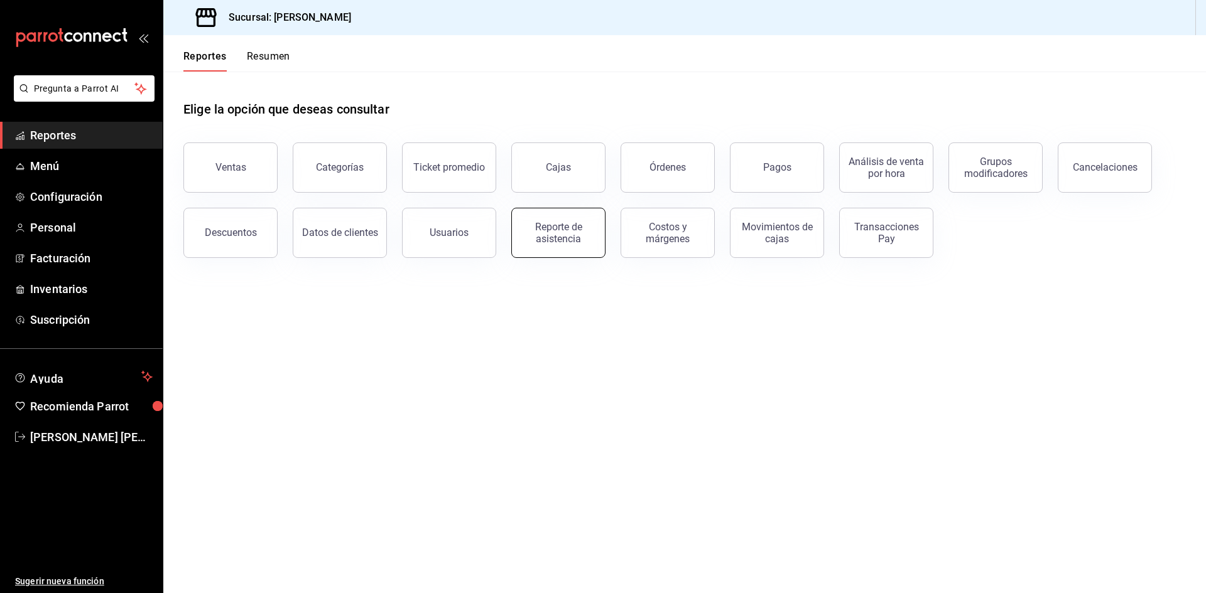
click at [551, 234] on div "Reporte de asistencia" at bounding box center [558, 233] width 78 height 24
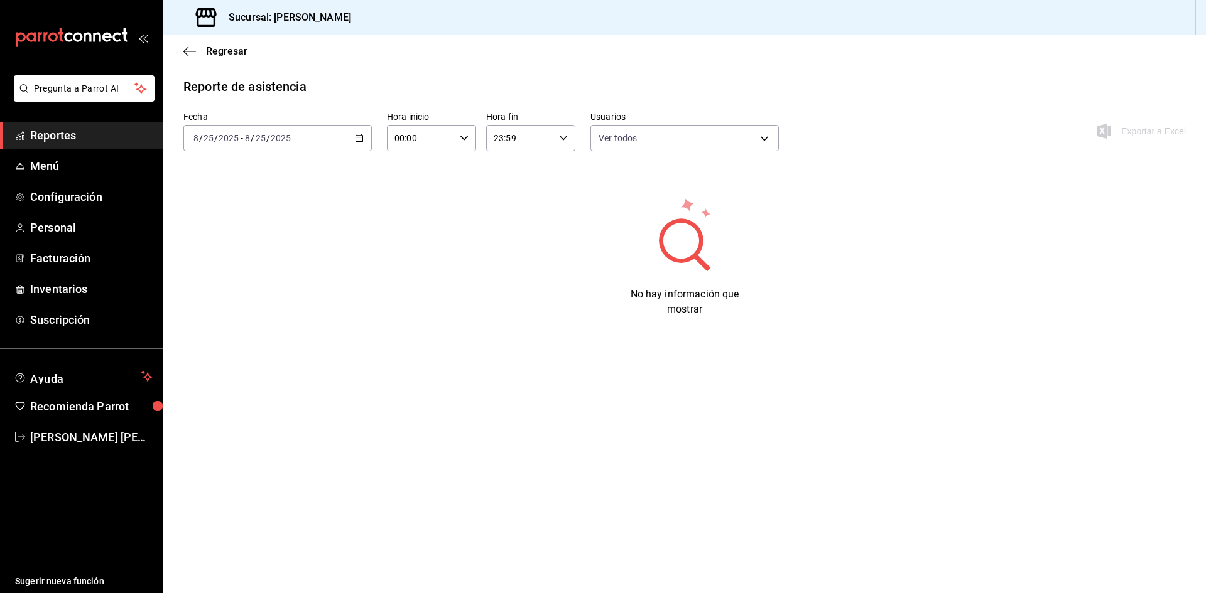
click at [363, 143] on div "[DATE] [DATE] - [DATE] [DATE]" at bounding box center [277, 138] width 188 height 26
click at [274, 179] on span "Hoy" at bounding box center [242, 176] width 97 height 13
